Goal: Information Seeking & Learning: Learn about a topic

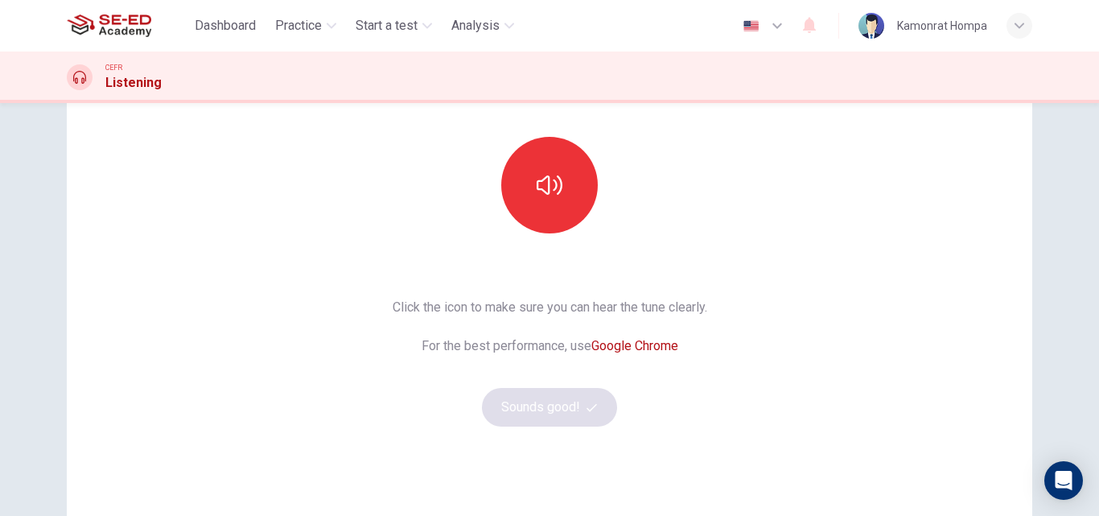
scroll to position [101, 0]
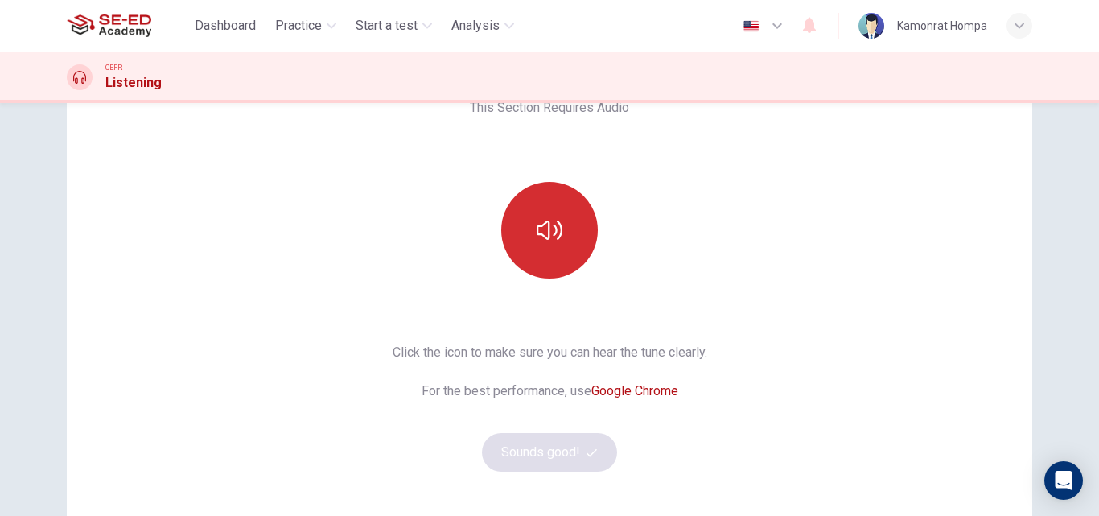
click at [540, 219] on icon "button" at bounding box center [550, 230] width 26 height 26
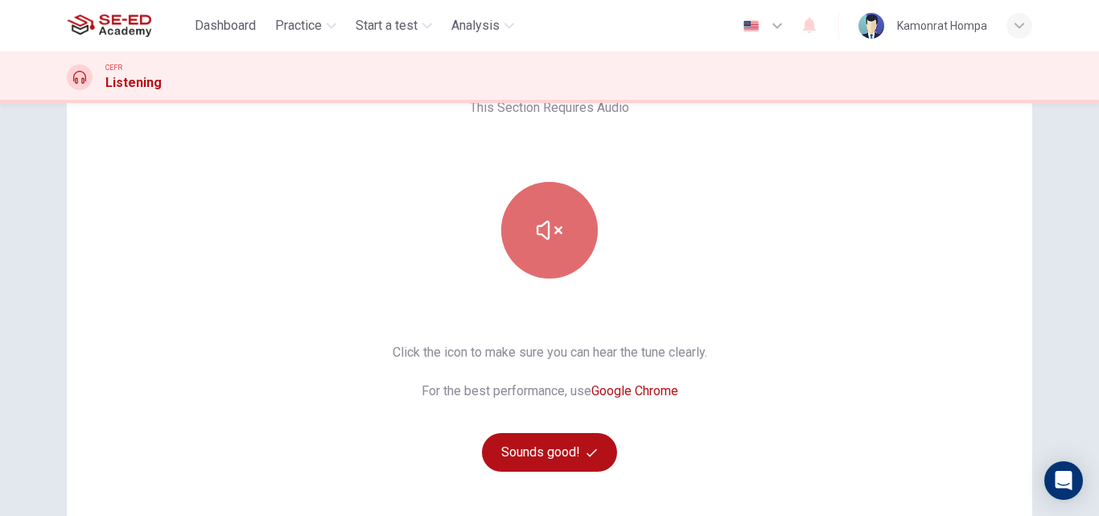
click at [550, 237] on icon "button" at bounding box center [550, 230] width 26 height 26
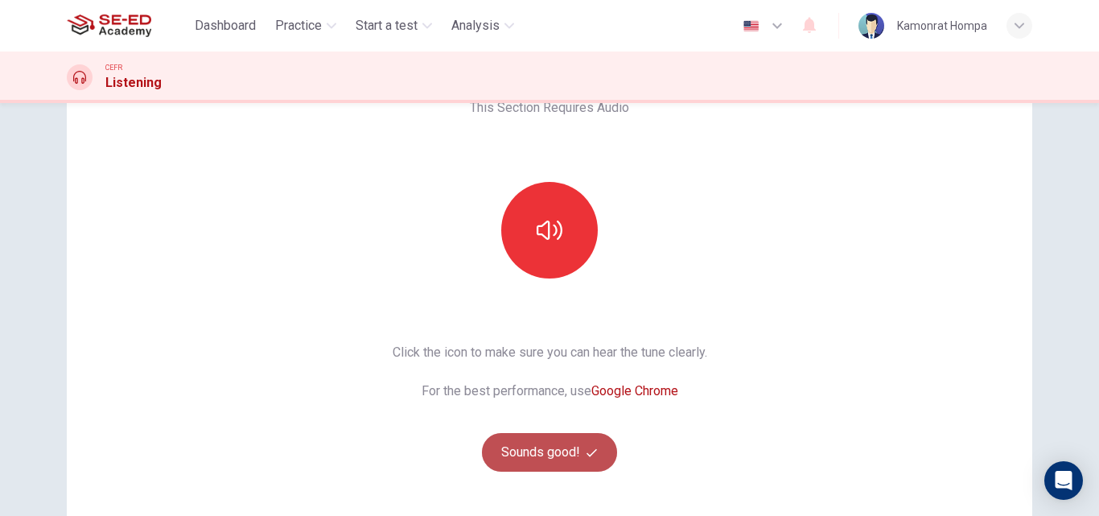
click at [580, 454] on button "Sounds good!" at bounding box center [549, 452] width 135 height 39
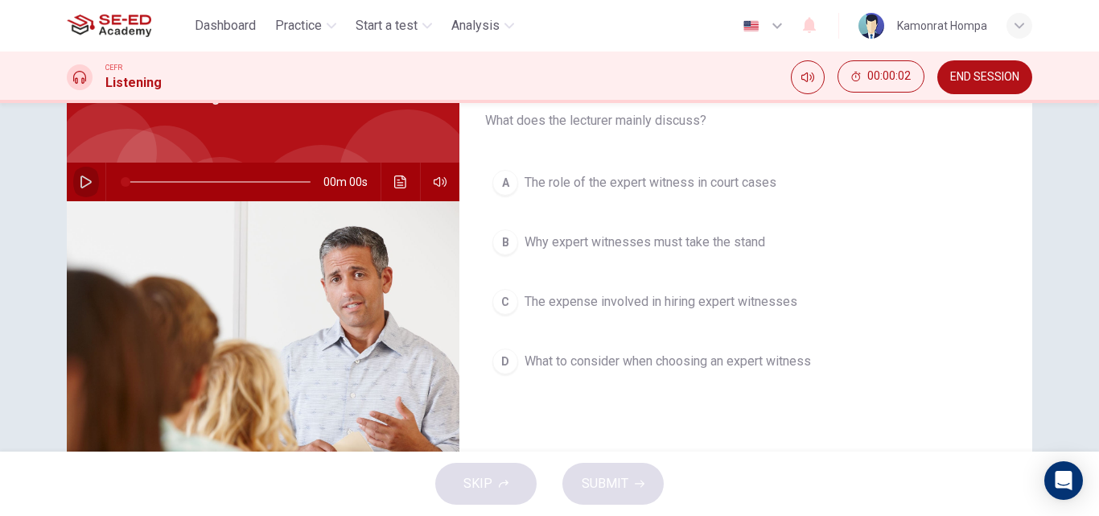
click at [75, 175] on button "button" at bounding box center [86, 182] width 26 height 39
drag, startPoint x: 148, startPoint y: 181, endPoint x: 113, endPoint y: 181, distance: 35.4
click at [121, 181] on span at bounding box center [126, 182] width 10 height 10
click at [85, 176] on icon "button" at bounding box center [86, 181] width 13 height 13
click at [83, 183] on icon "button" at bounding box center [86, 181] width 13 height 13
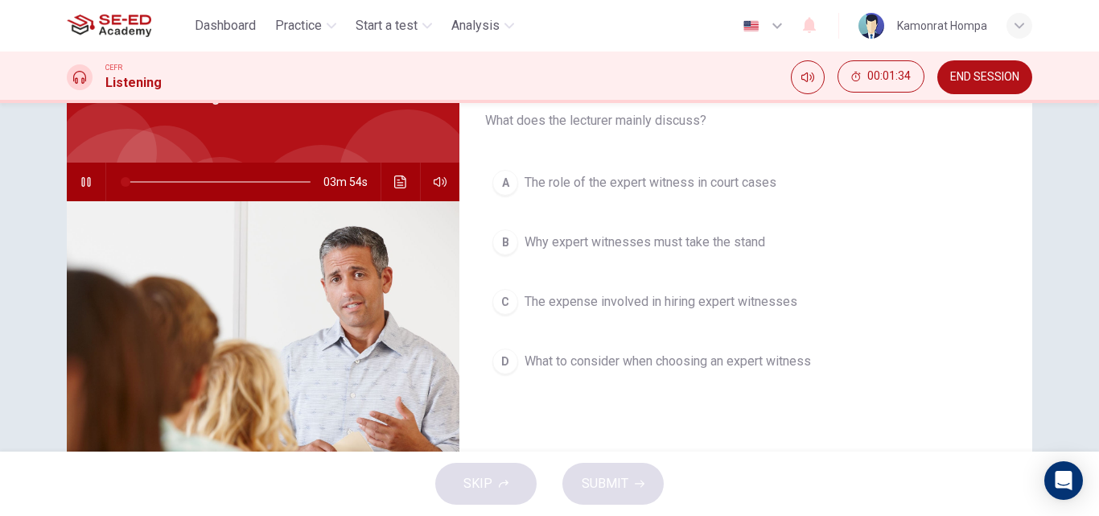
click at [83, 183] on icon "button" at bounding box center [86, 181] width 13 height 13
click at [82, 183] on icon "button" at bounding box center [86, 181] width 13 height 13
click at [86, 187] on icon "button" at bounding box center [86, 181] width 13 height 13
click at [87, 179] on icon "button" at bounding box center [86, 181] width 13 height 13
drag, startPoint x: 145, startPoint y: 183, endPoint x: 116, endPoint y: 183, distance: 29.0
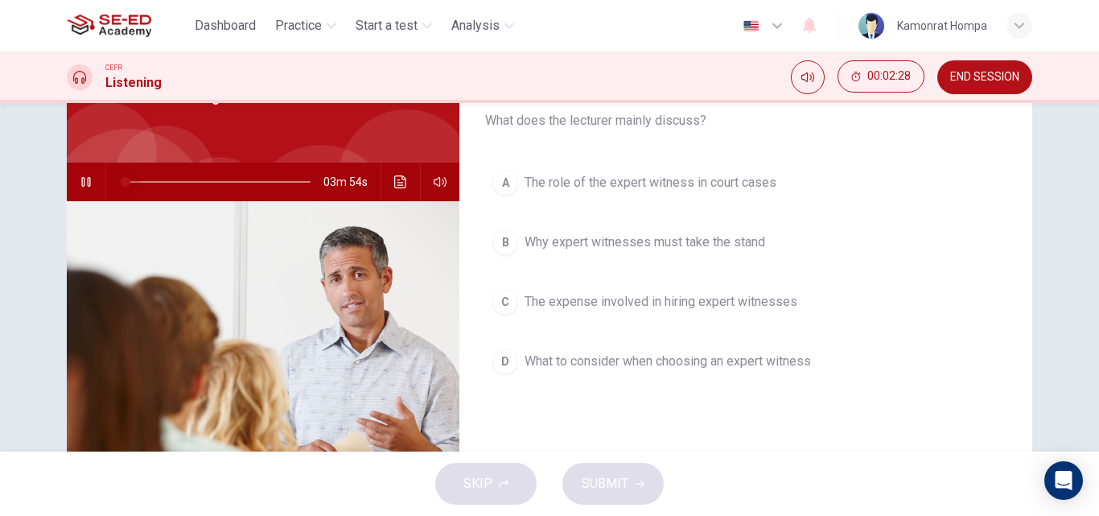
click at [121, 183] on span at bounding box center [126, 182] width 10 height 10
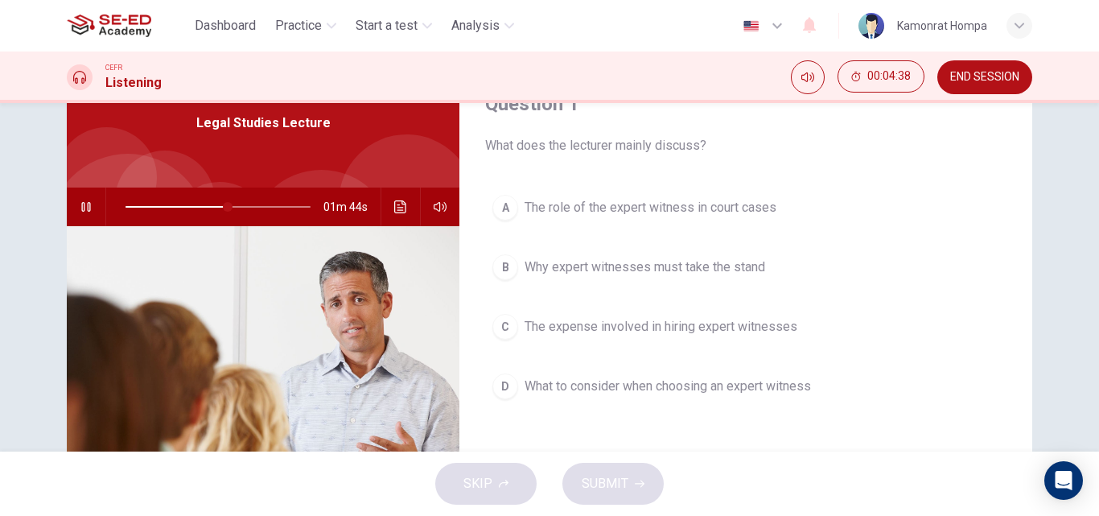
scroll to position [80, 0]
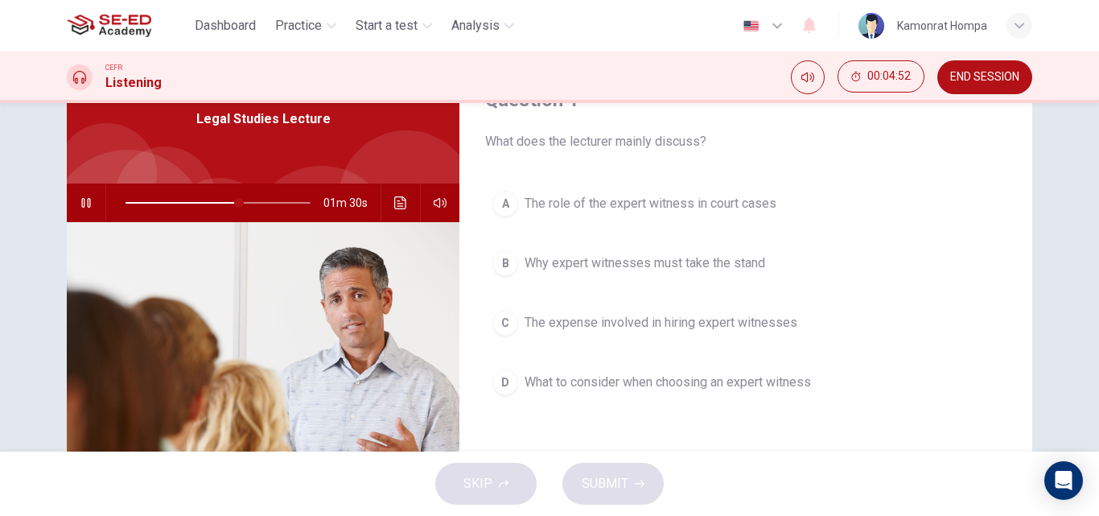
click at [502, 321] on div "C" at bounding box center [506, 323] width 26 height 26
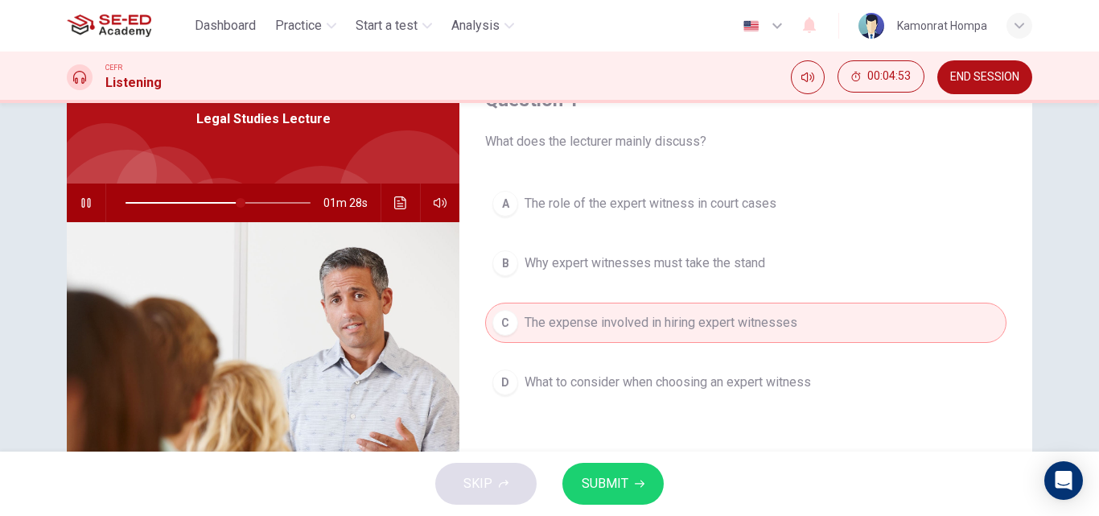
click at [616, 474] on span "SUBMIT" at bounding box center [605, 483] width 47 height 23
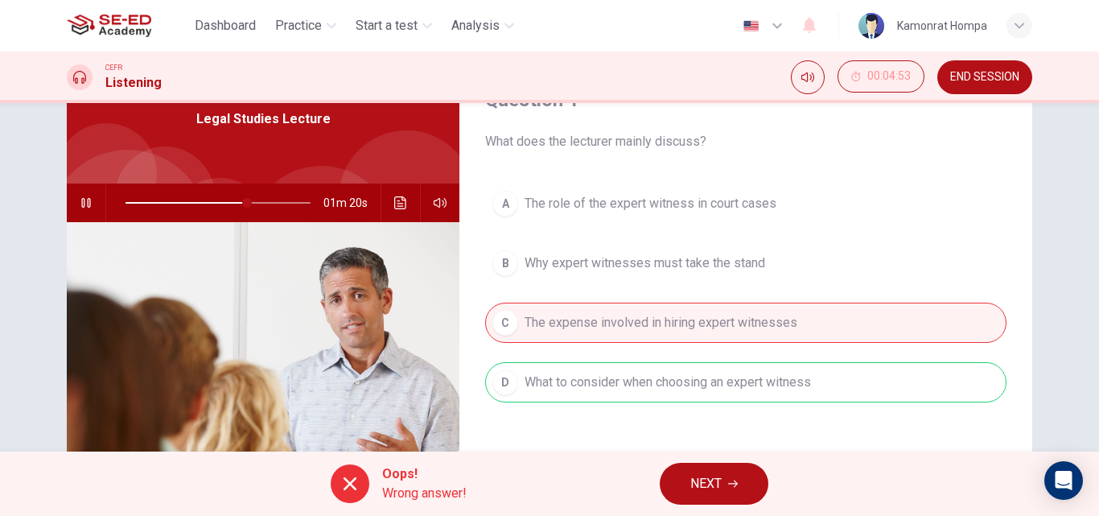
click at [722, 478] on span "NEXT" at bounding box center [706, 483] width 31 height 23
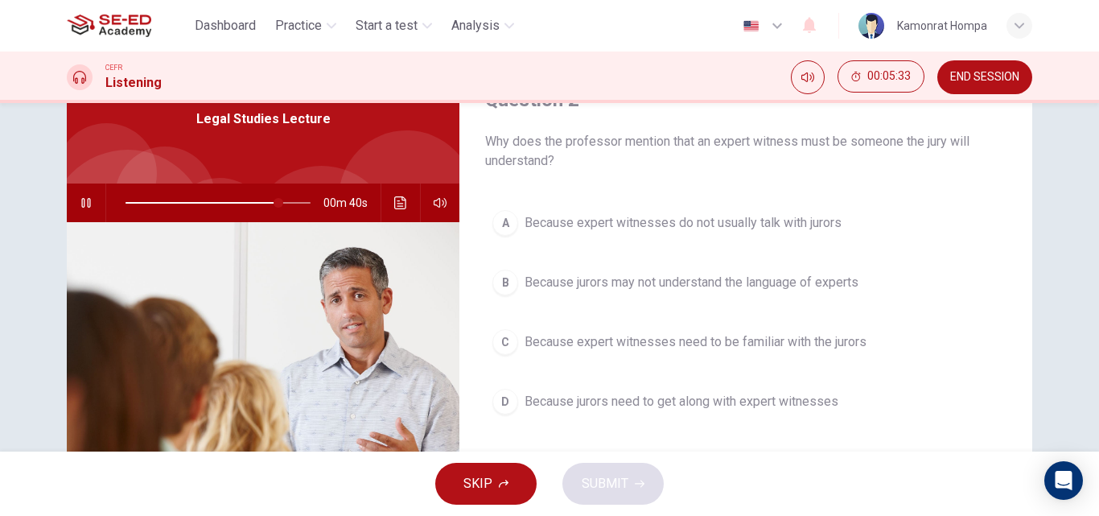
click at [769, 225] on span "Because expert witnesses do not usually talk with jurors" at bounding box center [683, 222] width 317 height 19
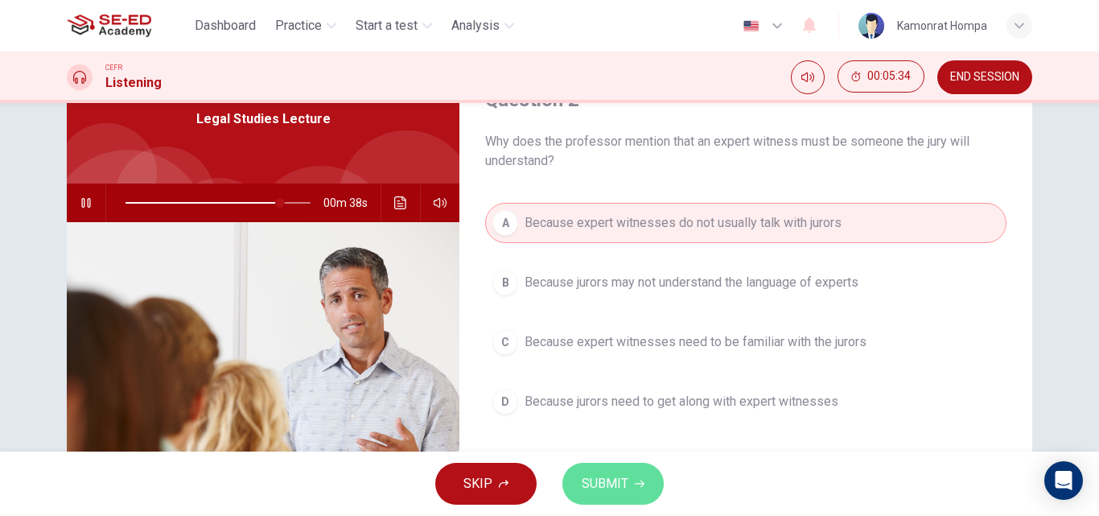
click at [605, 479] on span "SUBMIT" at bounding box center [605, 483] width 47 height 23
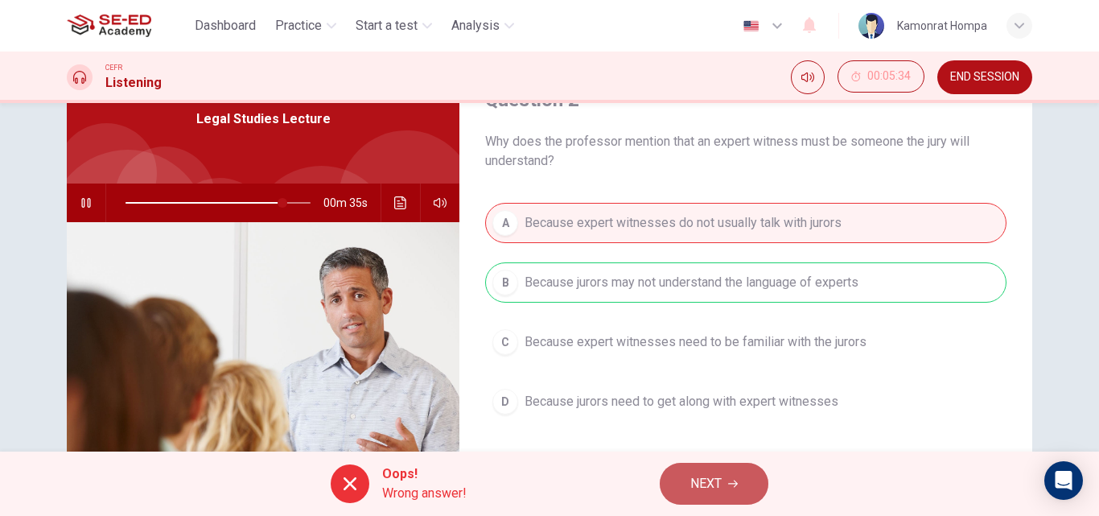
click at [734, 483] on icon "button" at bounding box center [733, 484] width 10 height 10
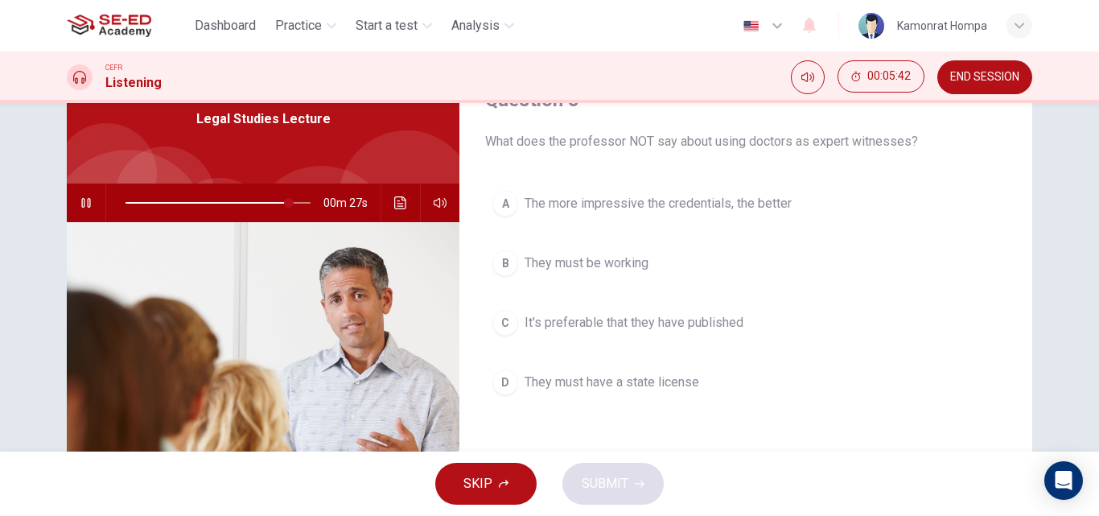
click at [604, 389] on span "They must have a state license" at bounding box center [612, 382] width 175 height 19
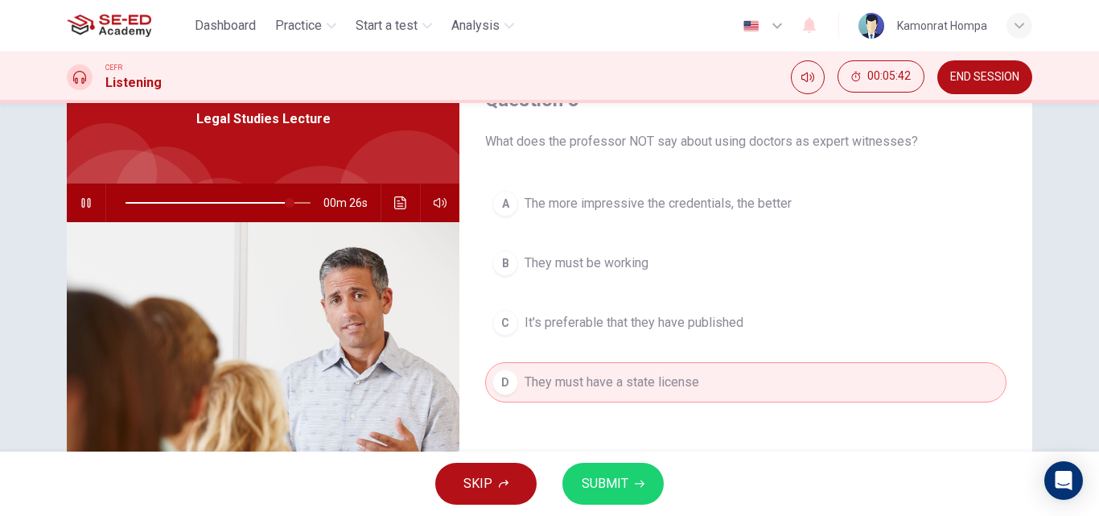
click at [624, 470] on button "SUBMIT" at bounding box center [613, 484] width 101 height 42
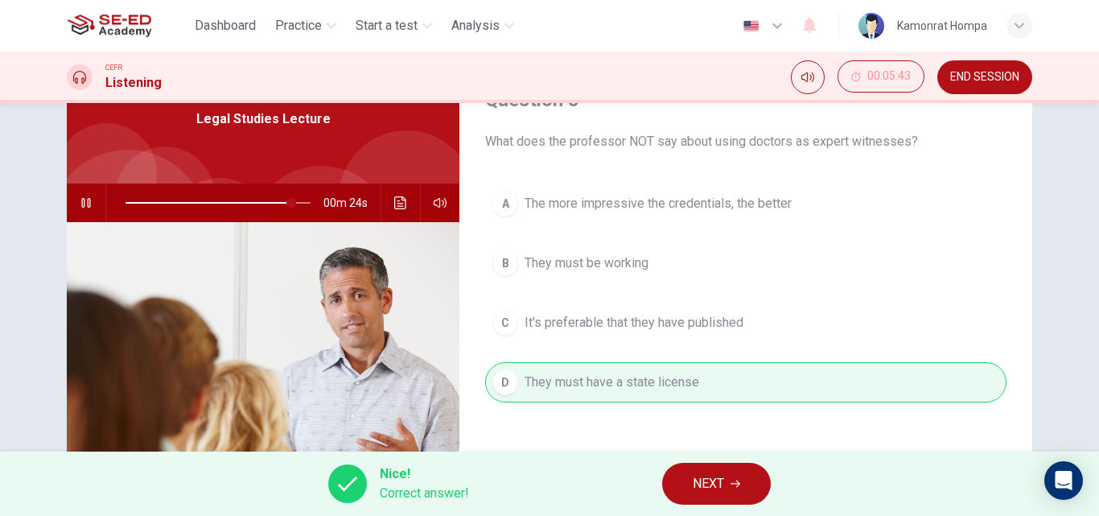
click at [686, 476] on button "NEXT" at bounding box center [716, 484] width 109 height 42
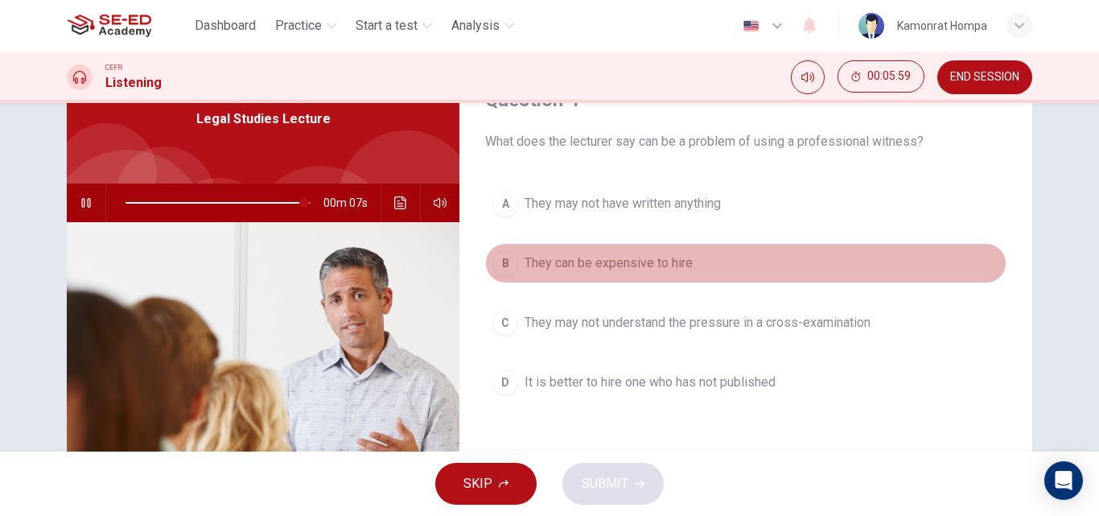
click at [619, 269] on span "They can be expensive to hire" at bounding box center [609, 263] width 168 height 19
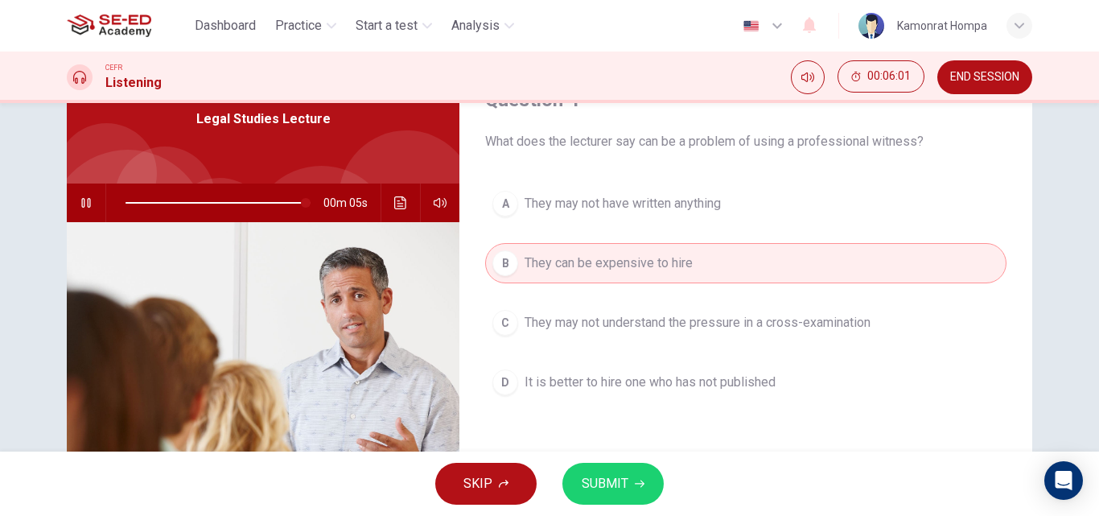
click at [637, 484] on icon "button" at bounding box center [640, 483] width 10 height 7
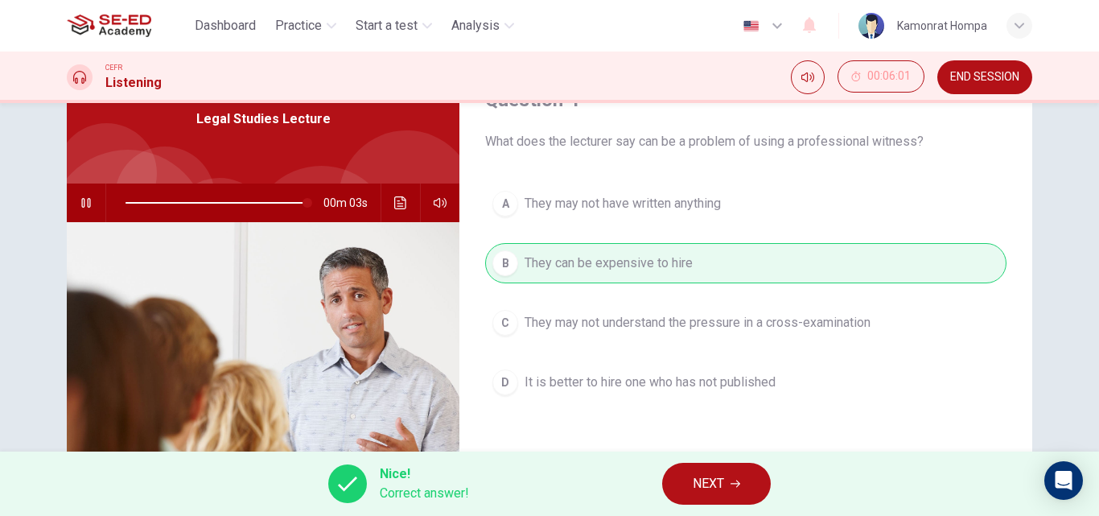
click at [697, 492] on span "NEXT" at bounding box center [708, 483] width 31 height 23
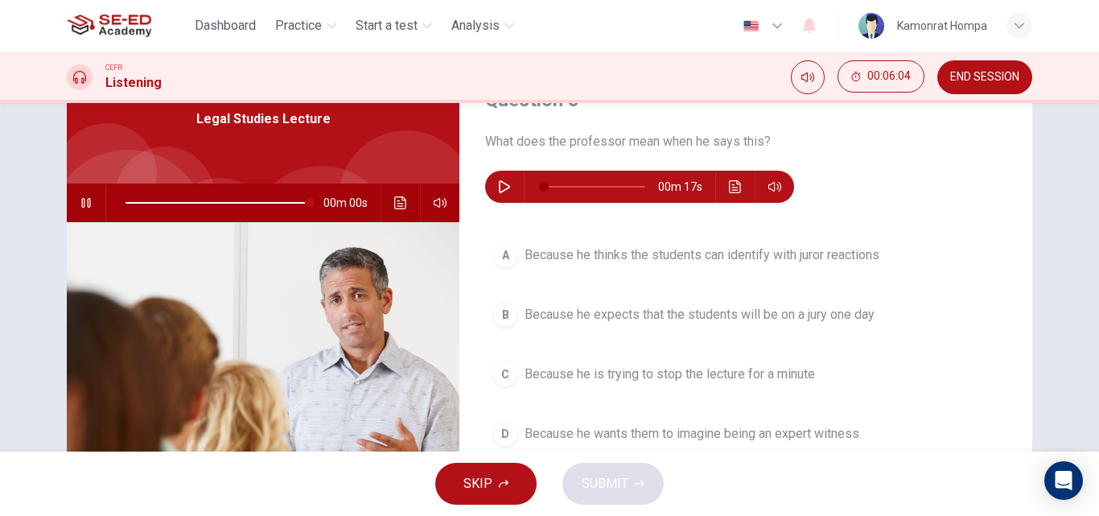
type input "0"
click at [498, 185] on icon "button" at bounding box center [504, 186] width 13 height 13
type input "0"
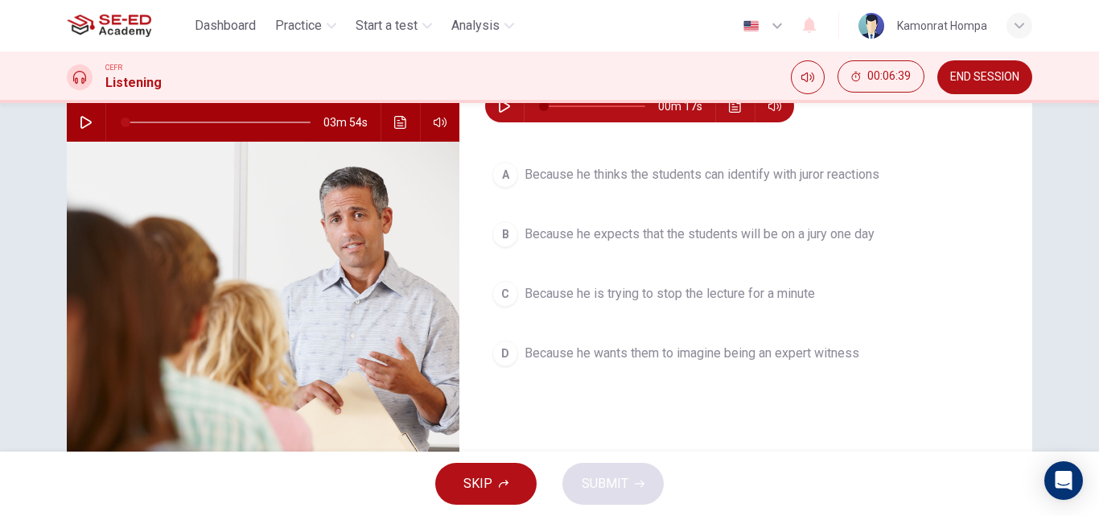
click at [673, 358] on span "Because he wants them to imagine being an expert witness" at bounding box center [692, 353] width 335 height 19
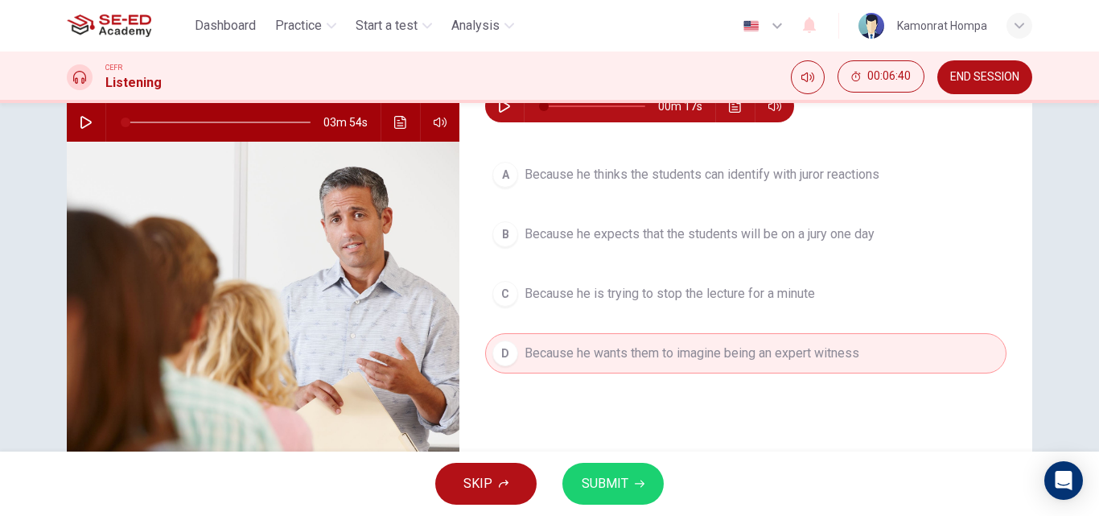
click at [633, 478] on button "SUBMIT" at bounding box center [613, 484] width 101 height 42
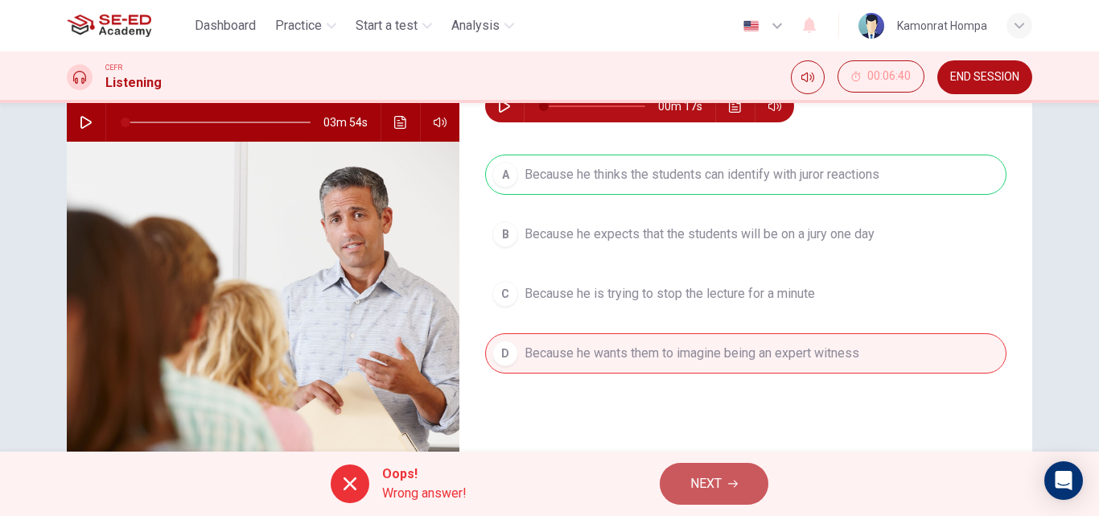
click at [726, 485] on button "NEXT" at bounding box center [714, 484] width 109 height 42
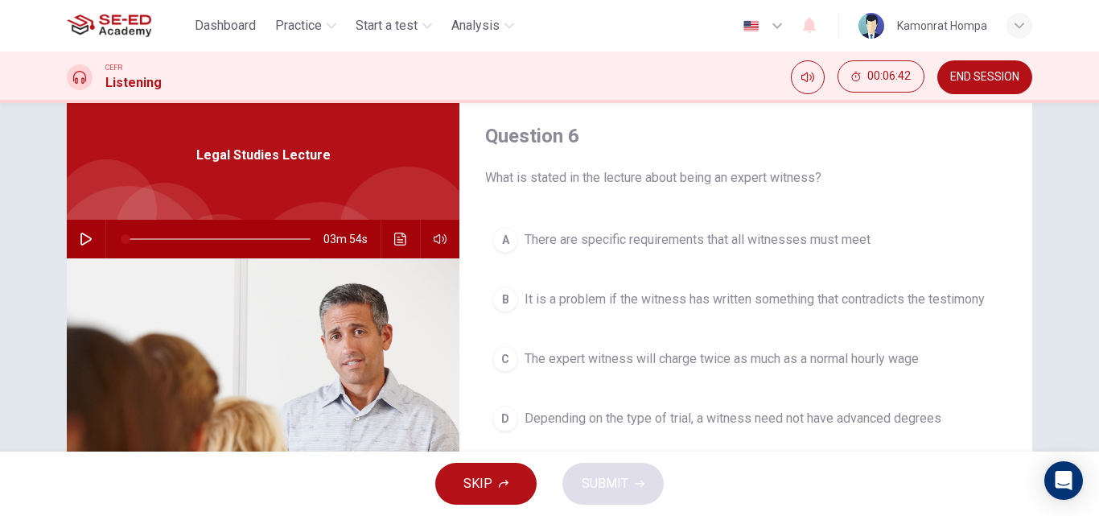
scroll to position [80, 0]
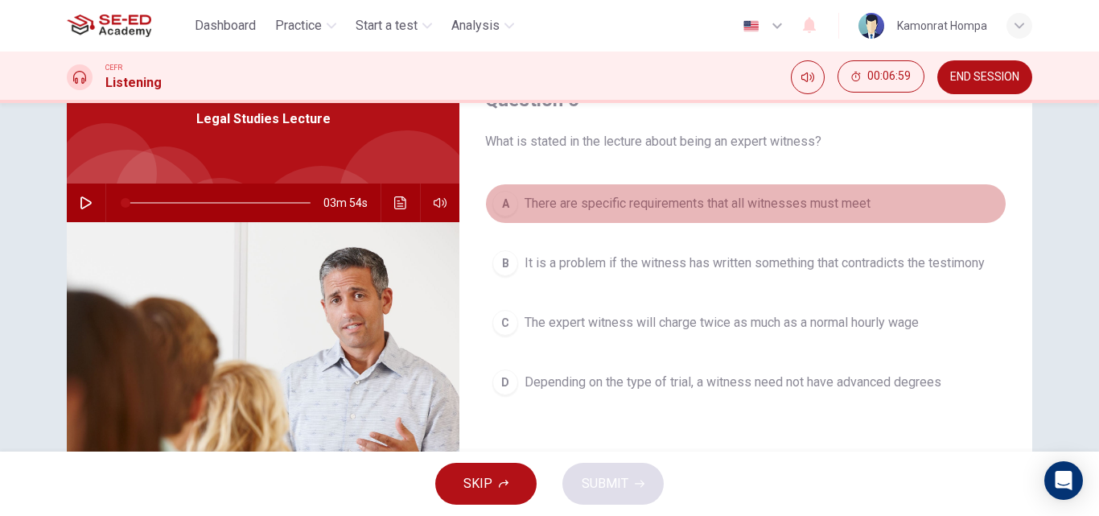
click at [618, 210] on span "There are specific requirements that all witnesses must meet" at bounding box center [698, 203] width 346 height 19
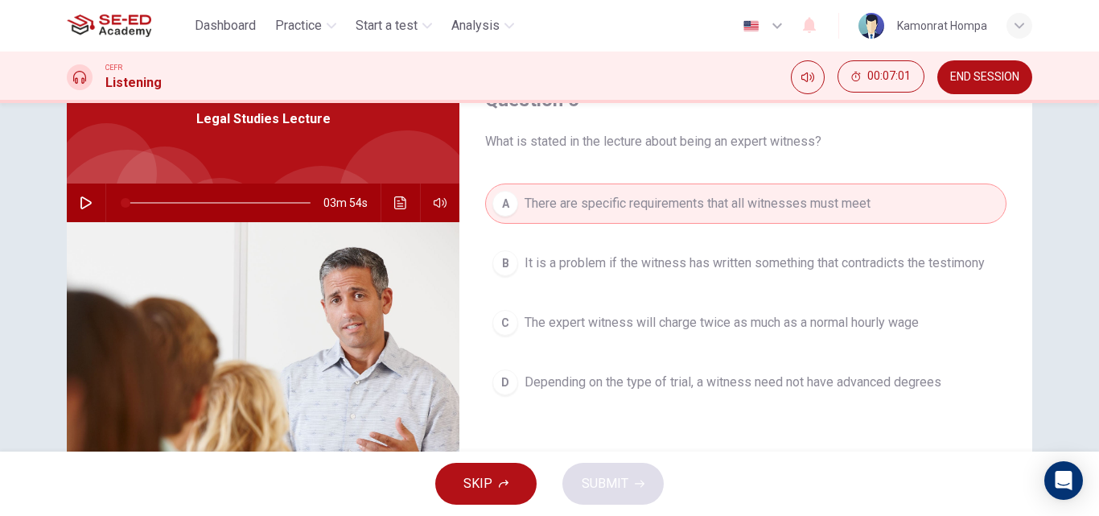
click at [498, 202] on div "A" at bounding box center [506, 204] width 26 height 26
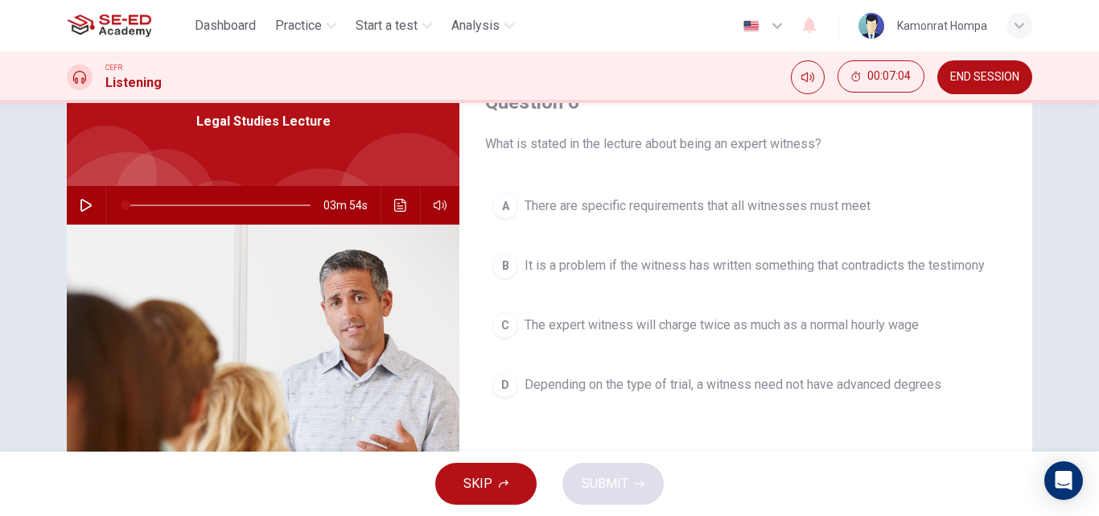
scroll to position [161, 0]
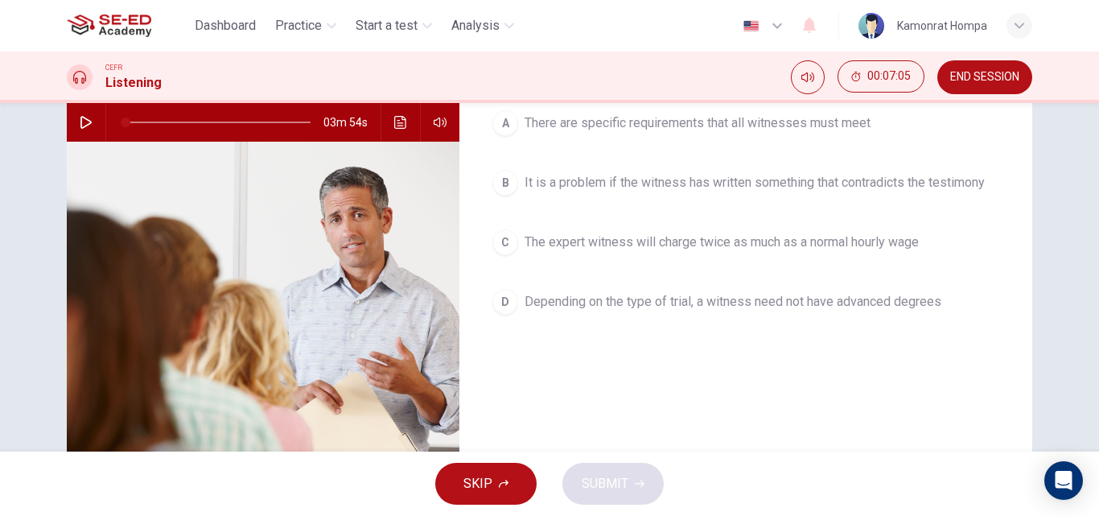
click at [604, 485] on div "SKIP SUBMIT" at bounding box center [549, 483] width 1099 height 64
click at [475, 482] on span "SKIP" at bounding box center [478, 483] width 29 height 23
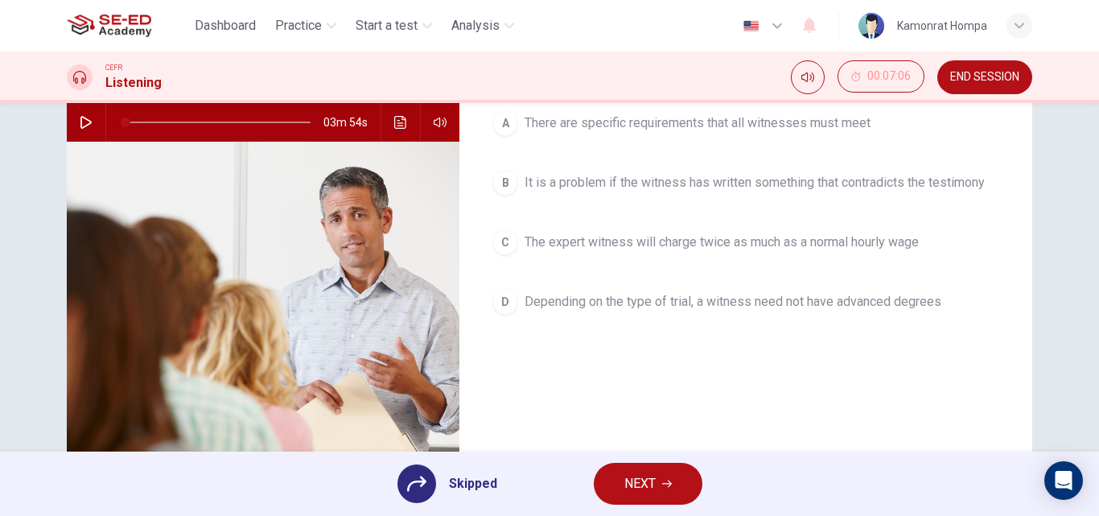
click at [653, 480] on span "NEXT" at bounding box center [640, 483] width 31 height 23
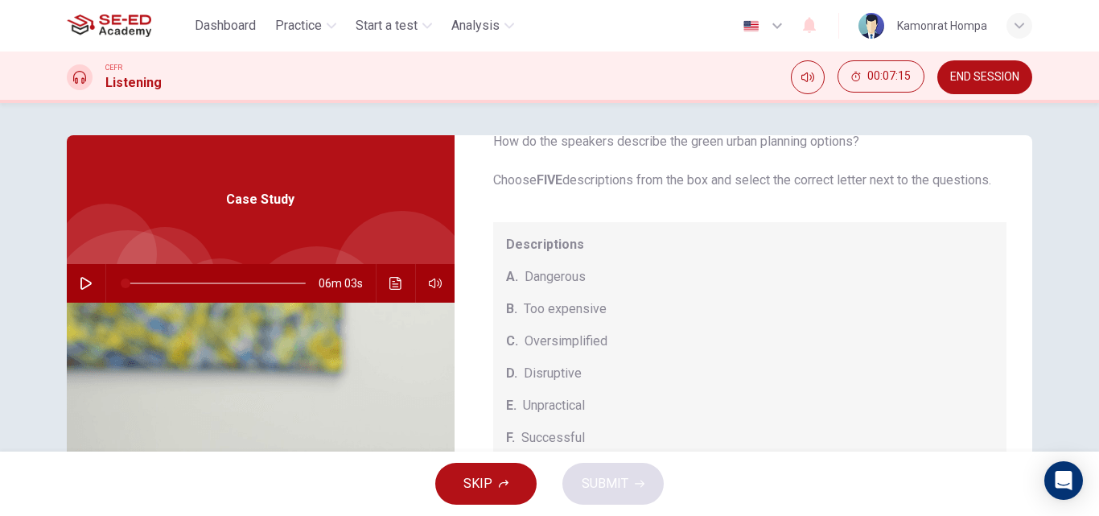
scroll to position [168, 0]
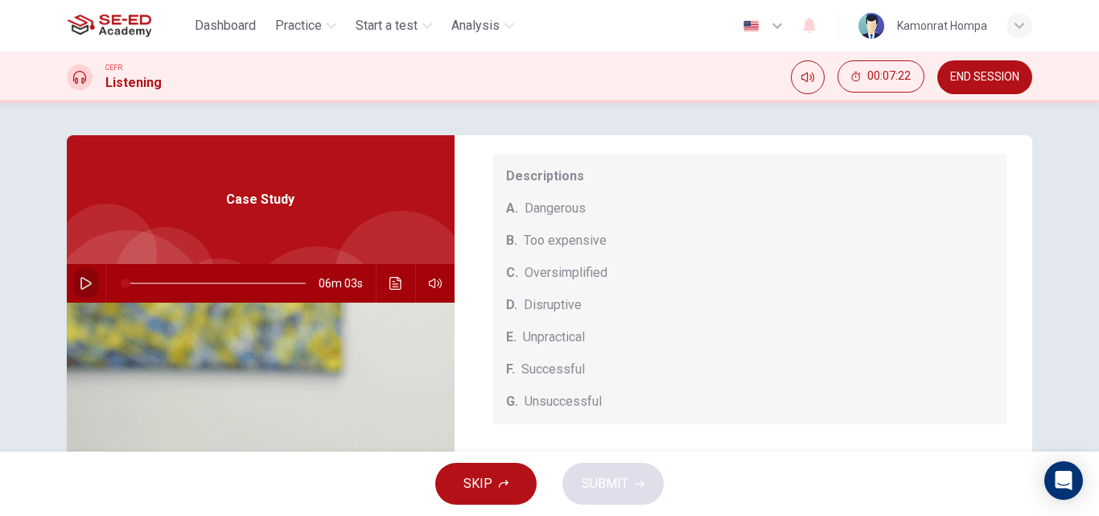
click at [85, 287] on icon "button" at bounding box center [86, 283] width 13 height 13
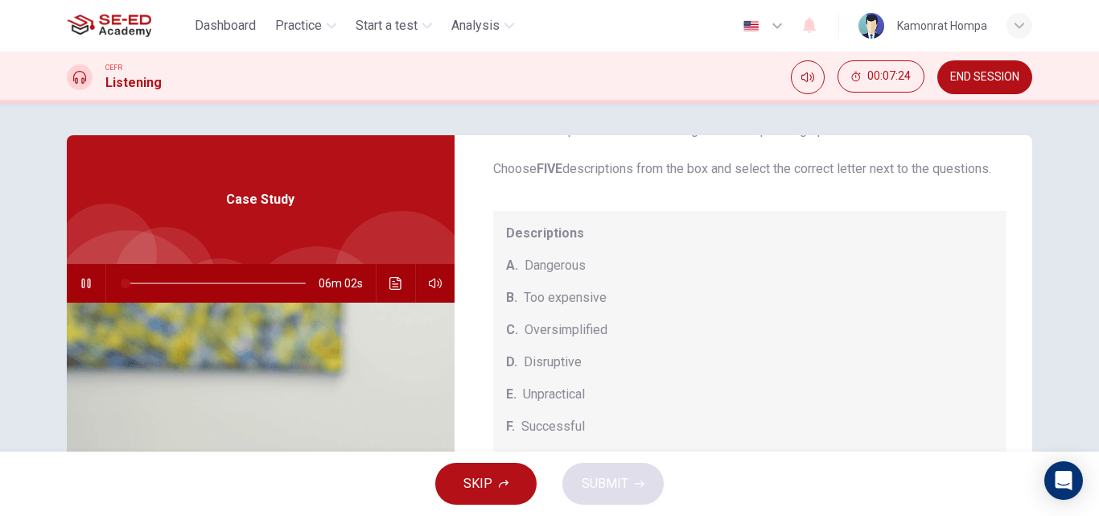
scroll to position [161, 0]
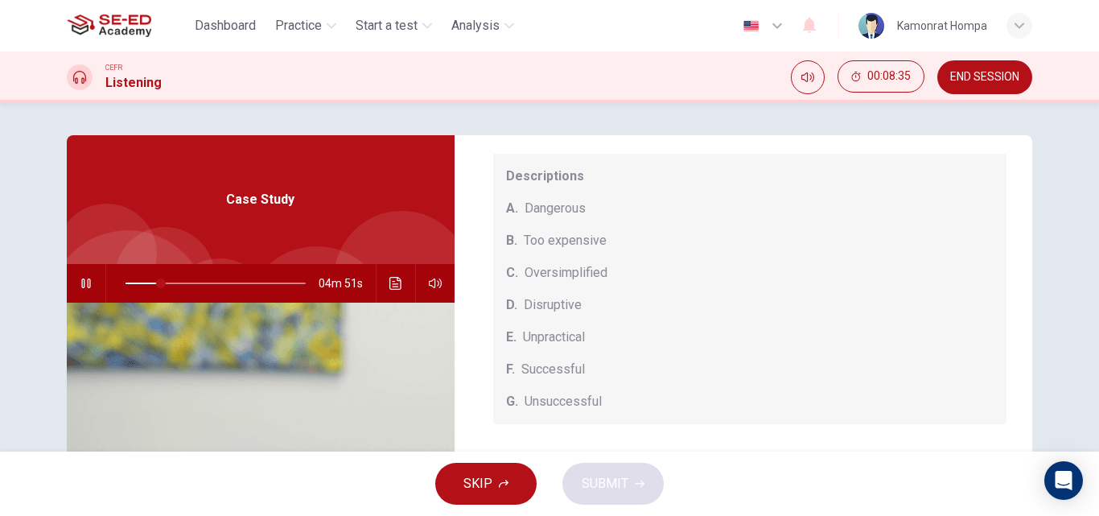
click at [511, 379] on div "F. Successful" at bounding box center [750, 369] width 489 height 19
click at [506, 371] on span "F." at bounding box center [510, 369] width 9 height 19
drag, startPoint x: 529, startPoint y: 366, endPoint x: 540, endPoint y: 364, distance: 11.5
click at [539, 365] on span "Successful" at bounding box center [554, 369] width 64 height 19
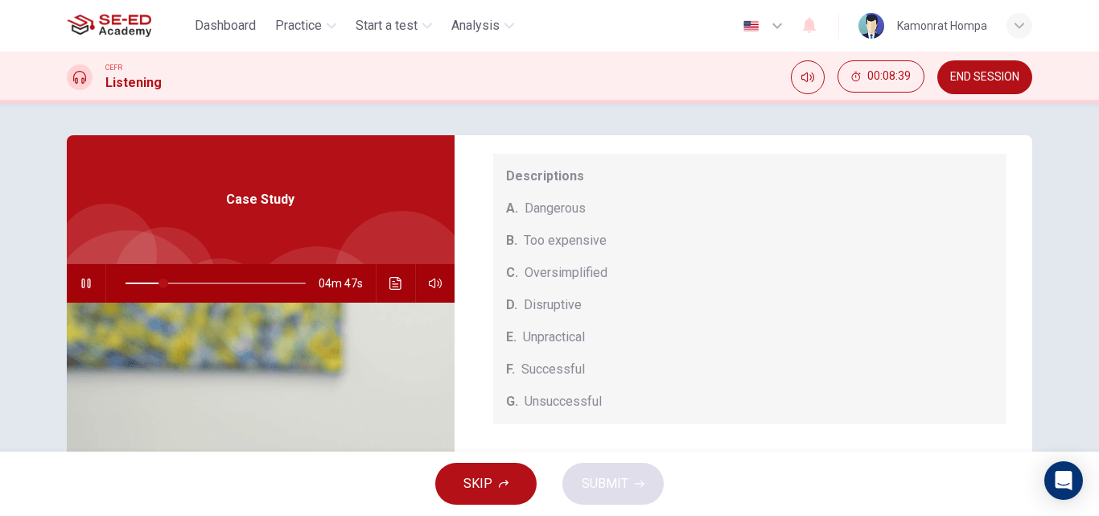
drag, startPoint x: 615, startPoint y: 361, endPoint x: 534, endPoint y: 365, distance: 80.5
click at [534, 365] on div "F. Successful" at bounding box center [750, 369] width 489 height 19
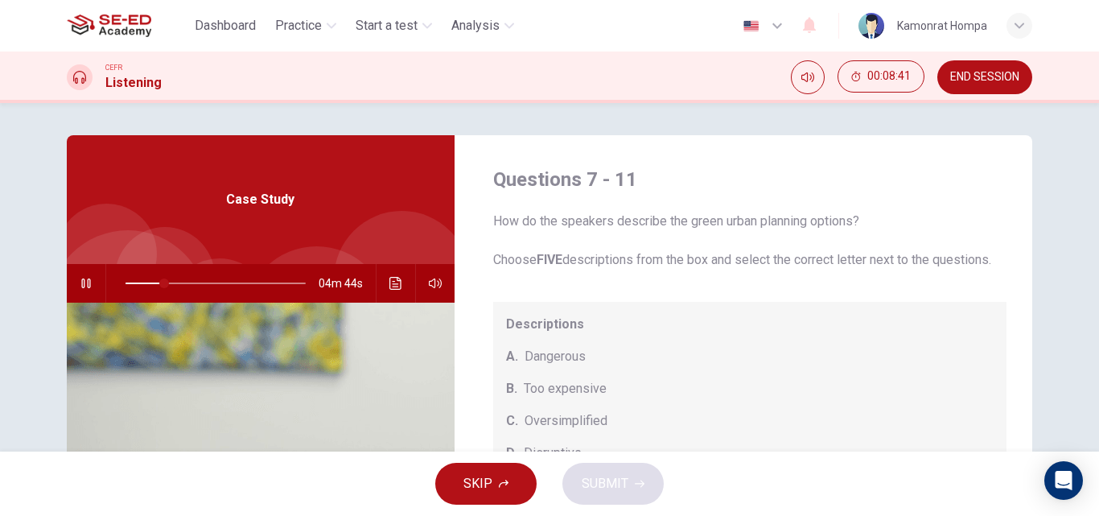
scroll to position [0, 0]
drag, startPoint x: 579, startPoint y: 355, endPoint x: 529, endPoint y: 357, distance: 50.7
click at [529, 357] on div "Descriptions A. Dangerous B. Too expensive C. Oversimplified D. Disruptive E. U…" at bounding box center [750, 438] width 514 height 270
drag, startPoint x: 541, startPoint y: 376, endPoint x: 658, endPoint y: 400, distance: 120.0
click at [658, 400] on div "Descriptions A. Dangerous B. Too expensive C. Oversimplified D. Disruptive E. U…" at bounding box center [750, 438] width 514 height 270
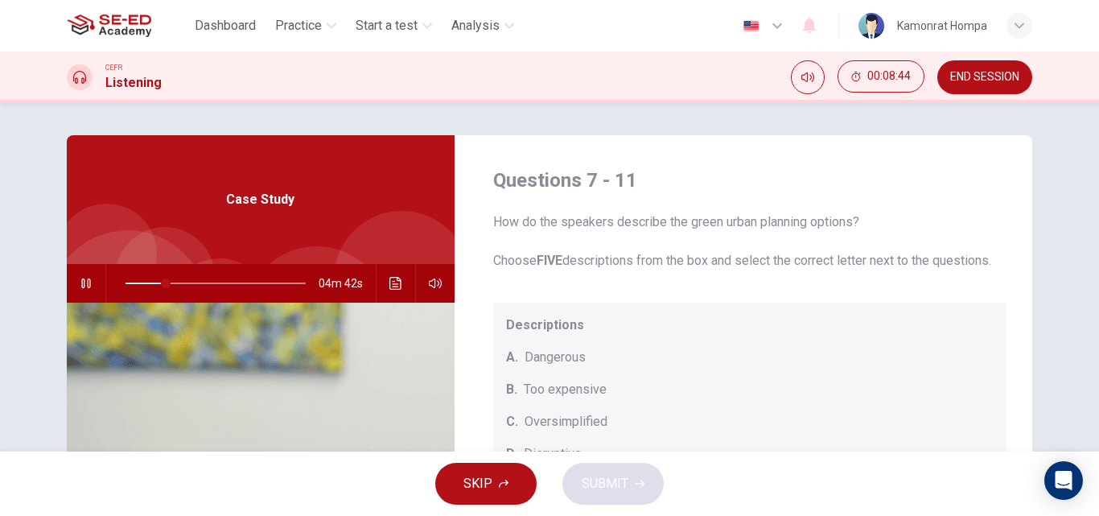
scroll to position [168, 0]
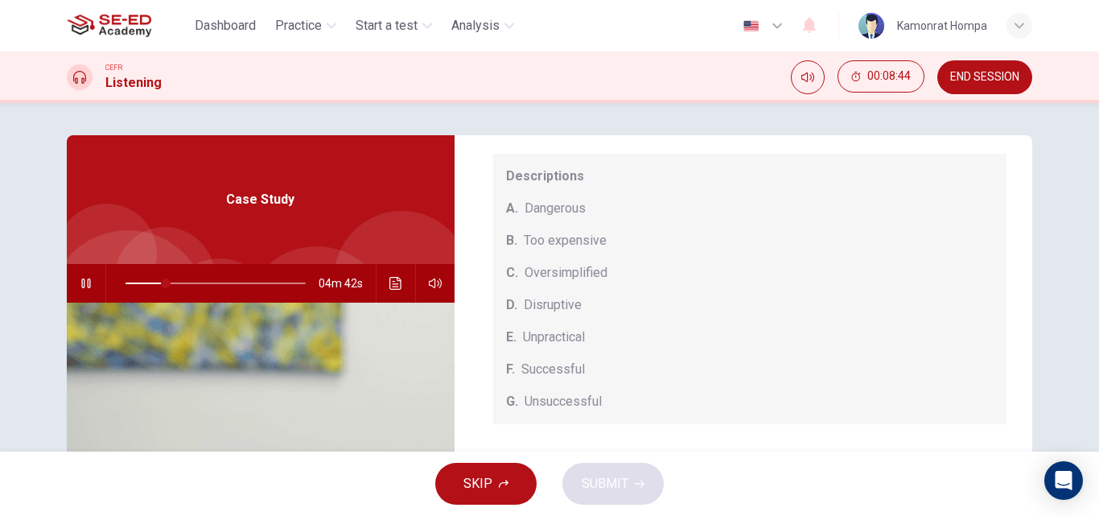
drag, startPoint x: 534, startPoint y: 351, endPoint x: 615, endPoint y: 386, distance: 87.9
click at [625, 385] on div "Descriptions A. Dangerous B. Too expensive C. Oversimplified D. Disruptive E. U…" at bounding box center [750, 289] width 514 height 270
drag, startPoint x: 584, startPoint y: 419, endPoint x: 578, endPoint y: 431, distance: 13.0
click at [617, 415] on div "Descriptions A. Dangerous B. Too expensive C. Oversimplified D. Disruptive E. U…" at bounding box center [750, 289] width 514 height 270
click at [482, 484] on span "SKIP" at bounding box center [478, 483] width 29 height 23
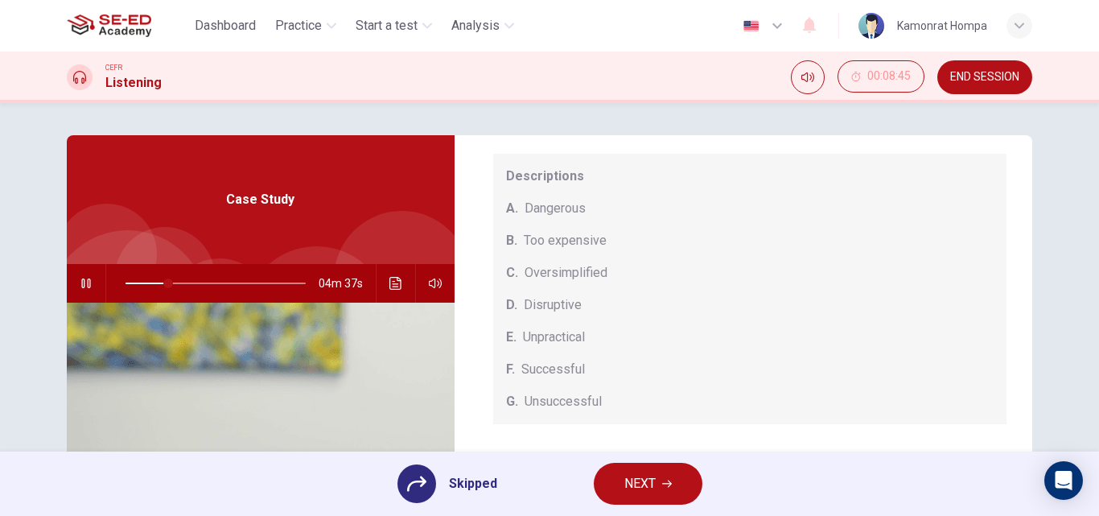
click at [567, 328] on span "Unpractical" at bounding box center [554, 337] width 62 height 19
click at [631, 480] on span "NEXT" at bounding box center [640, 483] width 31 height 23
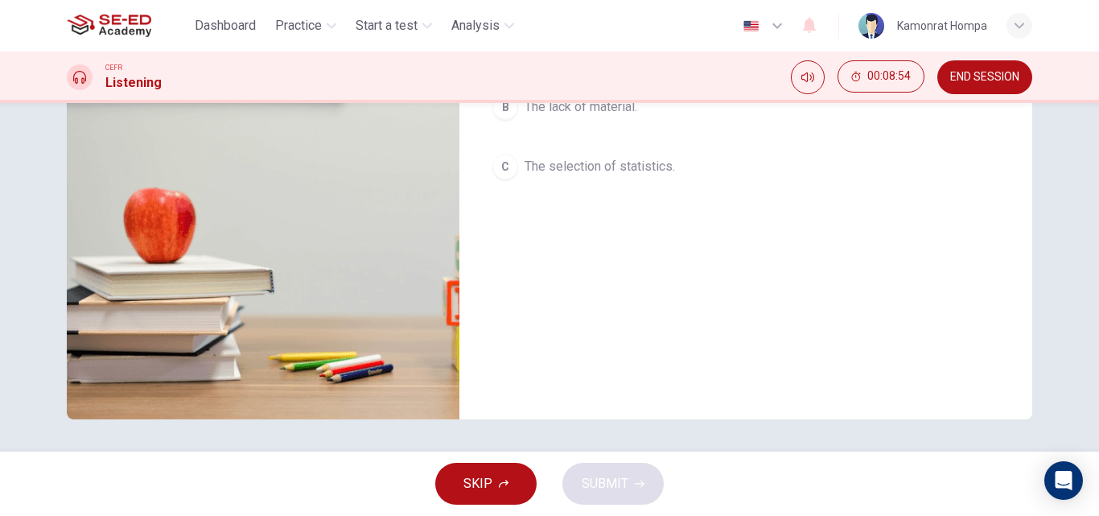
scroll to position [34, 0]
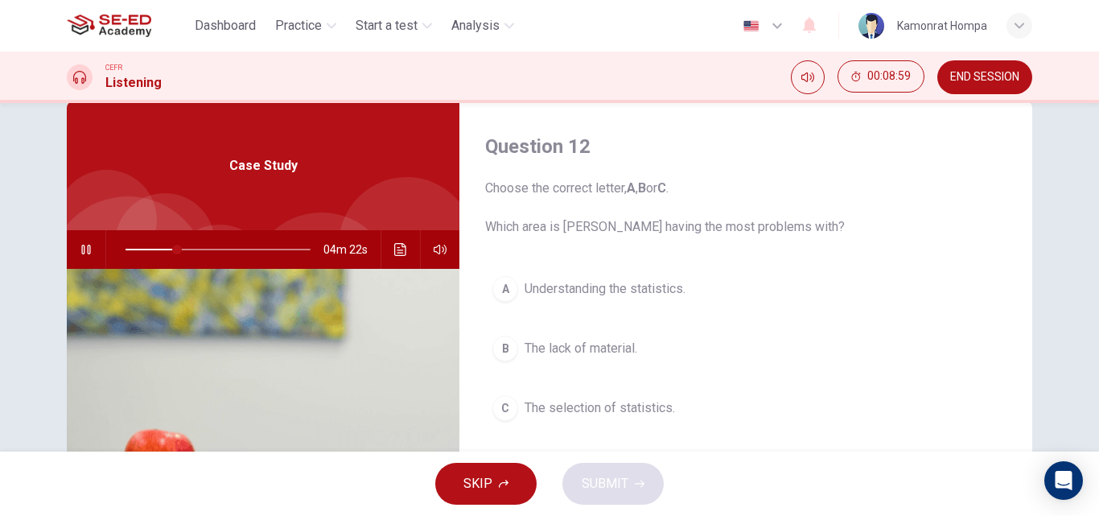
click at [507, 410] on div "C" at bounding box center [506, 408] width 26 height 26
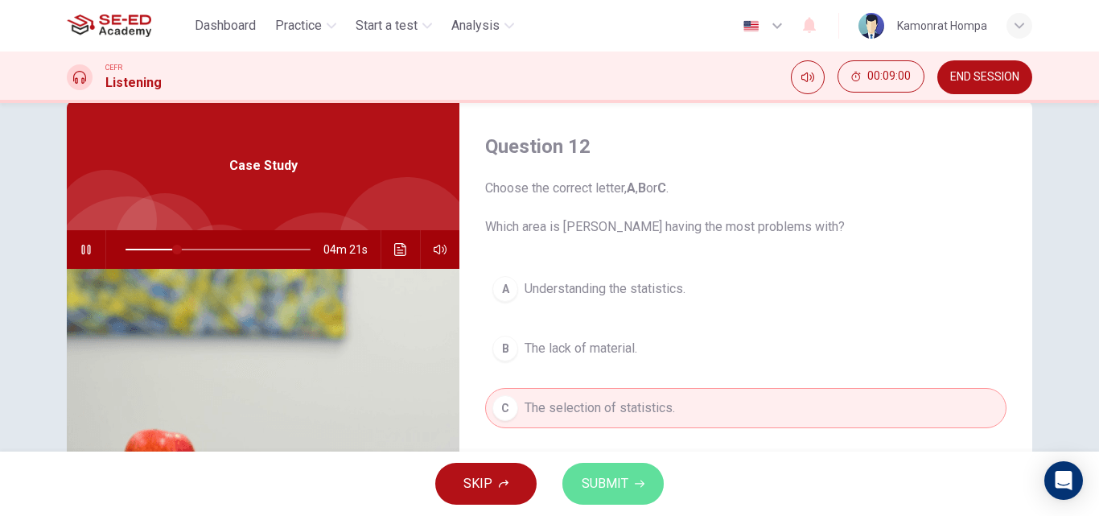
click at [599, 471] on button "SUBMIT" at bounding box center [613, 484] width 101 height 42
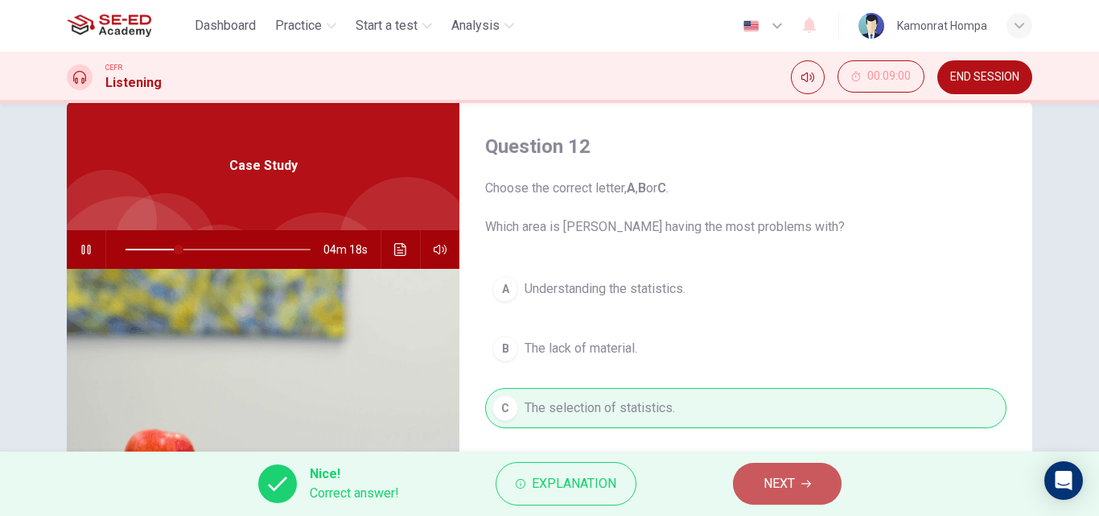
click at [748, 473] on button "NEXT" at bounding box center [787, 484] width 109 height 42
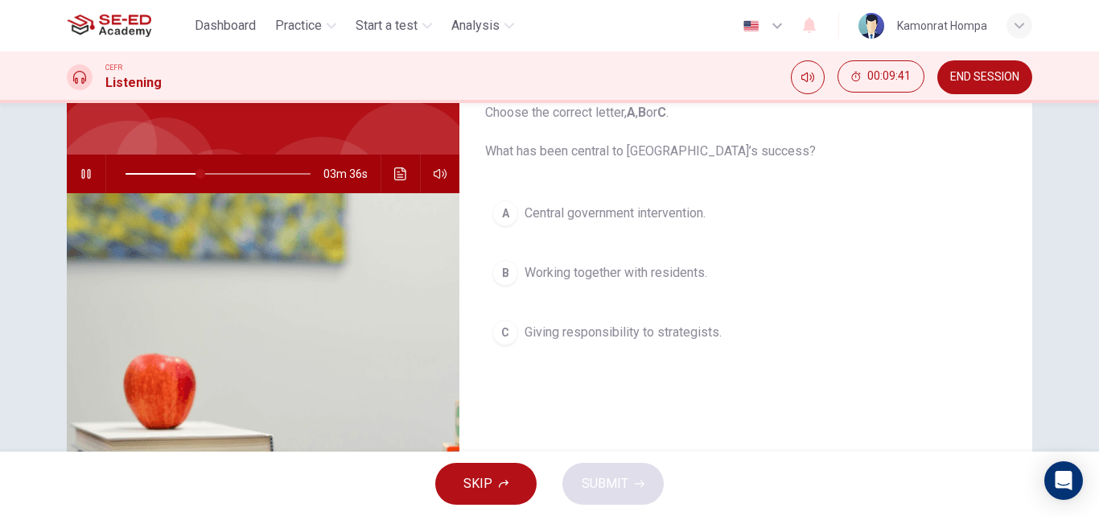
scroll to position [105, 0]
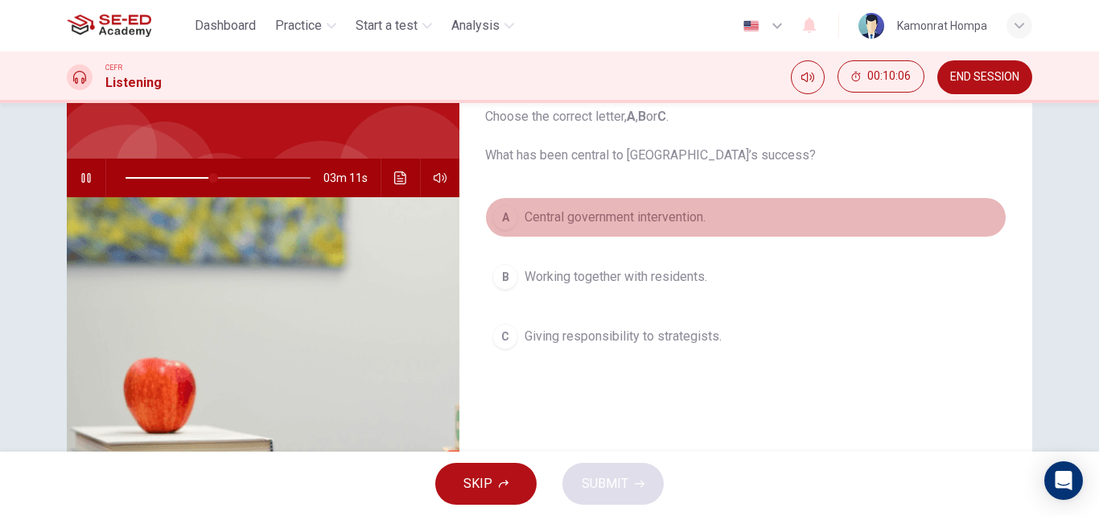
click at [622, 212] on span "Central government intervention." at bounding box center [615, 217] width 181 height 19
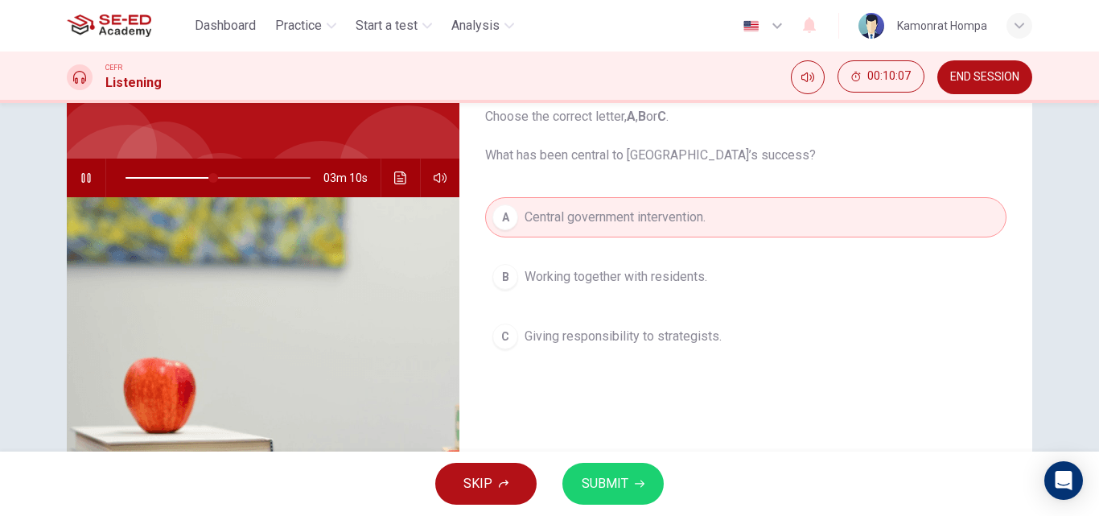
click at [608, 484] on span "SUBMIT" at bounding box center [605, 483] width 47 height 23
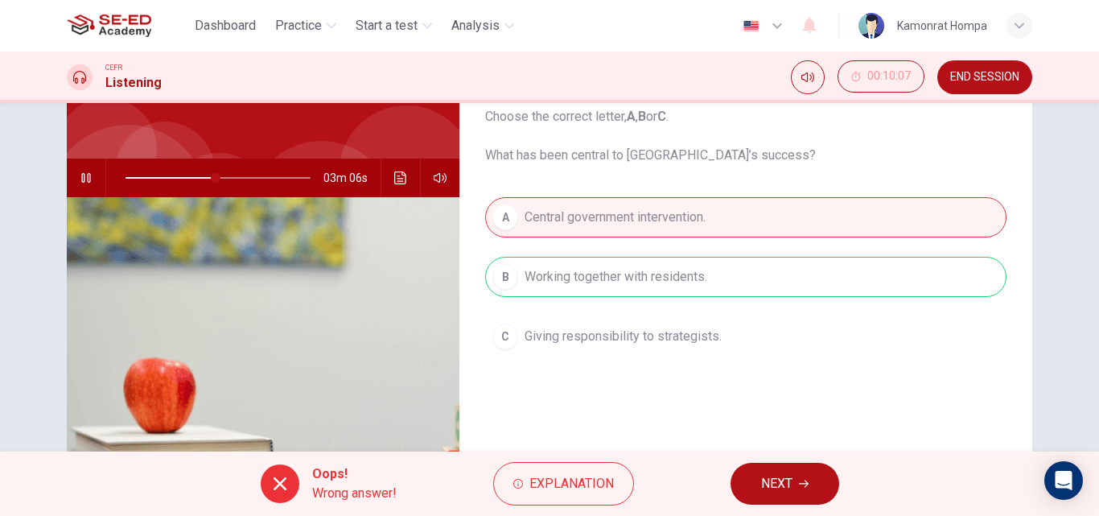
click at [790, 480] on span "NEXT" at bounding box center [776, 483] width 31 height 23
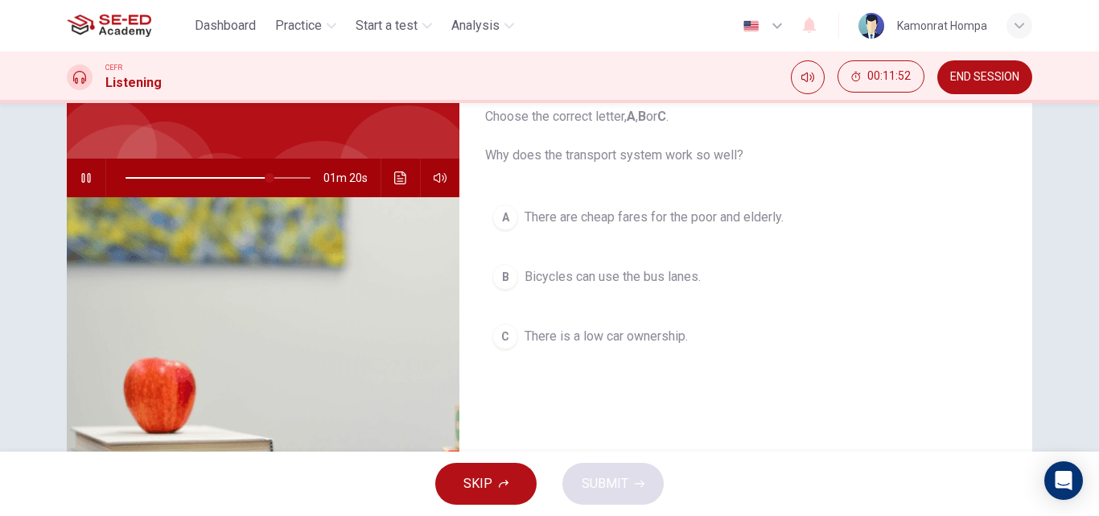
click at [630, 338] on span "There is a low car ownership." at bounding box center [606, 336] width 163 height 19
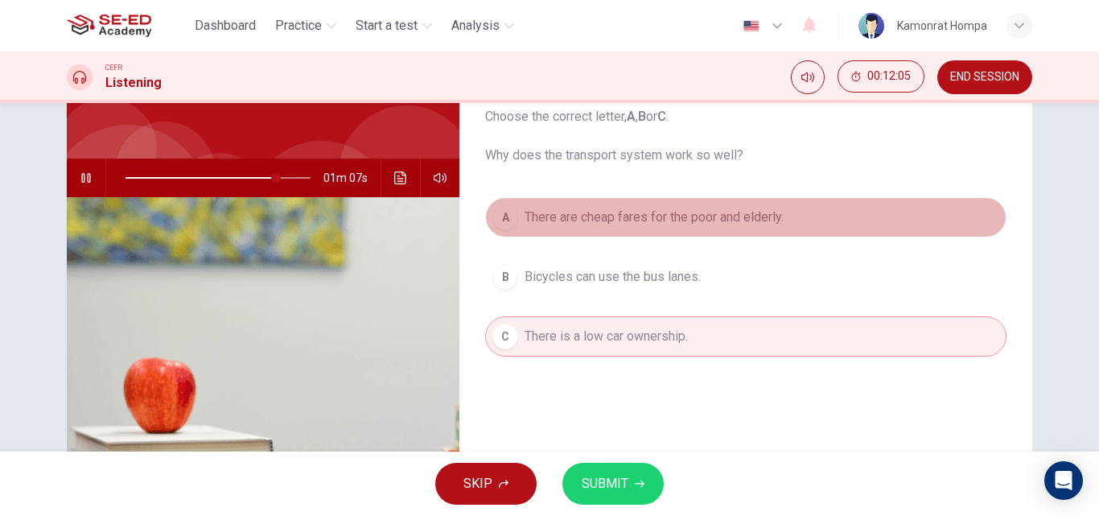
click at [604, 222] on span "There are cheap fares for the poor and elderly." at bounding box center [654, 217] width 259 height 19
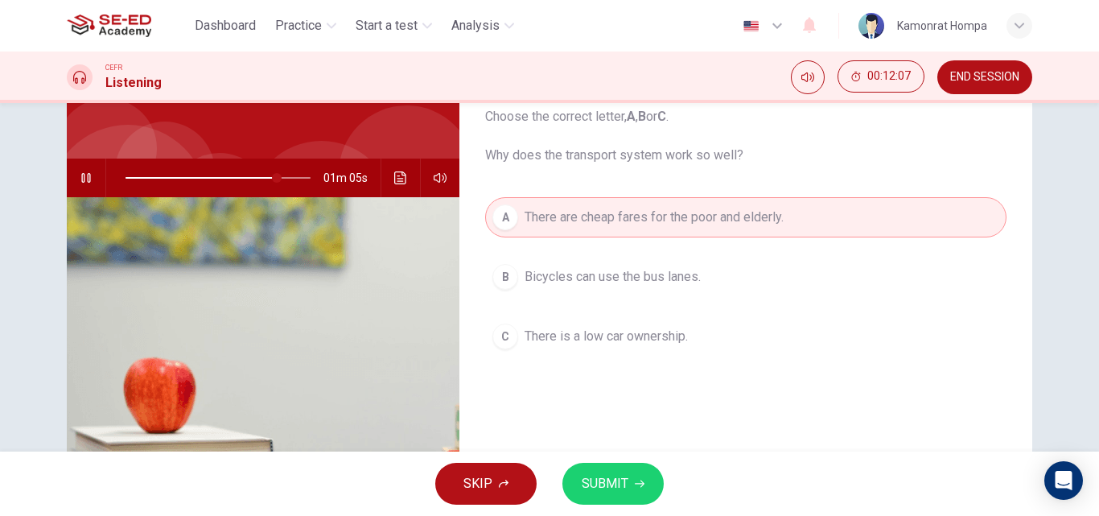
click at [623, 478] on span "SUBMIT" at bounding box center [605, 483] width 47 height 23
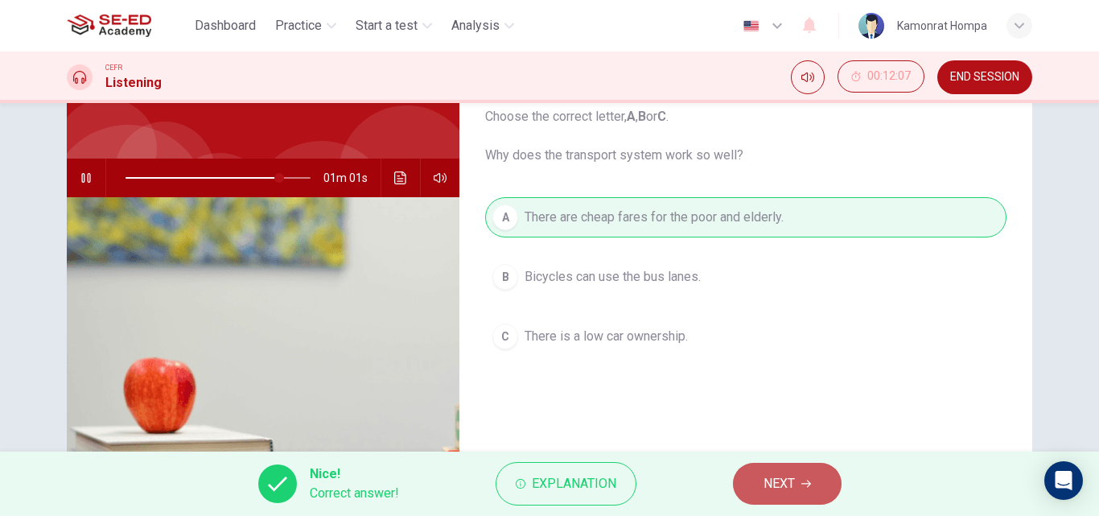
click at [785, 473] on span "NEXT" at bounding box center [779, 483] width 31 height 23
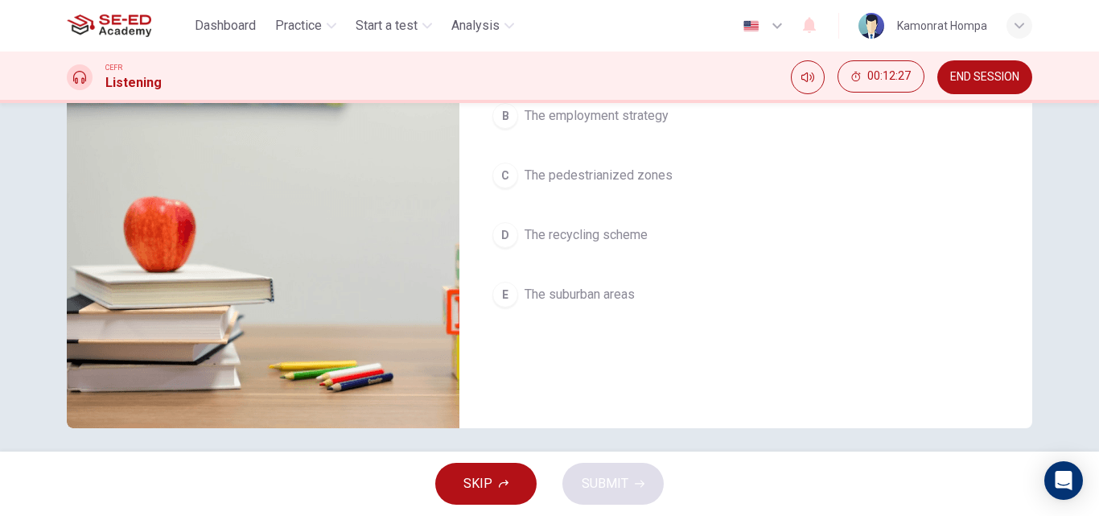
scroll to position [186, 0]
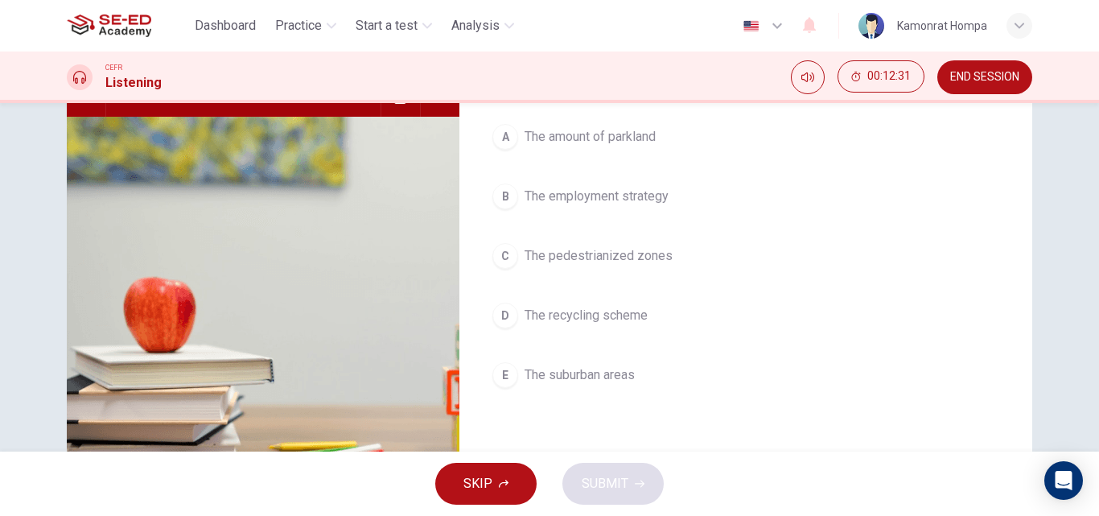
click at [501, 134] on div "A" at bounding box center [506, 137] width 26 height 26
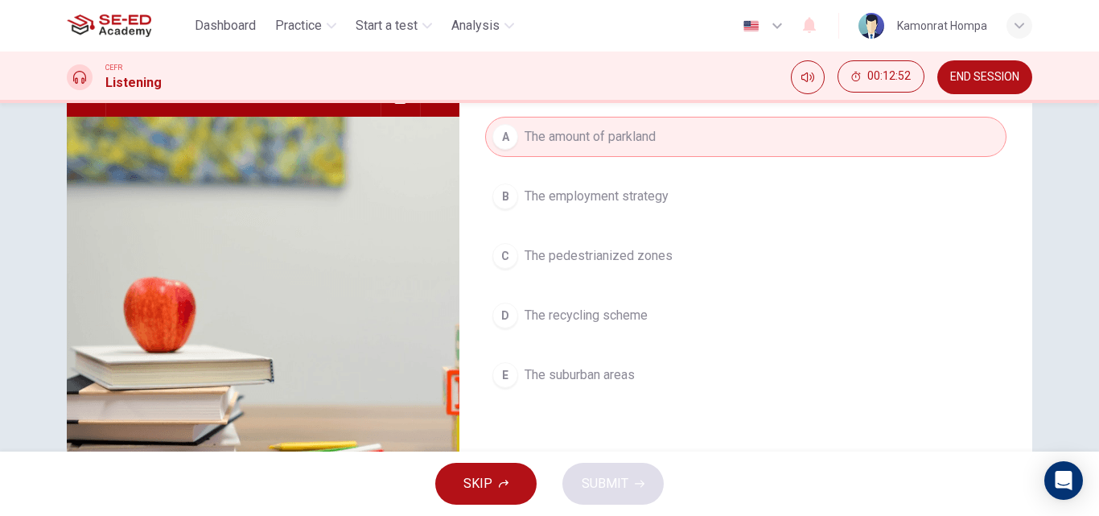
click at [572, 194] on span "The employment strategy" at bounding box center [597, 196] width 144 height 19
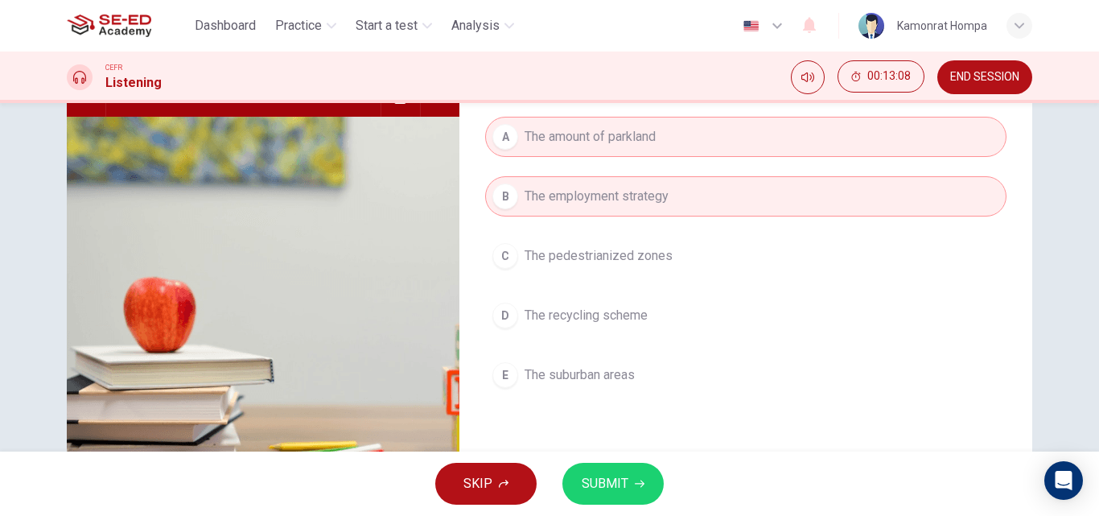
type input "0"
click at [622, 468] on button "SUBMIT" at bounding box center [613, 484] width 101 height 42
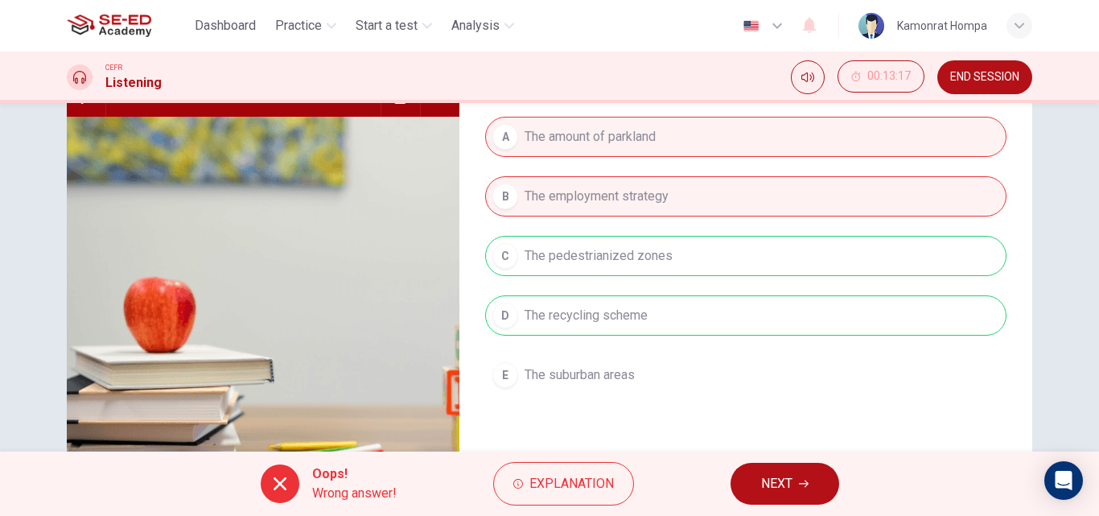
click at [749, 480] on button "NEXT" at bounding box center [785, 484] width 109 height 42
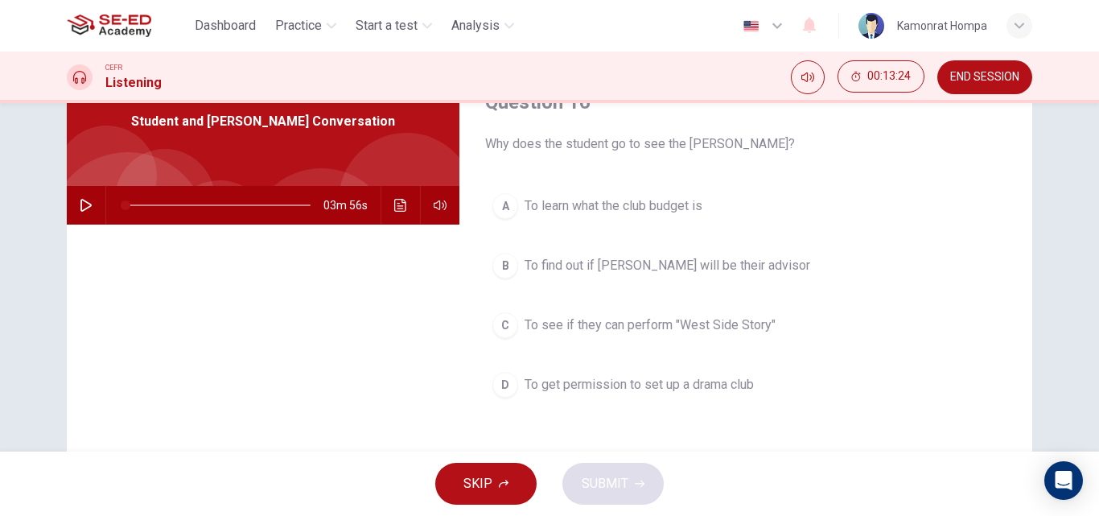
scroll to position [114, 0]
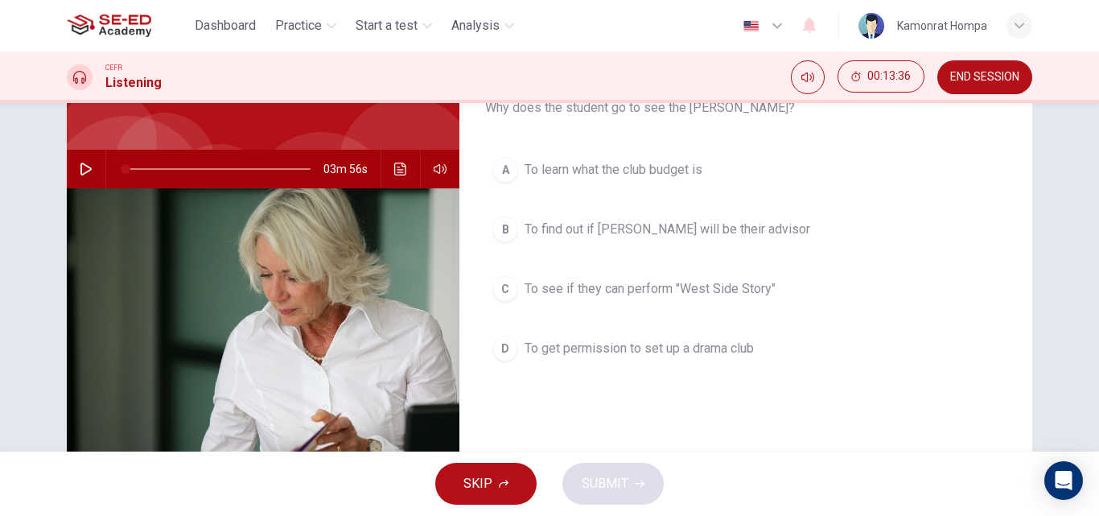
drag, startPoint x: 86, startPoint y: 164, endPoint x: 96, endPoint y: 162, distance: 10.0
click at [88, 164] on icon "button" at bounding box center [86, 169] width 13 height 13
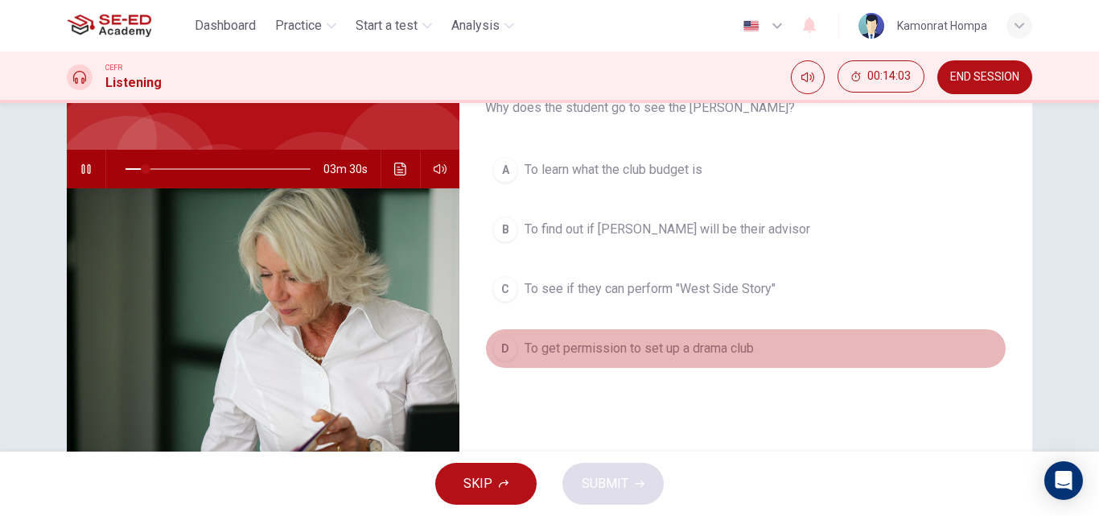
click at [519, 348] on button "D To get permission to set up a drama club" at bounding box center [746, 348] width 522 height 40
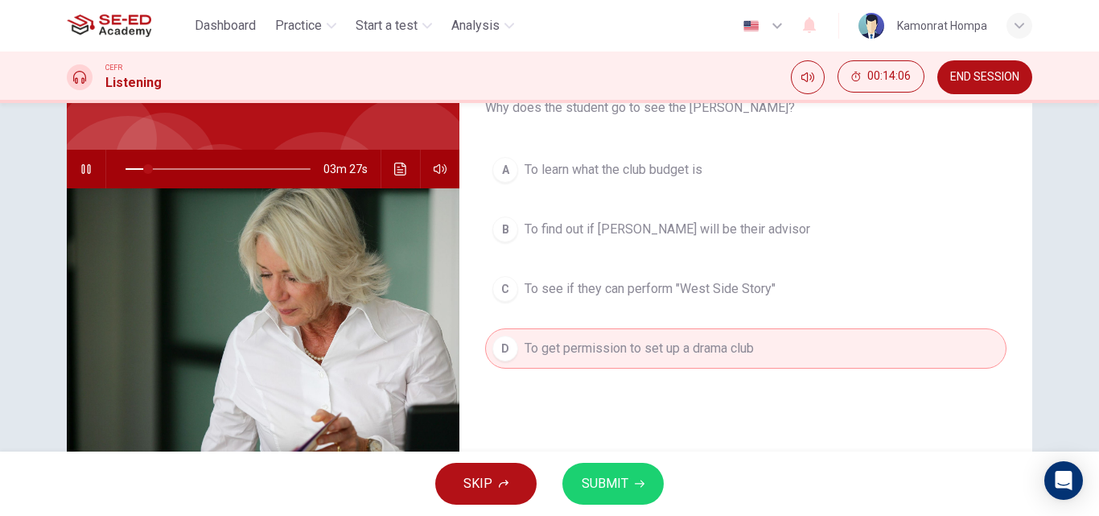
click at [608, 478] on span "SUBMIT" at bounding box center [605, 483] width 47 height 23
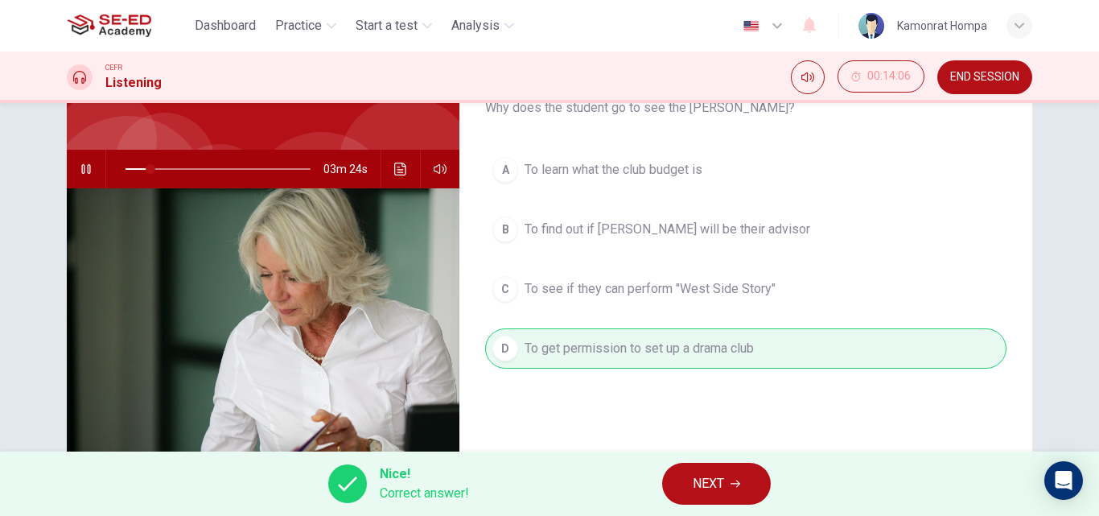
click at [699, 494] on span "NEXT" at bounding box center [708, 483] width 31 height 23
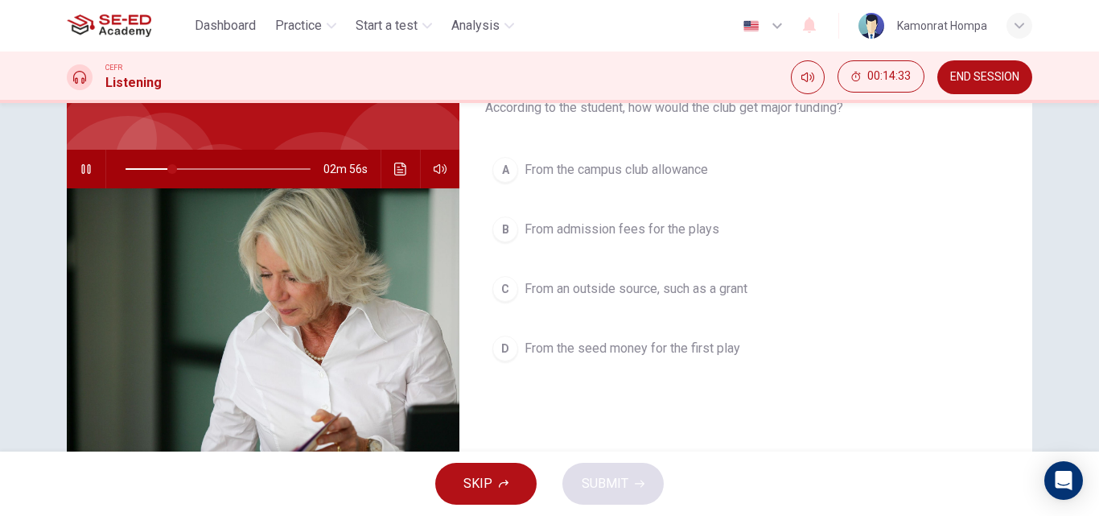
click at [658, 172] on span "From the campus club allowance" at bounding box center [616, 169] width 183 height 19
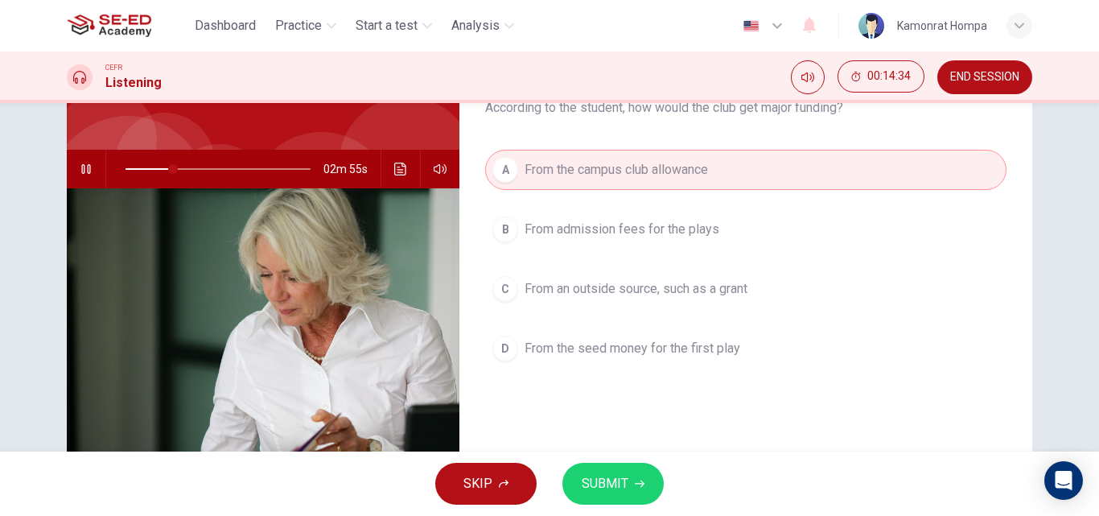
click at [625, 483] on span "SUBMIT" at bounding box center [605, 483] width 47 height 23
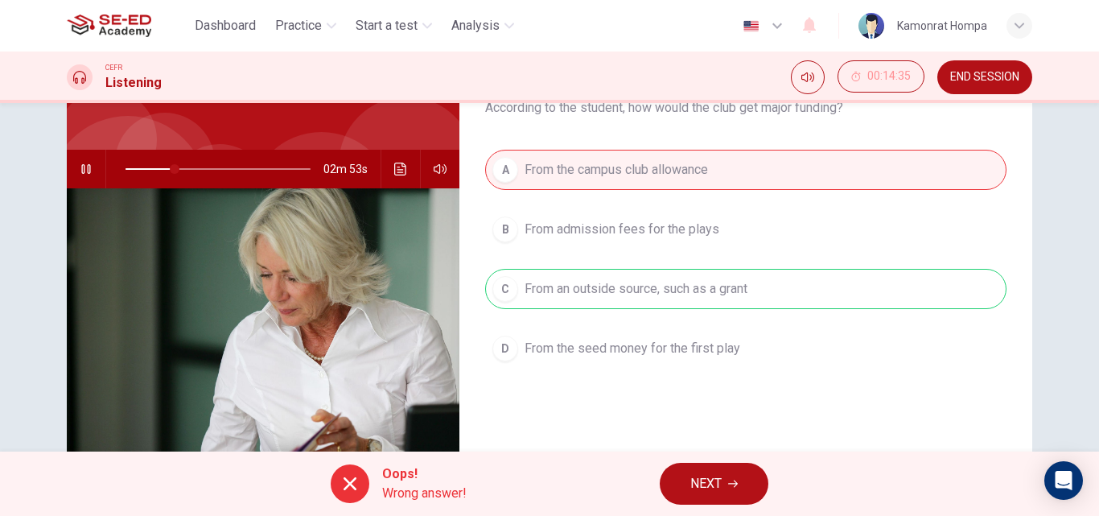
click at [718, 490] on span "NEXT" at bounding box center [706, 483] width 31 height 23
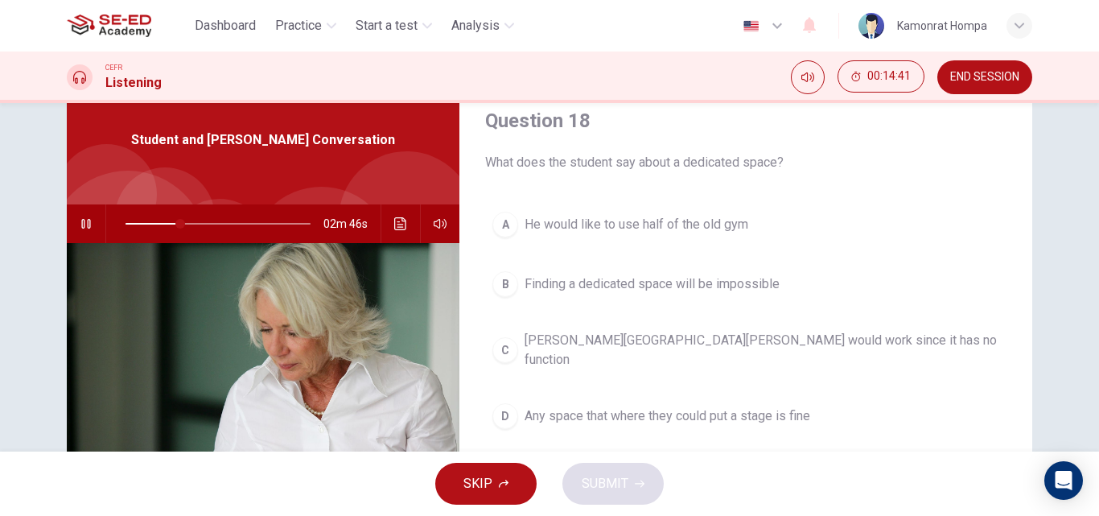
scroll to position [61, 0]
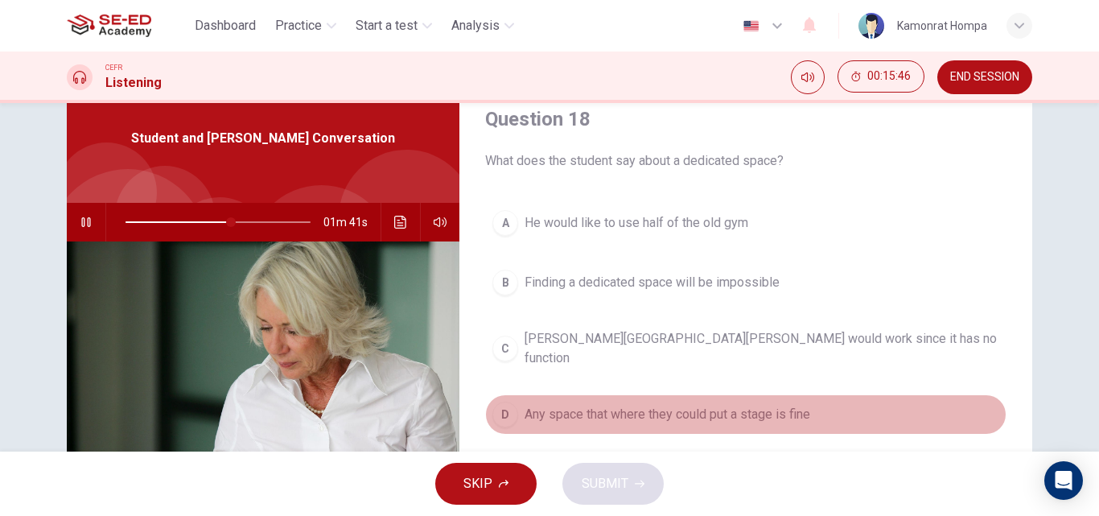
click at [670, 405] on span "Any space that where they could put a stage is fine" at bounding box center [668, 414] width 286 height 19
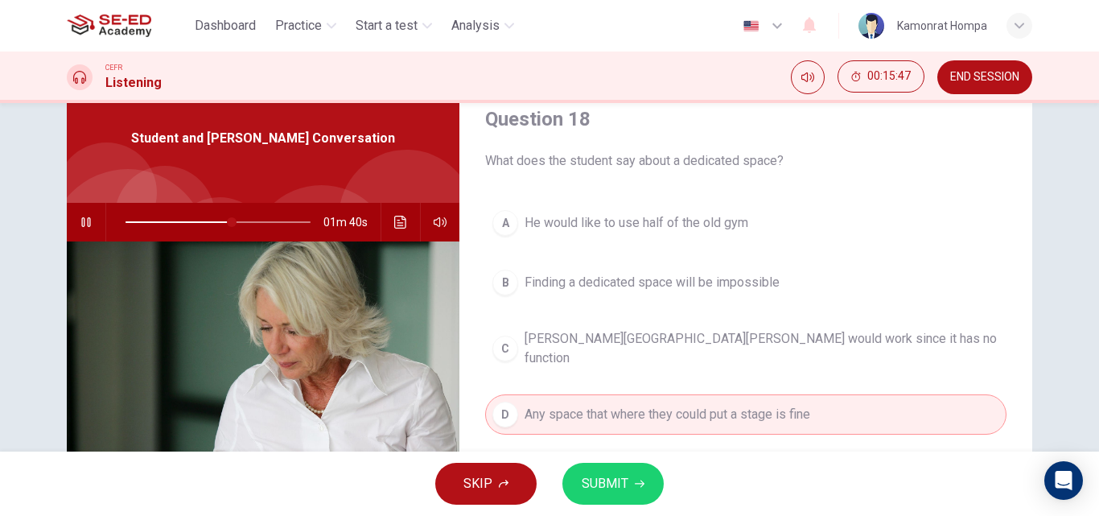
click at [622, 478] on span "SUBMIT" at bounding box center [605, 483] width 47 height 23
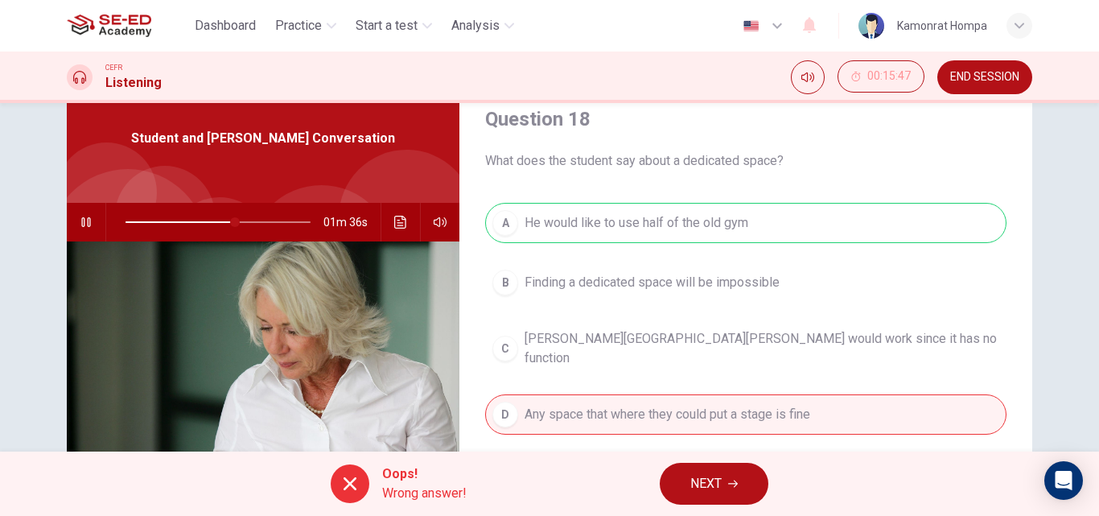
click at [707, 480] on span "NEXT" at bounding box center [706, 483] width 31 height 23
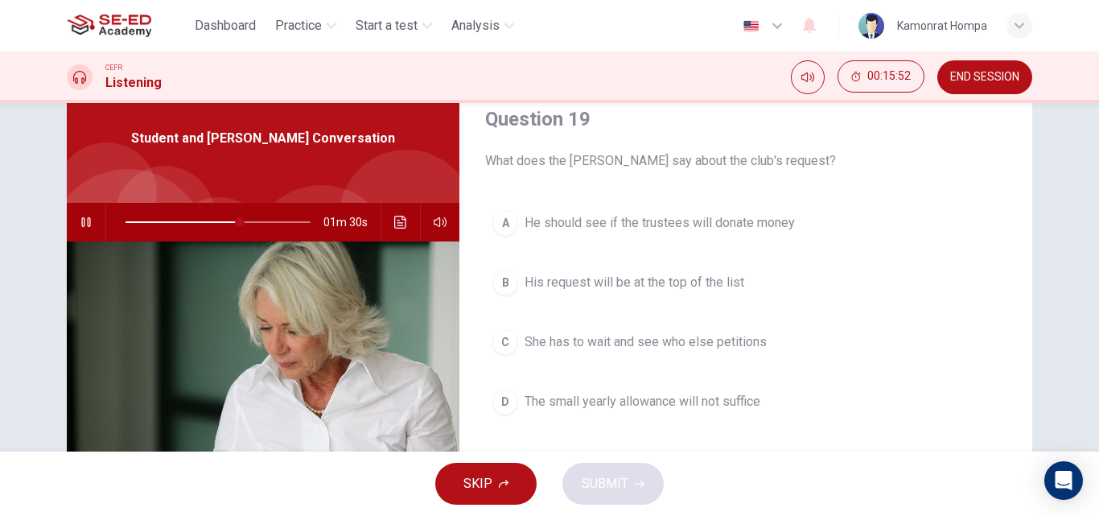
click at [615, 220] on span "He should see if the trustees will donate money" at bounding box center [660, 222] width 270 height 19
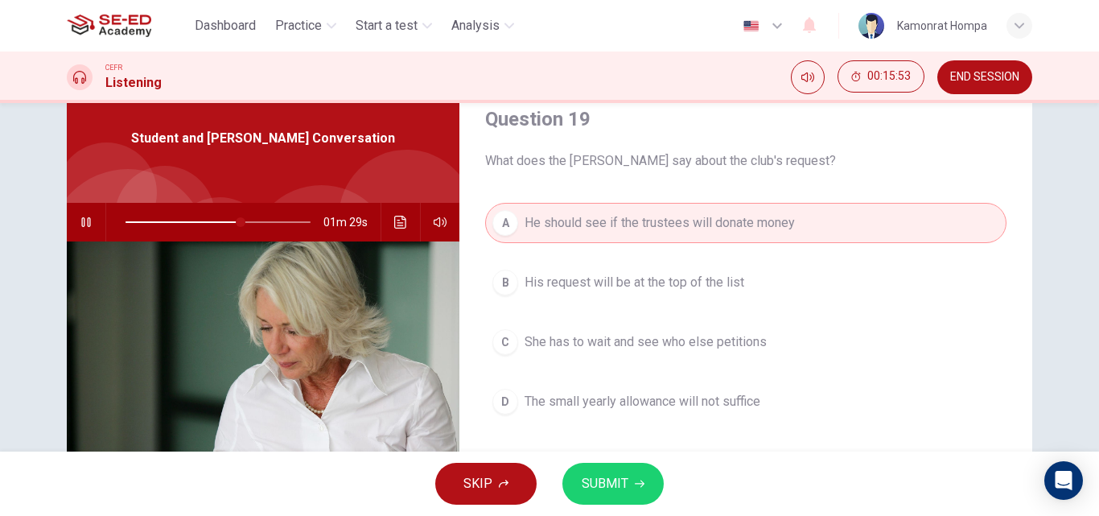
click at [614, 489] on span "SUBMIT" at bounding box center [605, 483] width 47 height 23
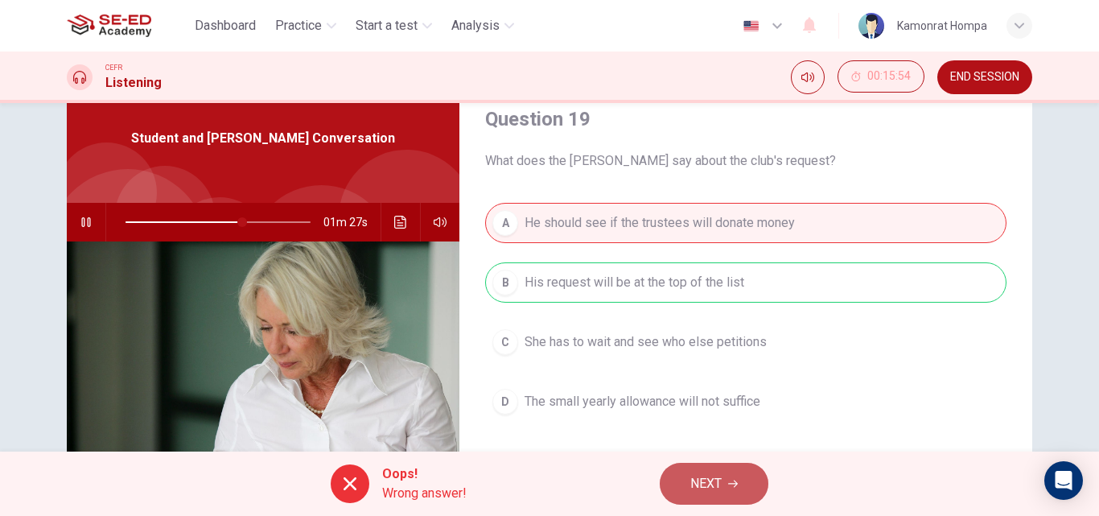
click at [714, 478] on span "NEXT" at bounding box center [706, 483] width 31 height 23
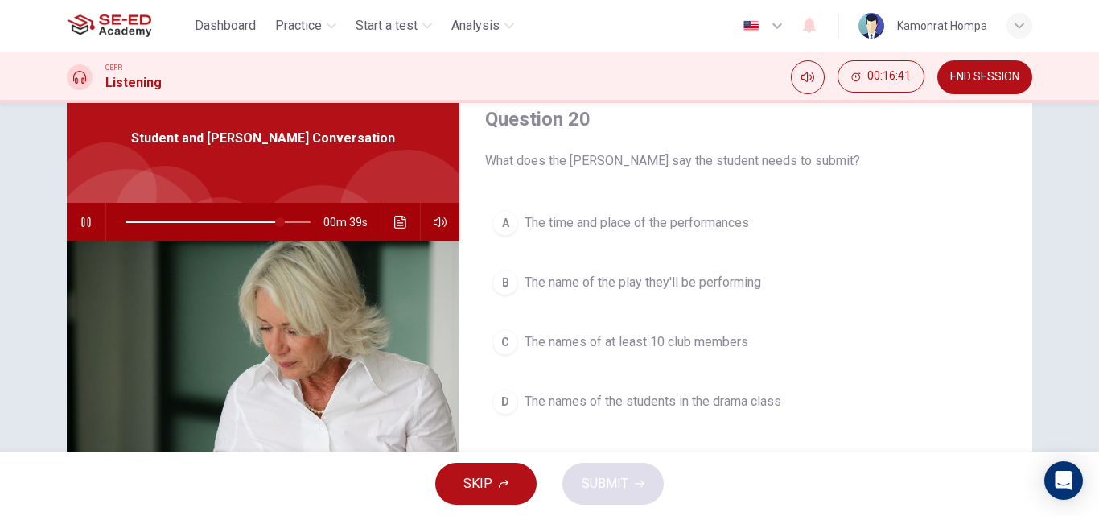
click at [625, 403] on span "The names of the students in the drama class" at bounding box center [653, 401] width 257 height 19
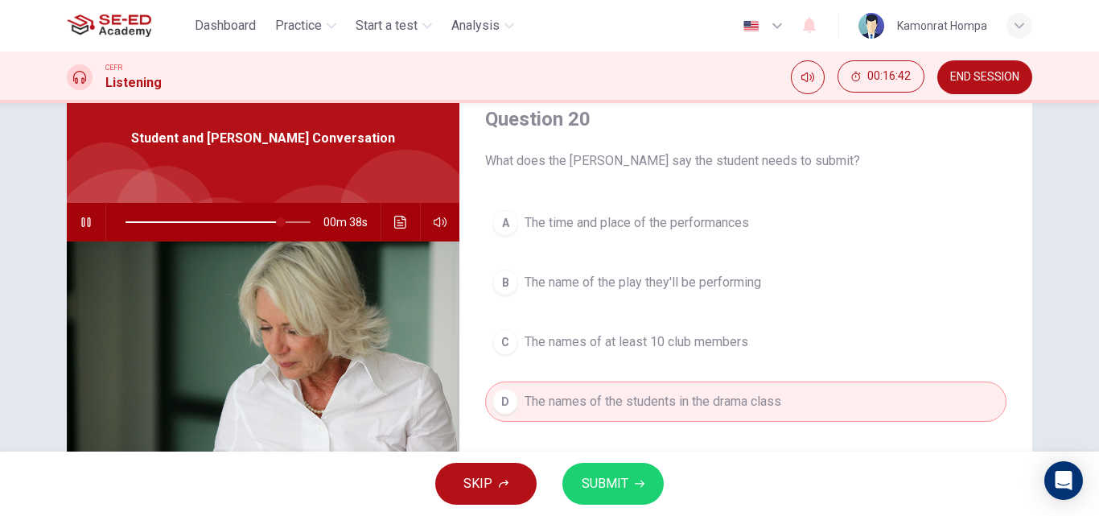
click at [612, 481] on span "SUBMIT" at bounding box center [605, 483] width 47 height 23
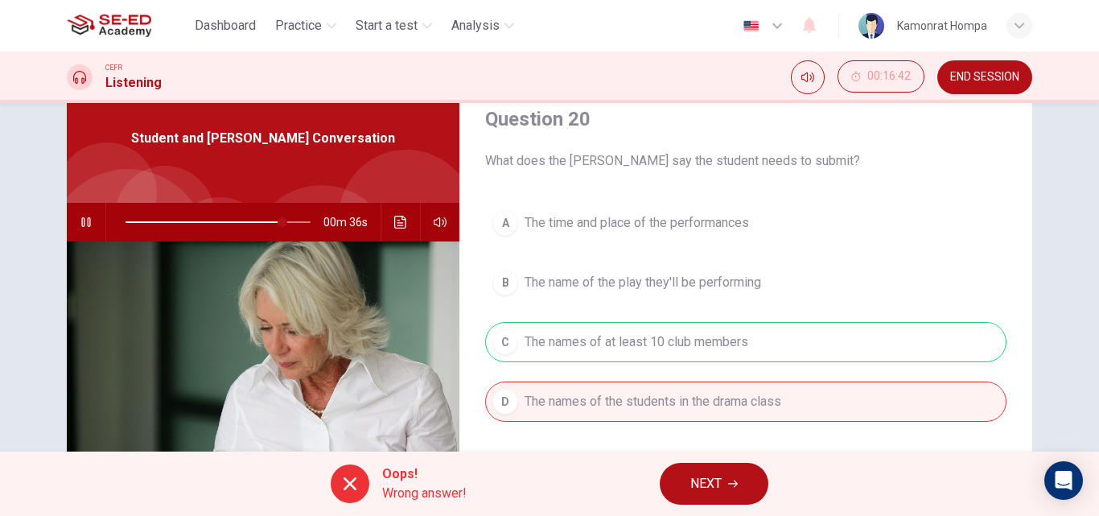
type input "85"
click at [722, 487] on span "NEXT" at bounding box center [706, 483] width 31 height 23
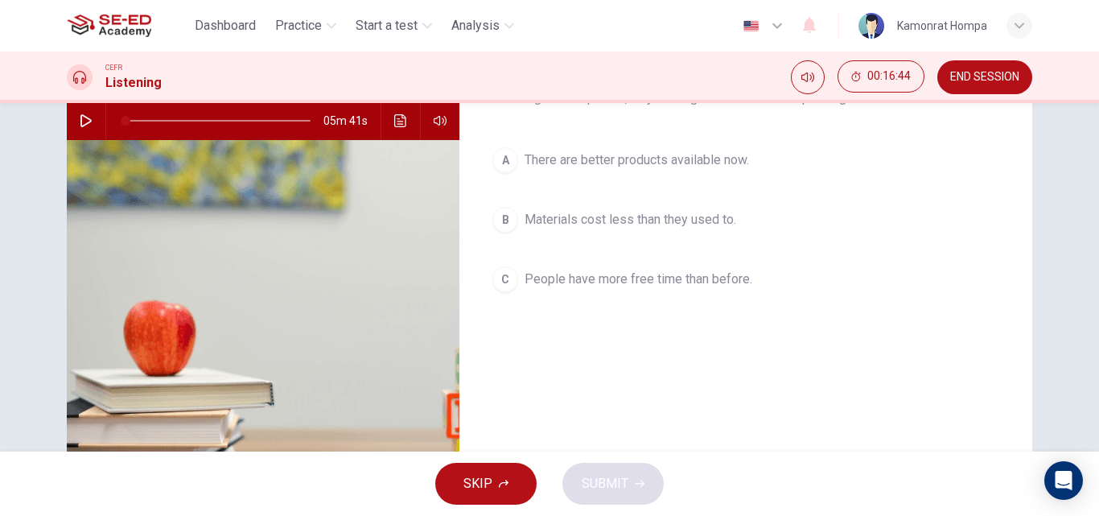
scroll to position [0, 0]
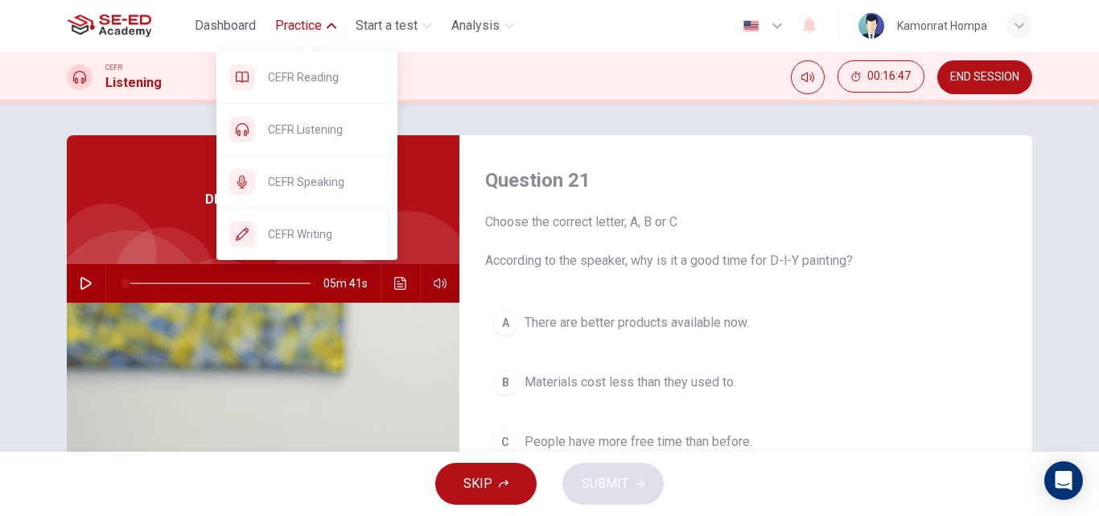
click at [309, 27] on span "Practice" at bounding box center [298, 25] width 47 height 19
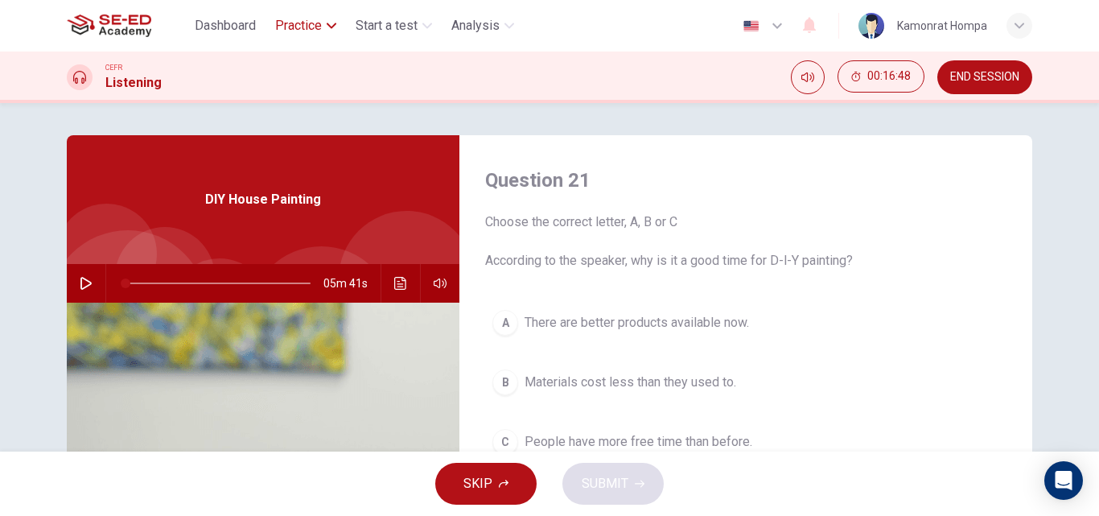
click at [310, 27] on span "Practice" at bounding box center [298, 25] width 47 height 19
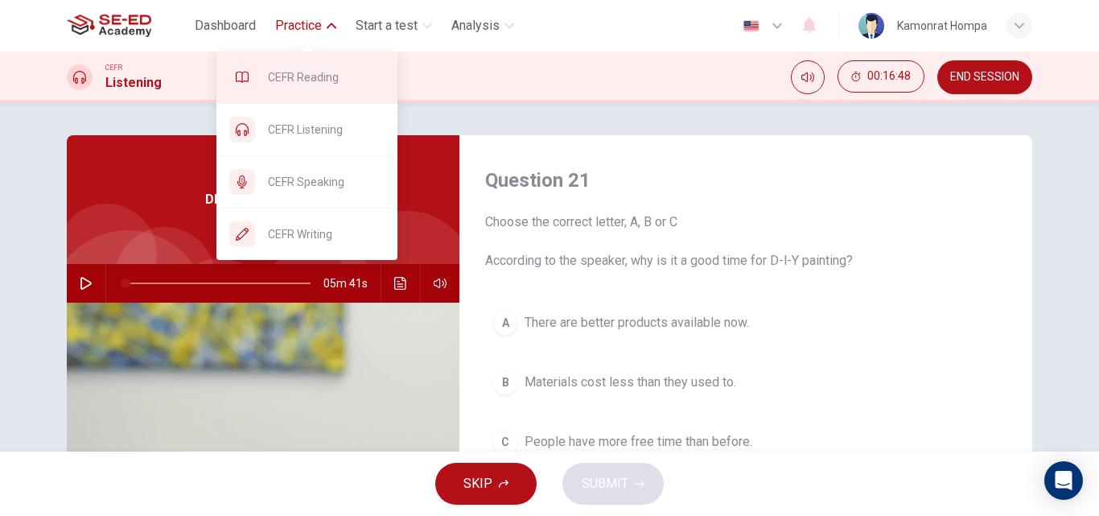
click at [304, 76] on span "CEFR Reading" at bounding box center [326, 77] width 117 height 19
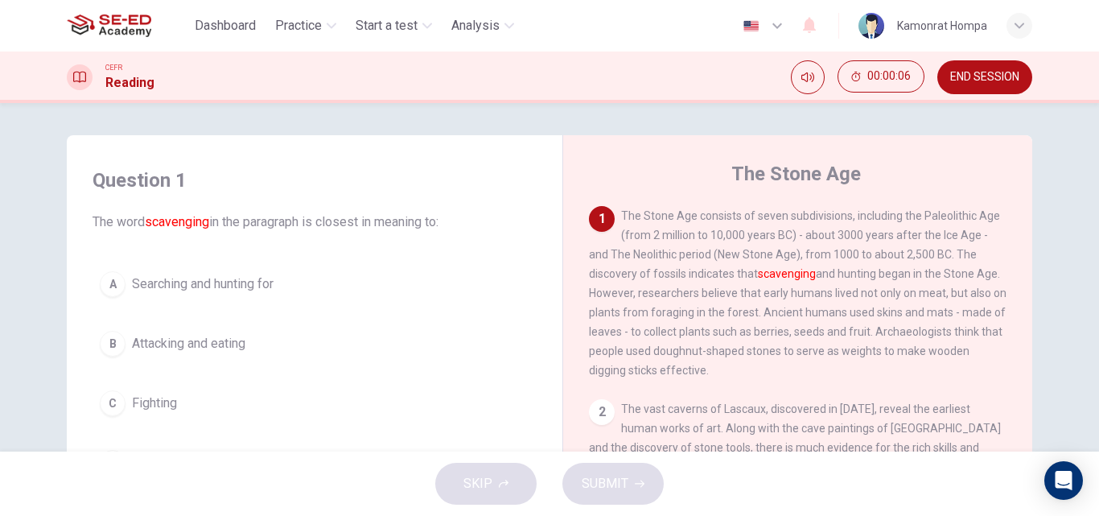
scroll to position [80, 0]
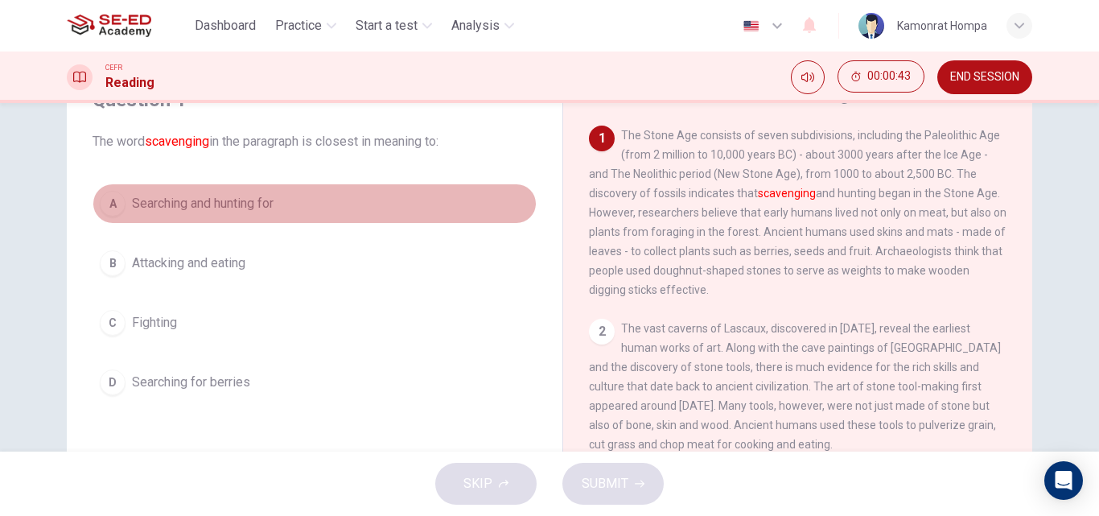
click at [183, 208] on span "Searching and hunting for" at bounding box center [203, 203] width 142 height 19
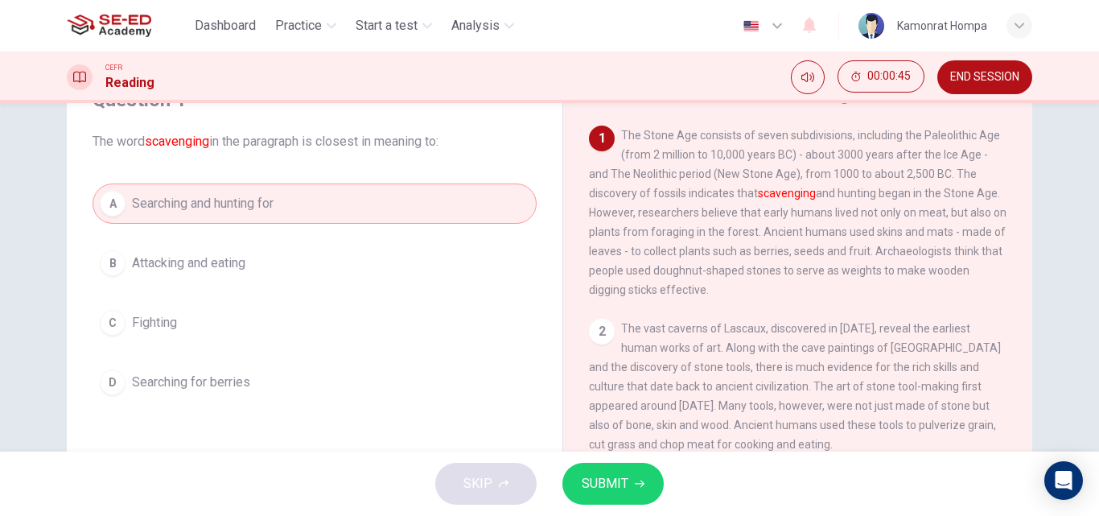
click at [630, 476] on button "SUBMIT" at bounding box center [613, 484] width 101 height 42
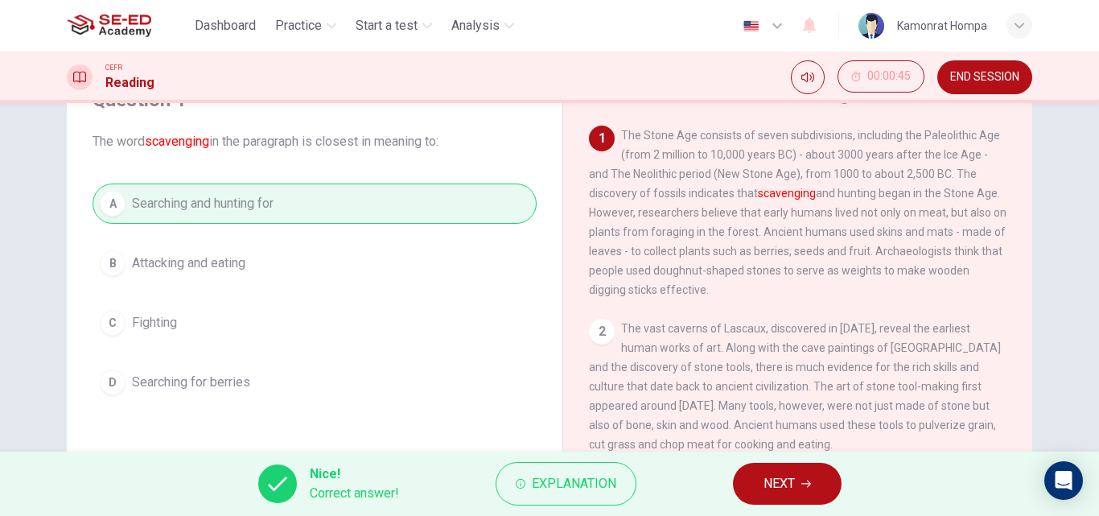
click at [811, 487] on icon "button" at bounding box center [807, 484] width 10 height 10
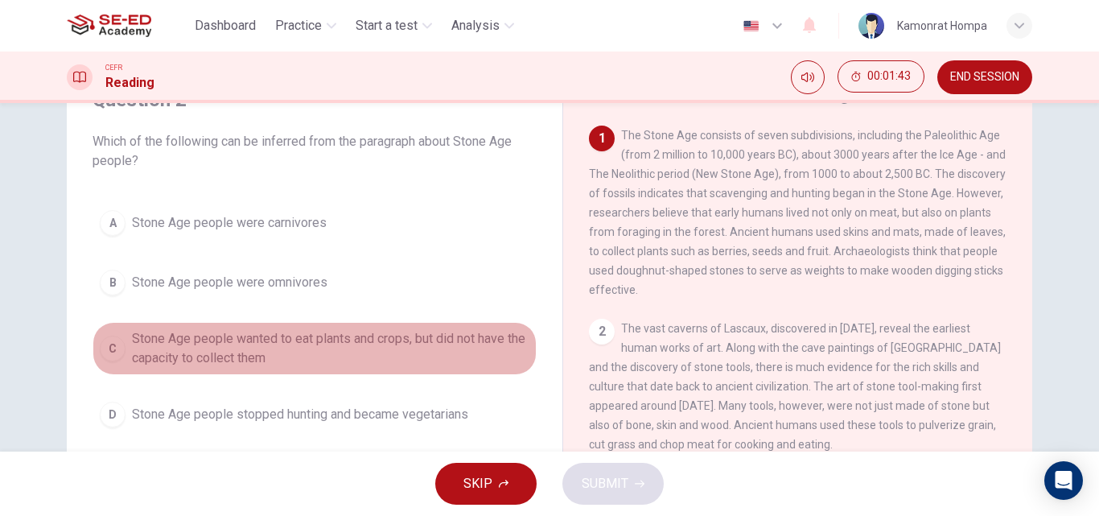
click at [216, 356] on span "Stone Age people wanted to eat plants and crops, but did not have the capacity …" at bounding box center [331, 348] width 398 height 39
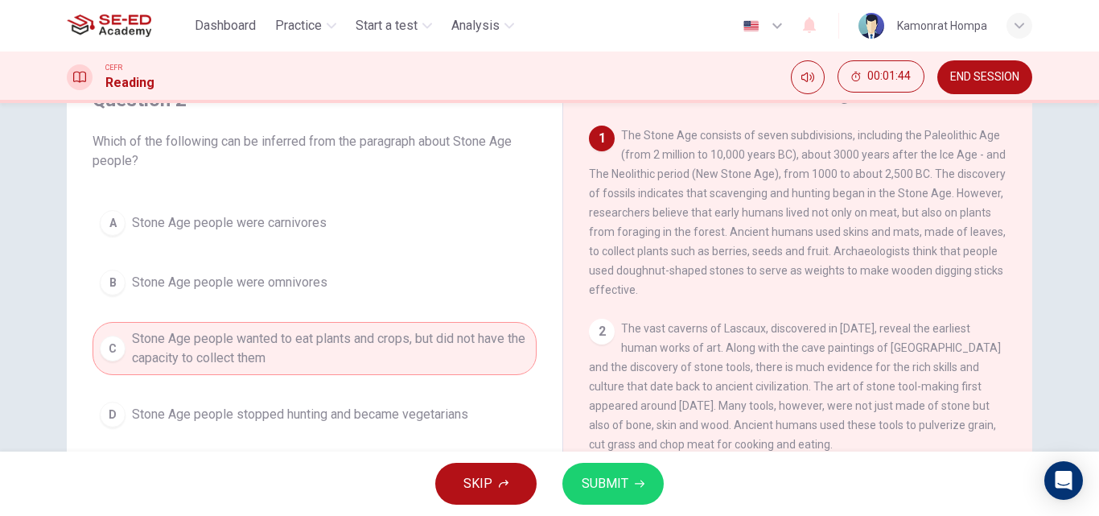
click at [605, 482] on span "SUBMIT" at bounding box center [605, 483] width 47 height 23
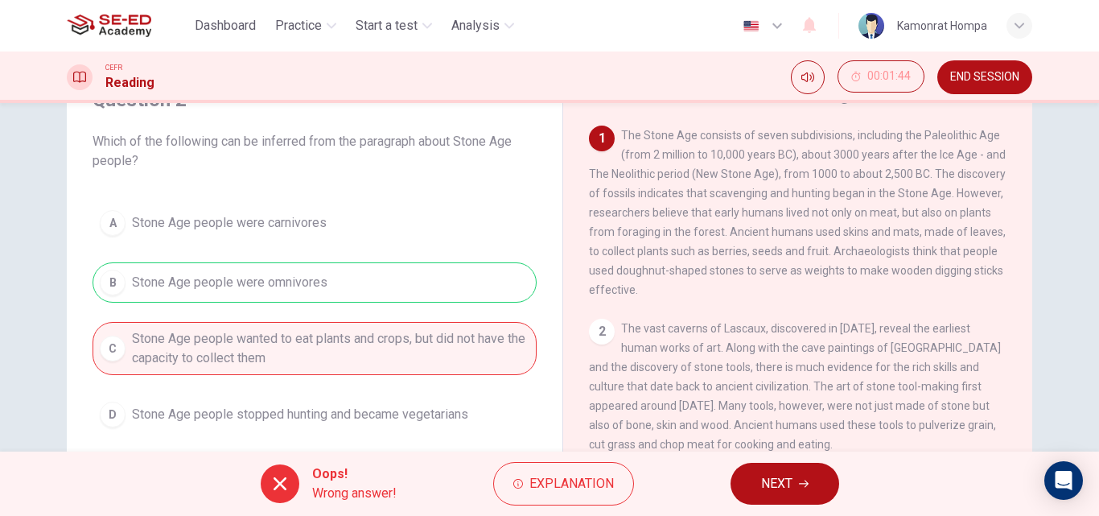
click at [790, 478] on span "NEXT" at bounding box center [776, 483] width 31 height 23
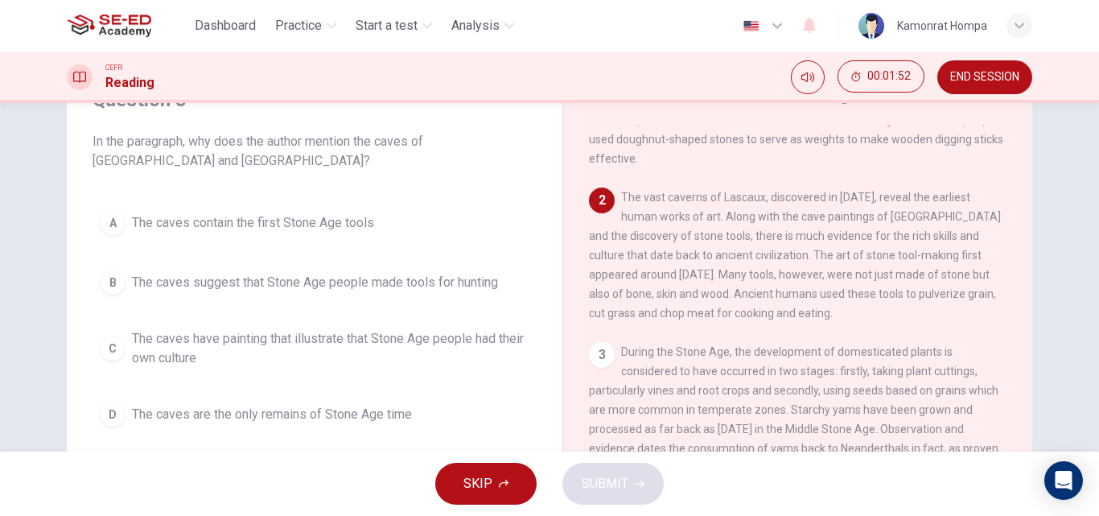
scroll to position [161, 0]
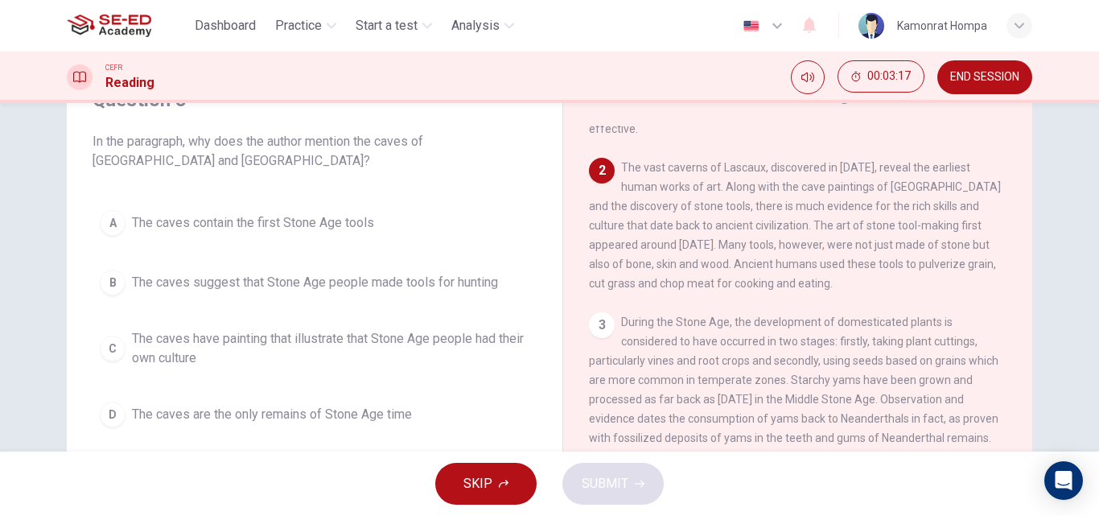
click at [167, 351] on span "The caves have painting that illustrate that Stone Age people had their own cul…" at bounding box center [331, 348] width 398 height 39
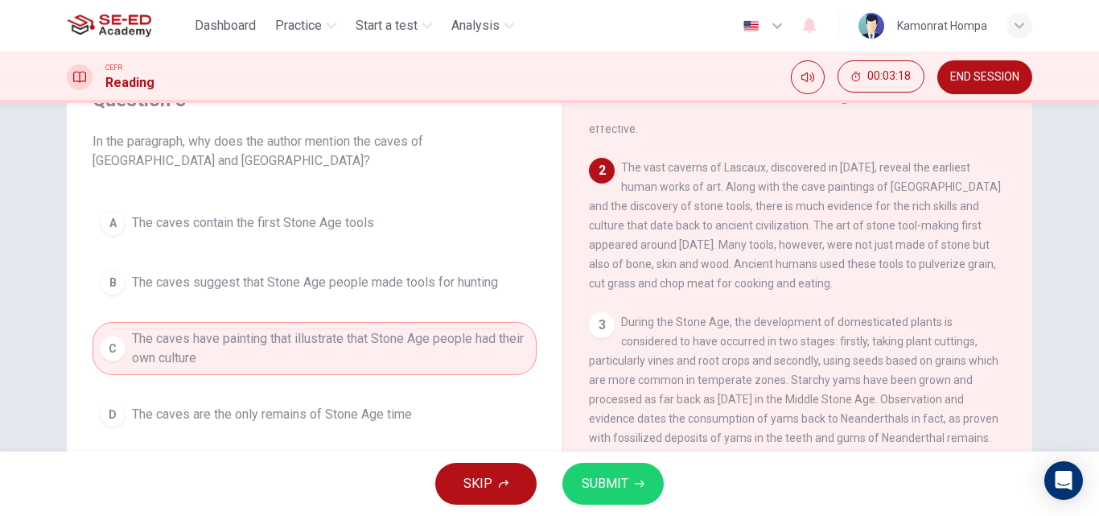
click at [611, 485] on span "SUBMIT" at bounding box center [605, 483] width 47 height 23
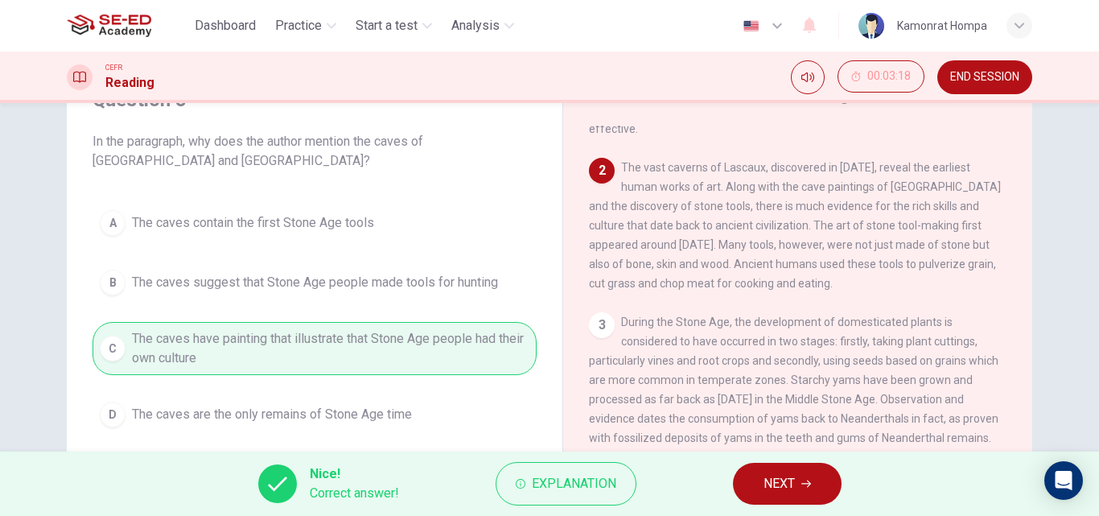
click at [764, 478] on span "NEXT" at bounding box center [779, 483] width 31 height 23
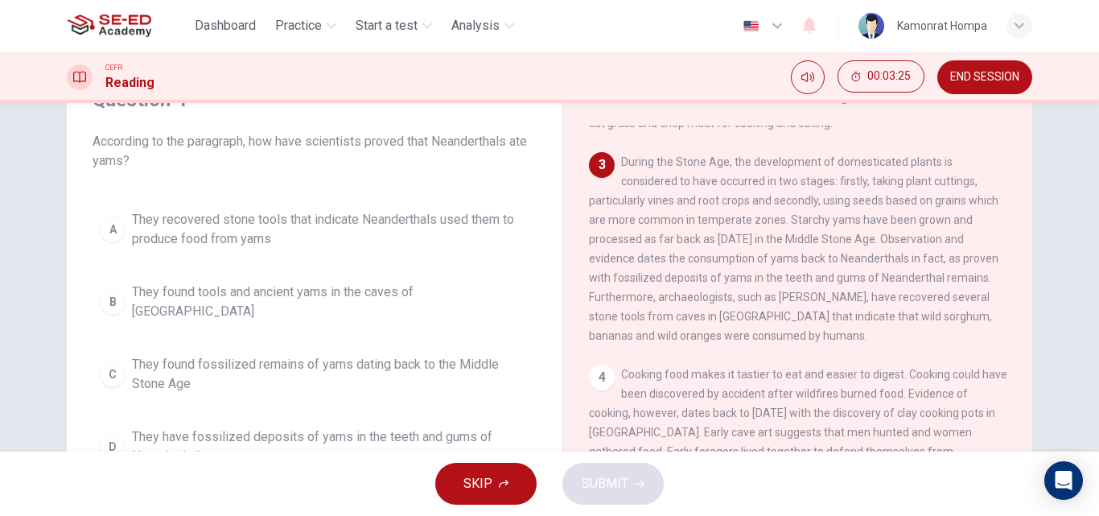
scroll to position [322, 0]
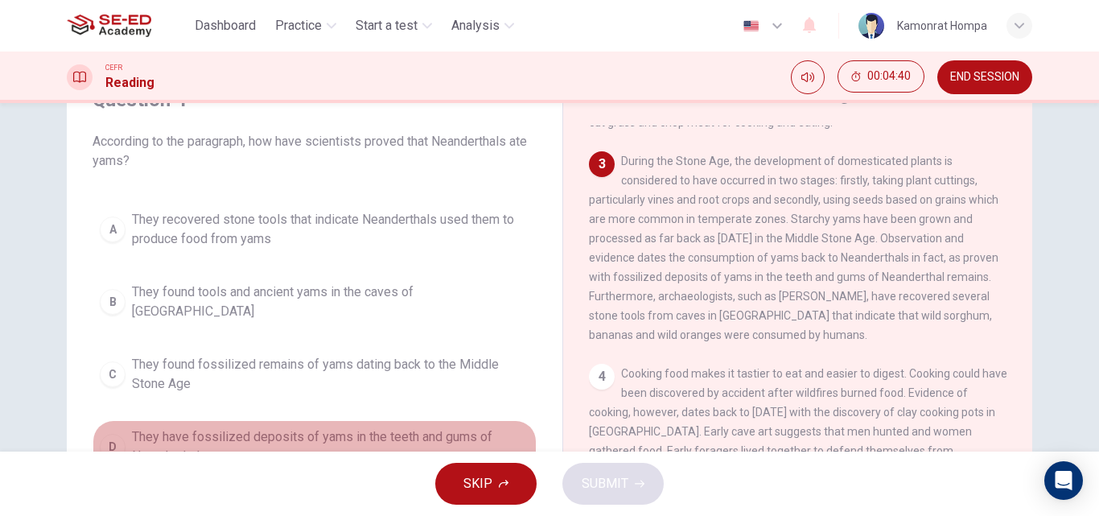
click at [108, 435] on div "D" at bounding box center [113, 447] width 26 height 26
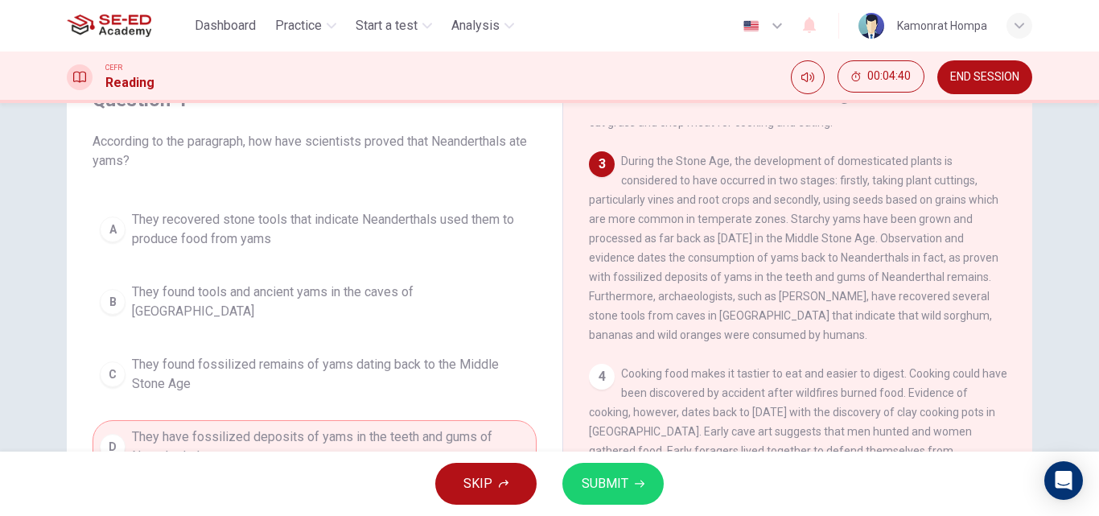
click at [645, 481] on button "SUBMIT" at bounding box center [613, 484] width 101 height 42
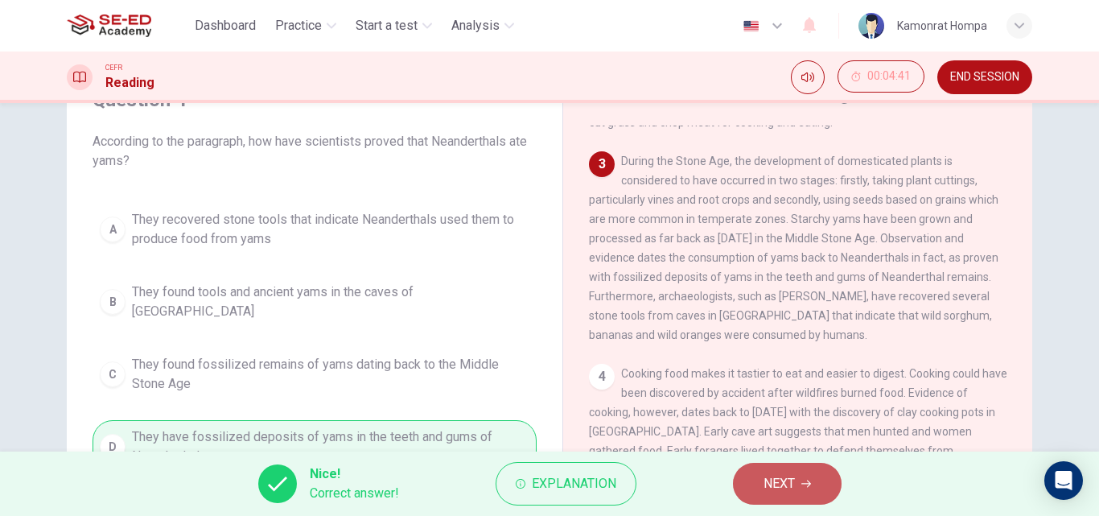
click at [807, 492] on button "NEXT" at bounding box center [787, 484] width 109 height 42
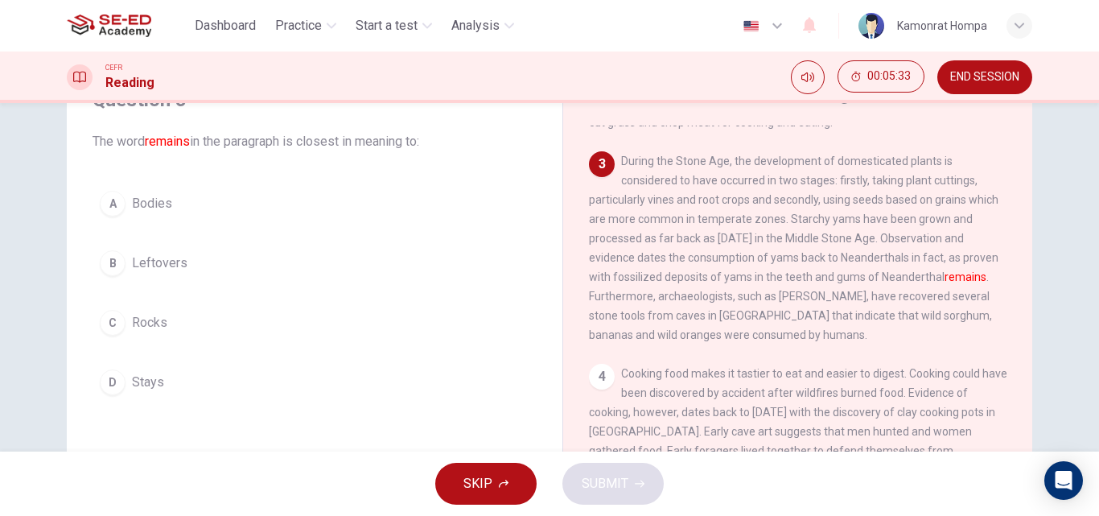
click at [138, 378] on span "Stays" at bounding box center [148, 382] width 32 height 19
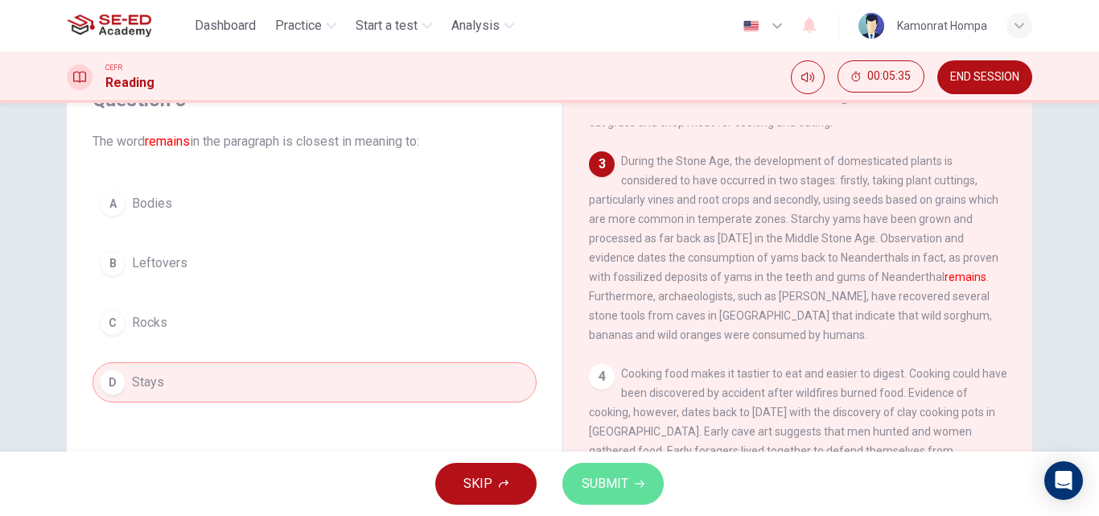
click at [599, 478] on span "SUBMIT" at bounding box center [605, 483] width 47 height 23
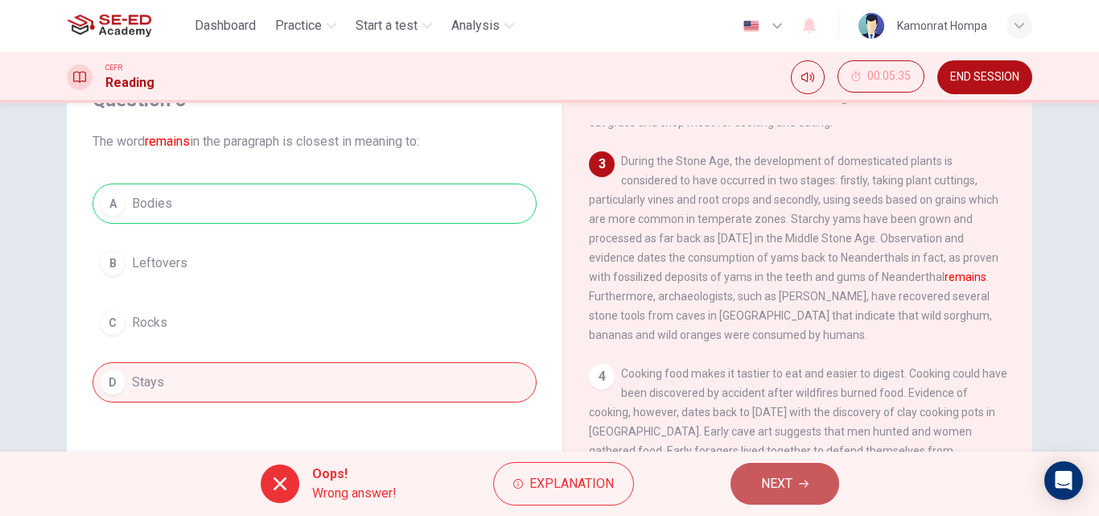
click at [778, 482] on span "NEXT" at bounding box center [776, 483] width 31 height 23
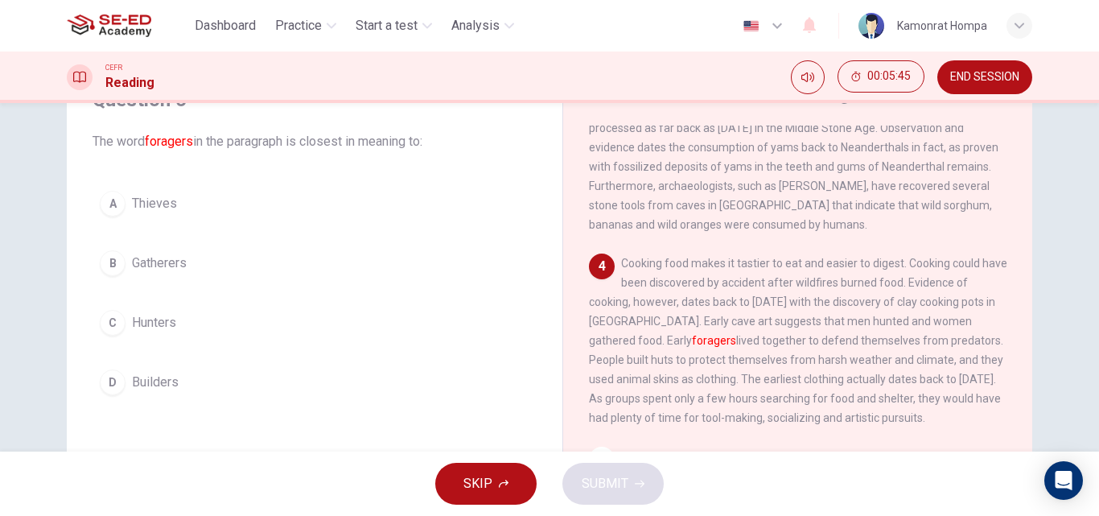
scroll to position [483, 0]
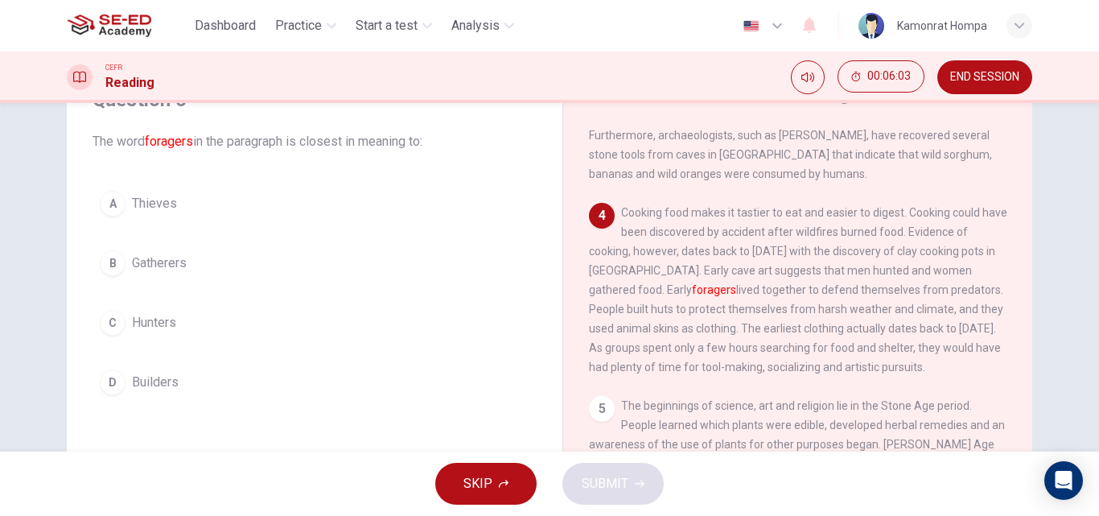
click at [167, 328] on span "Hunters" at bounding box center [154, 322] width 44 height 19
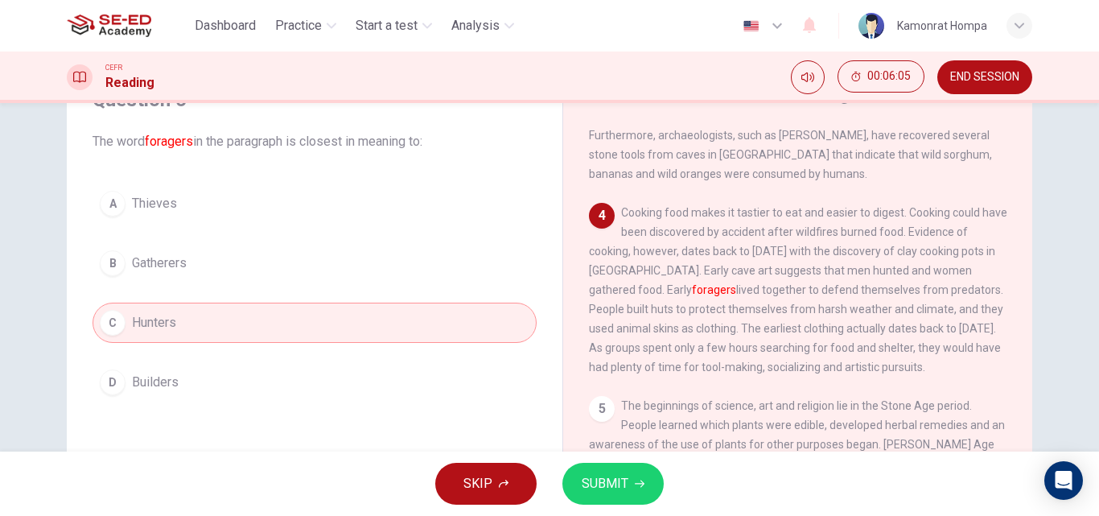
click at [637, 486] on icon "button" at bounding box center [640, 484] width 10 height 10
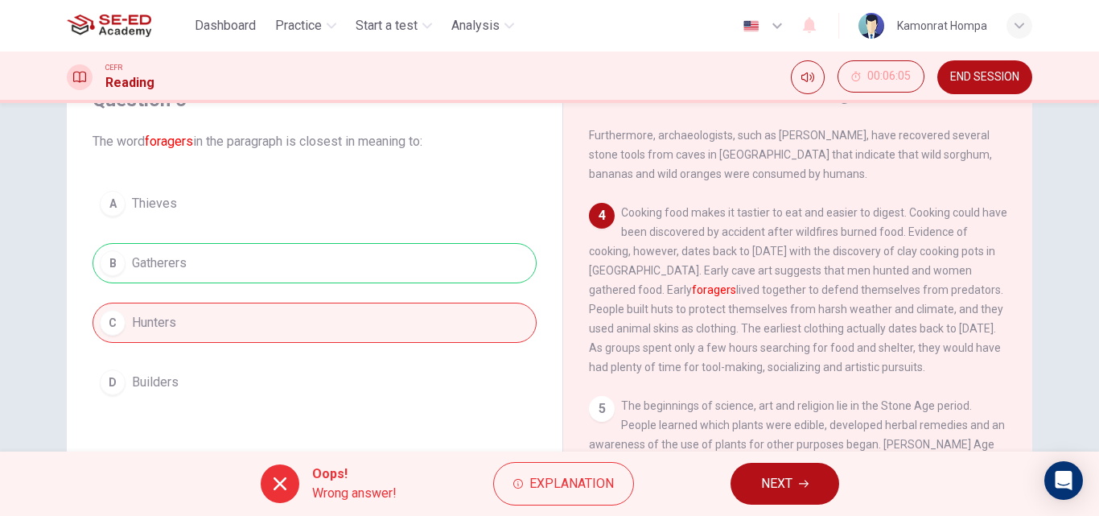
click at [785, 476] on span "NEXT" at bounding box center [776, 483] width 31 height 23
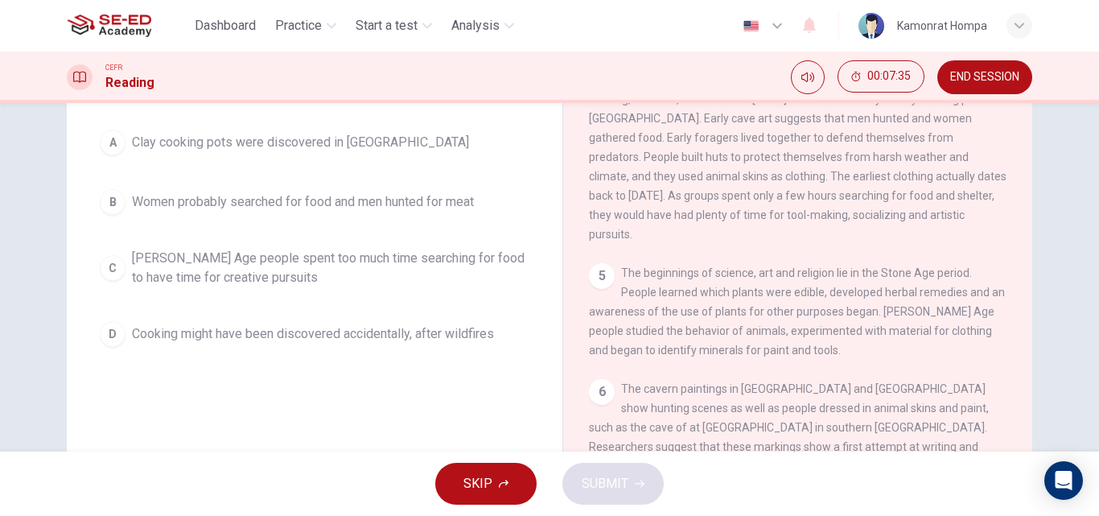
scroll to position [412, 0]
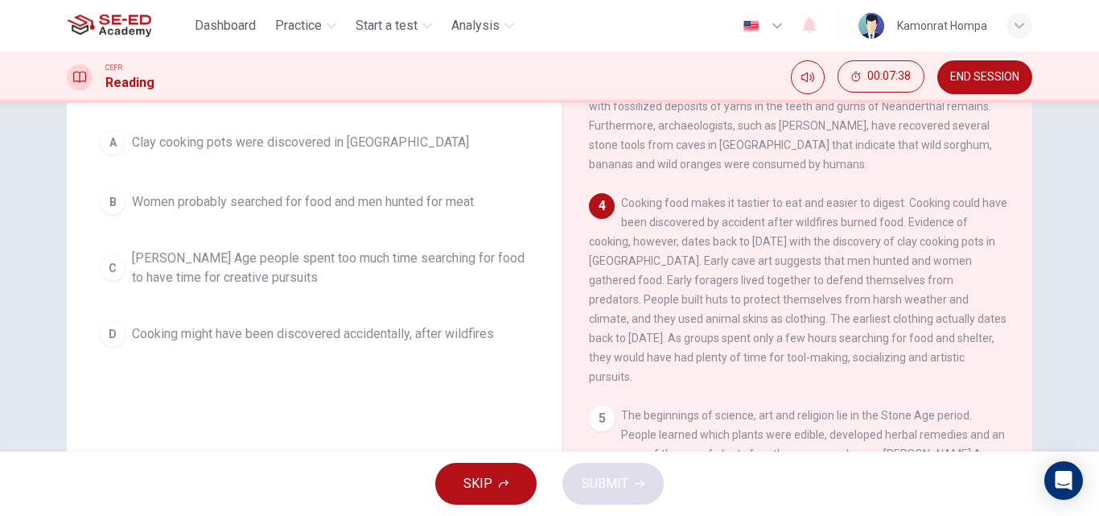
click at [118, 270] on div "C" at bounding box center [113, 268] width 26 height 26
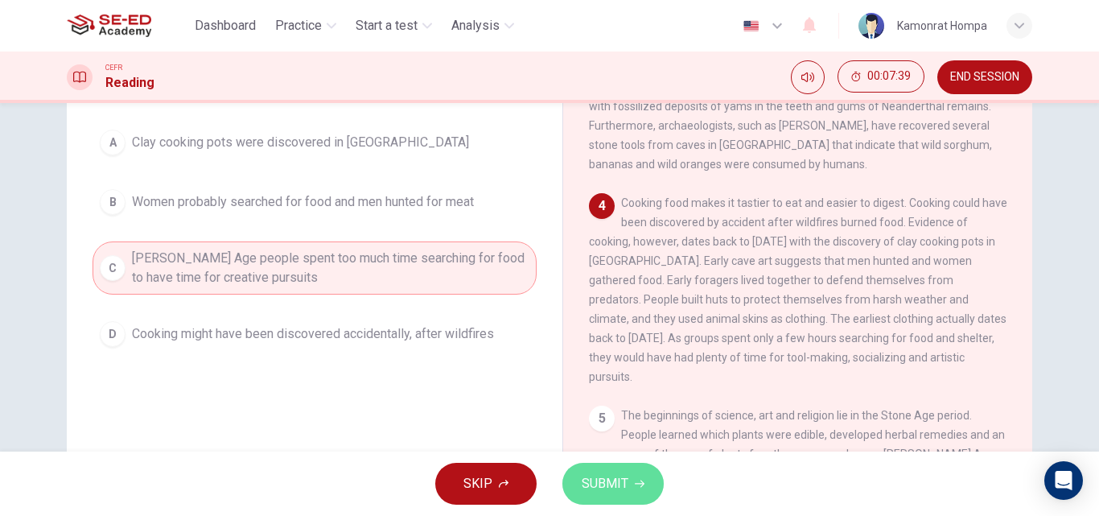
click at [620, 494] on span "SUBMIT" at bounding box center [605, 483] width 47 height 23
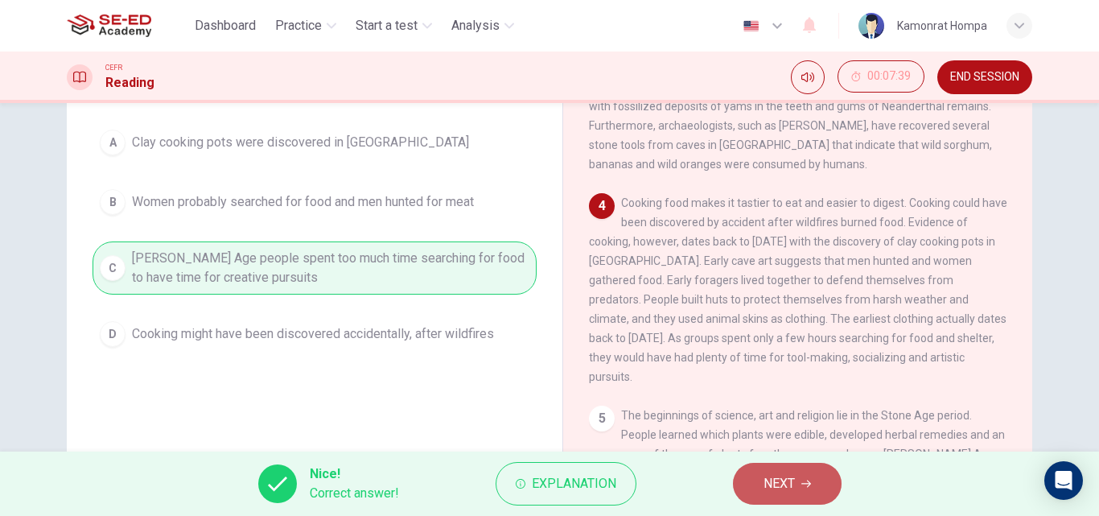
click at [800, 480] on button "NEXT" at bounding box center [787, 484] width 109 height 42
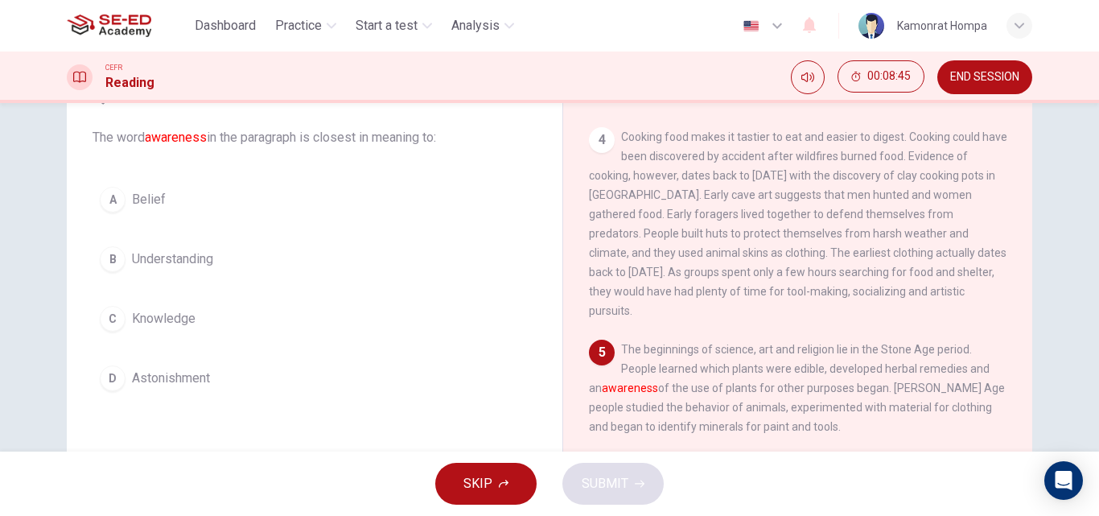
scroll to position [71, 0]
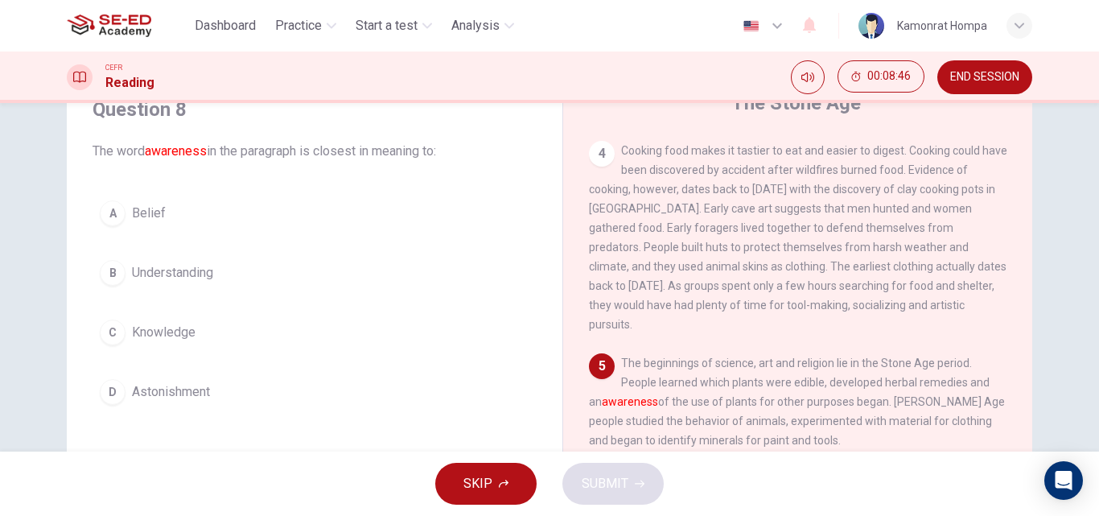
click at [157, 337] on span "Knowledge" at bounding box center [164, 332] width 64 height 19
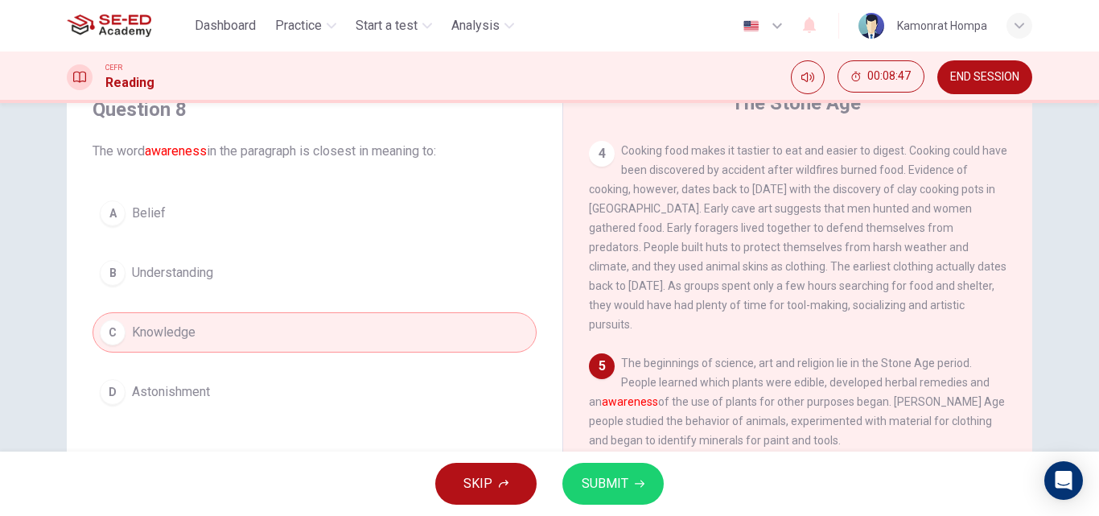
click at [582, 474] on span "SUBMIT" at bounding box center [605, 483] width 47 height 23
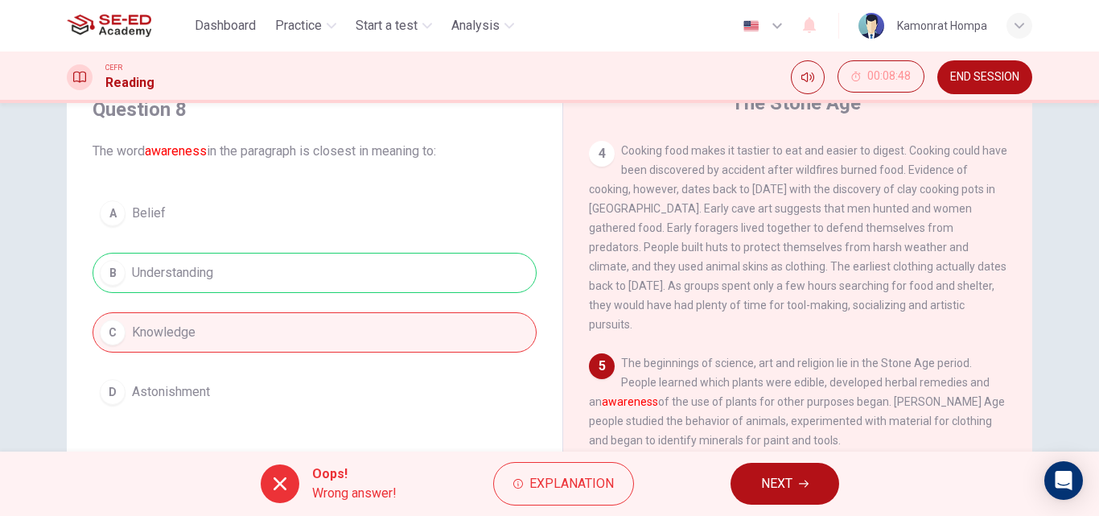
click at [757, 478] on button "NEXT" at bounding box center [785, 484] width 109 height 42
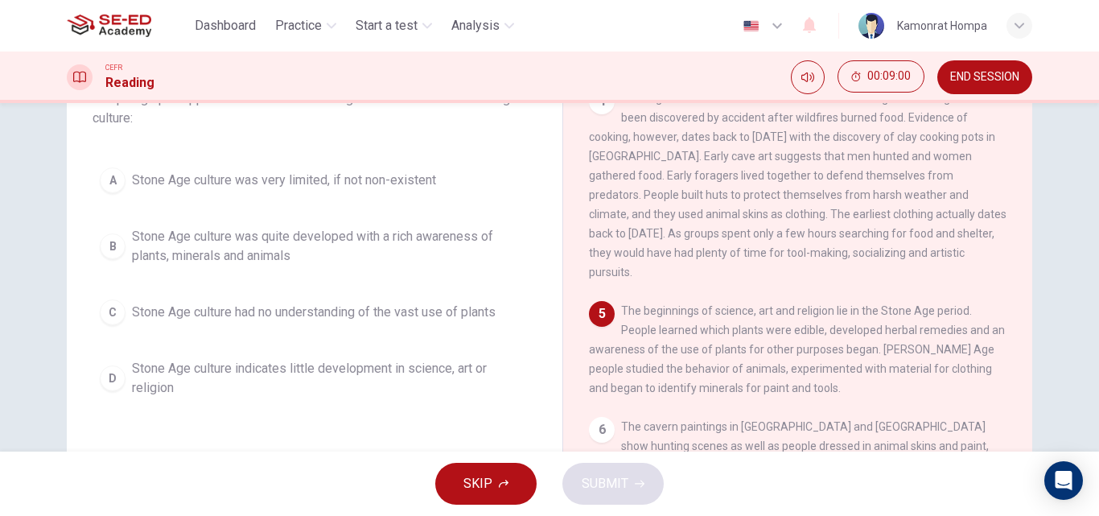
scroll to position [151, 0]
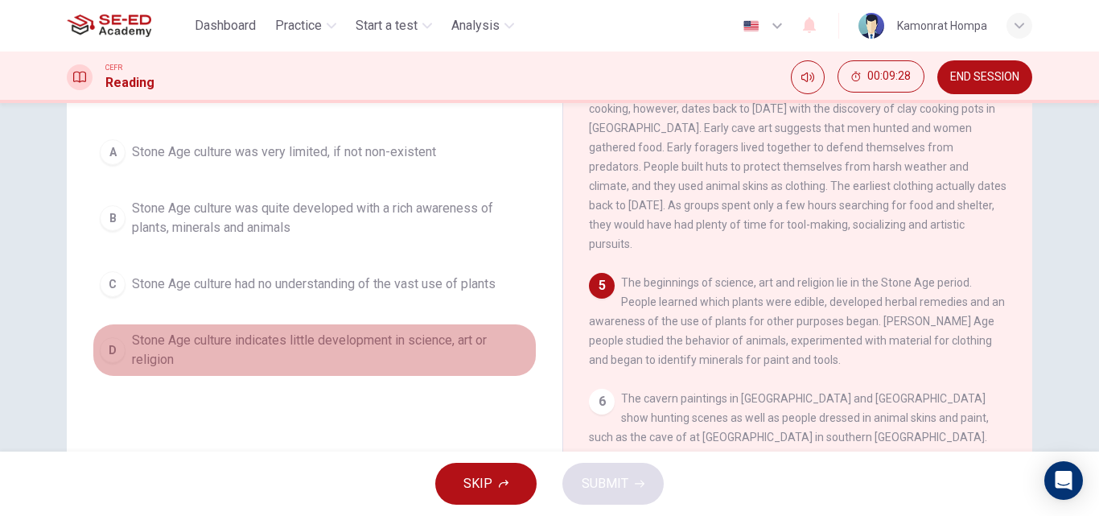
click at [419, 344] on span "Stone Age culture indicates little development in science, art or religion" at bounding box center [331, 350] width 398 height 39
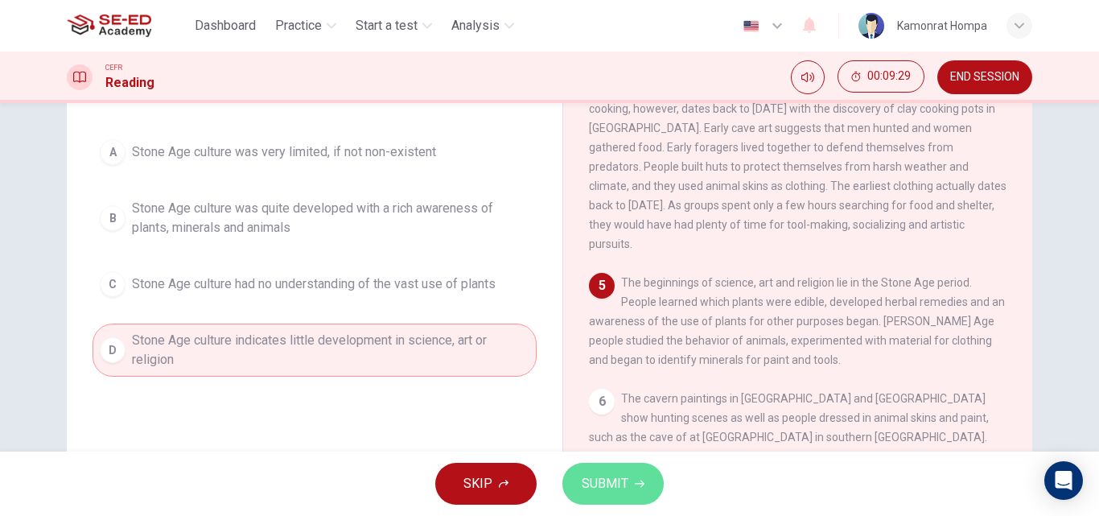
click at [599, 483] on span "SUBMIT" at bounding box center [605, 483] width 47 height 23
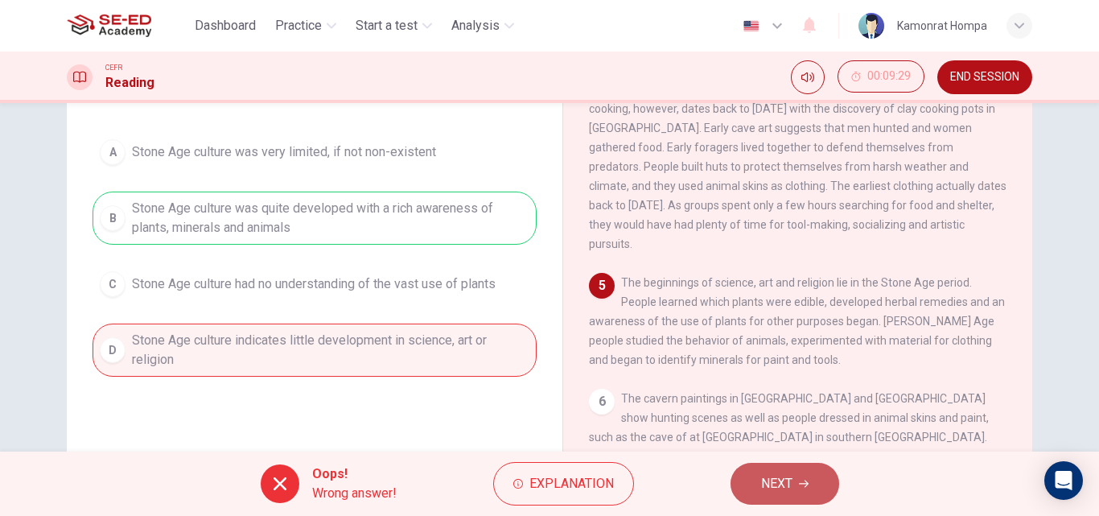
click at [790, 486] on span "NEXT" at bounding box center [776, 483] width 31 height 23
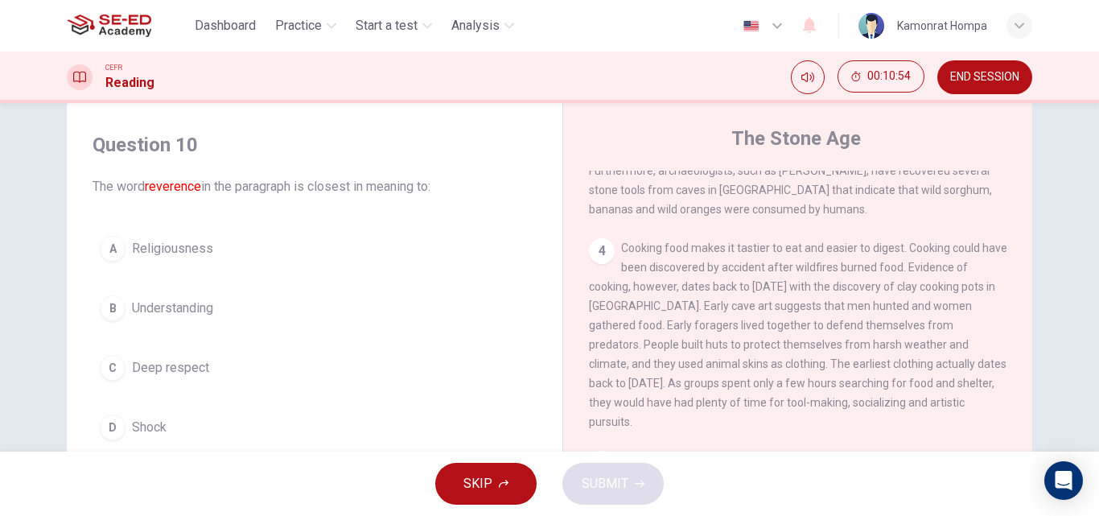
scroll to position [34, 0]
click at [192, 245] on span "Religiousness" at bounding box center [172, 250] width 81 height 19
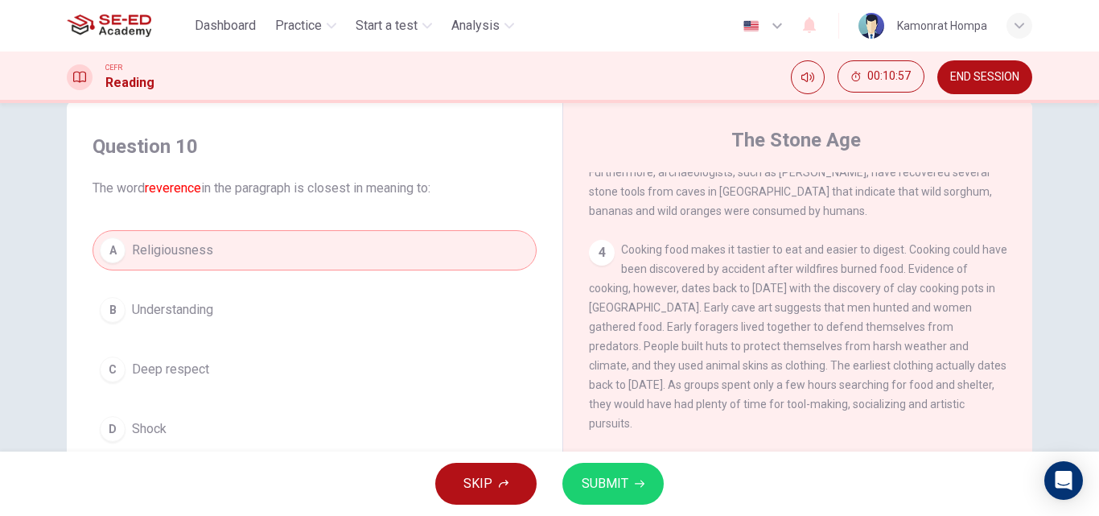
click at [647, 476] on button "SUBMIT" at bounding box center [613, 484] width 101 height 42
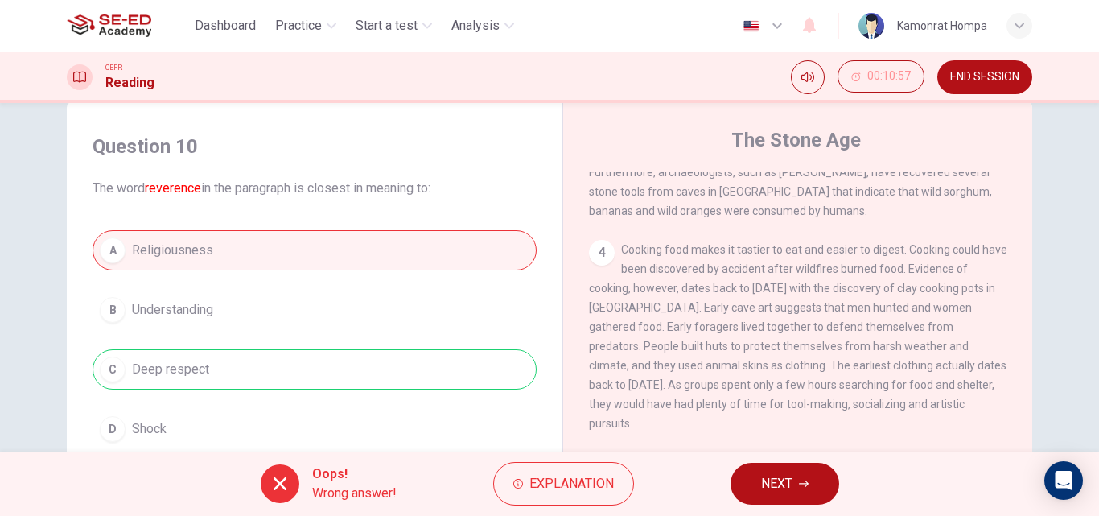
click at [757, 484] on button "NEXT" at bounding box center [785, 484] width 109 height 42
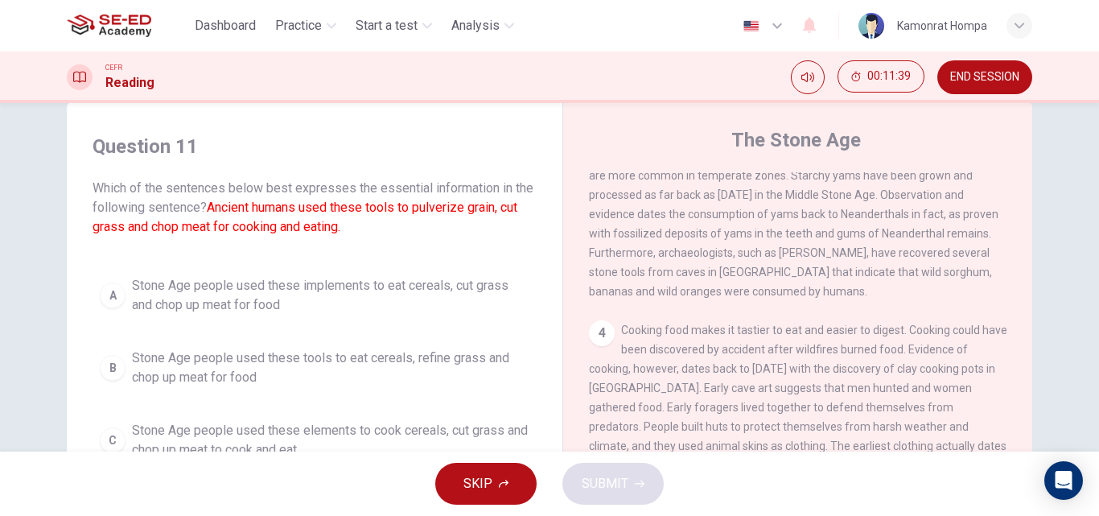
click at [266, 296] on span "Stone Age people used these implements to eat cereals, cut grass and chop up me…" at bounding box center [331, 295] width 398 height 39
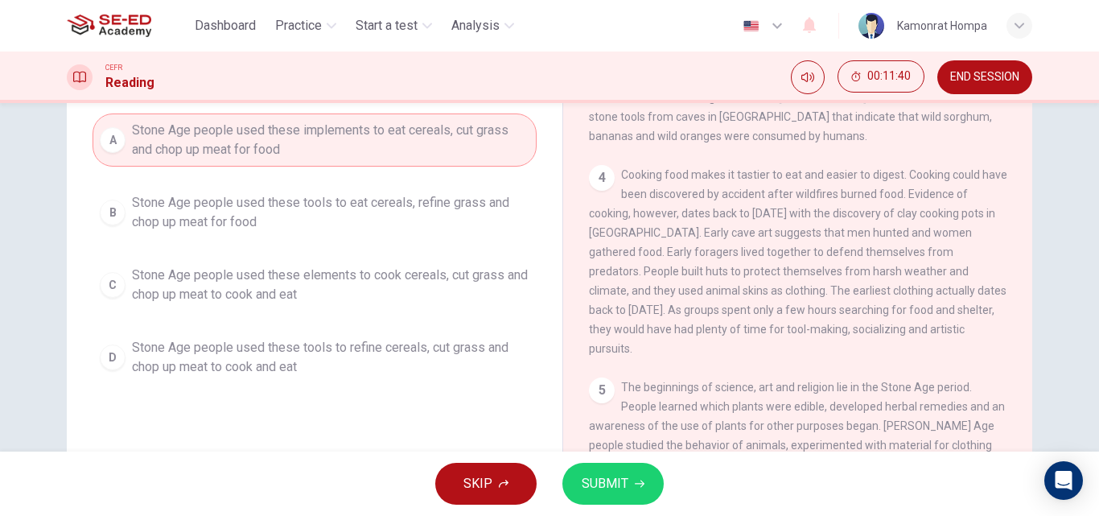
scroll to position [195, 0]
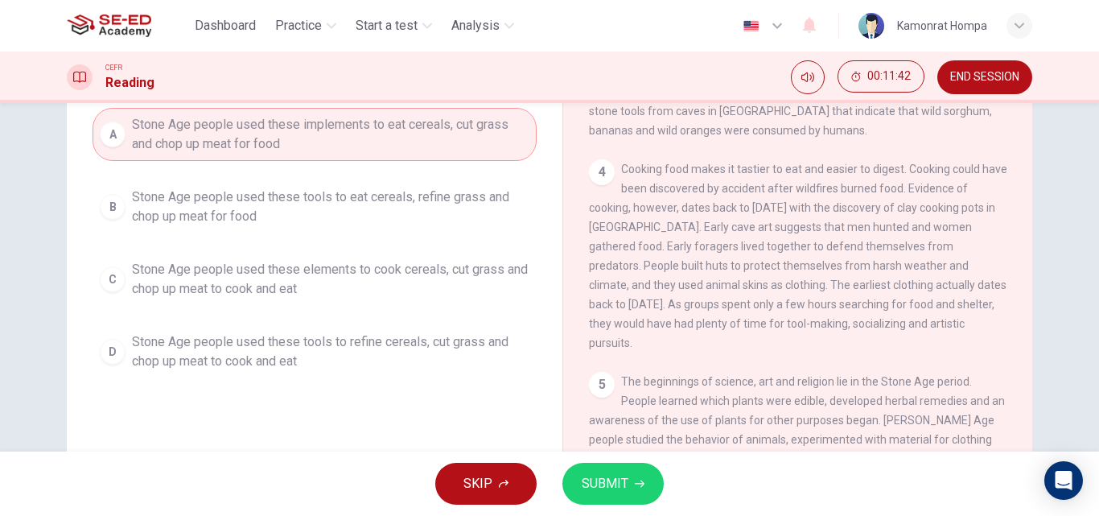
click at [596, 478] on span "SUBMIT" at bounding box center [605, 483] width 47 height 23
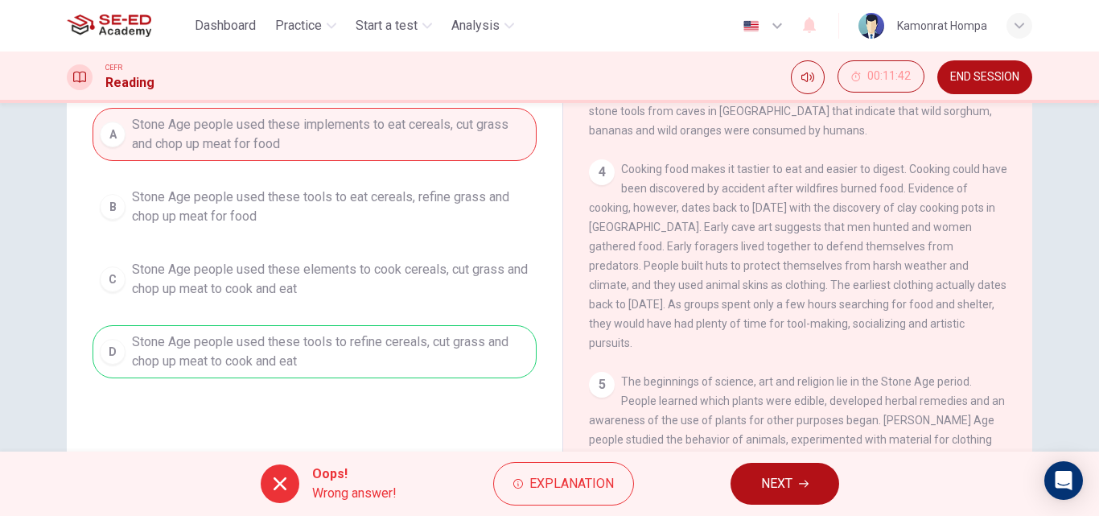
click at [788, 474] on span "NEXT" at bounding box center [776, 483] width 31 height 23
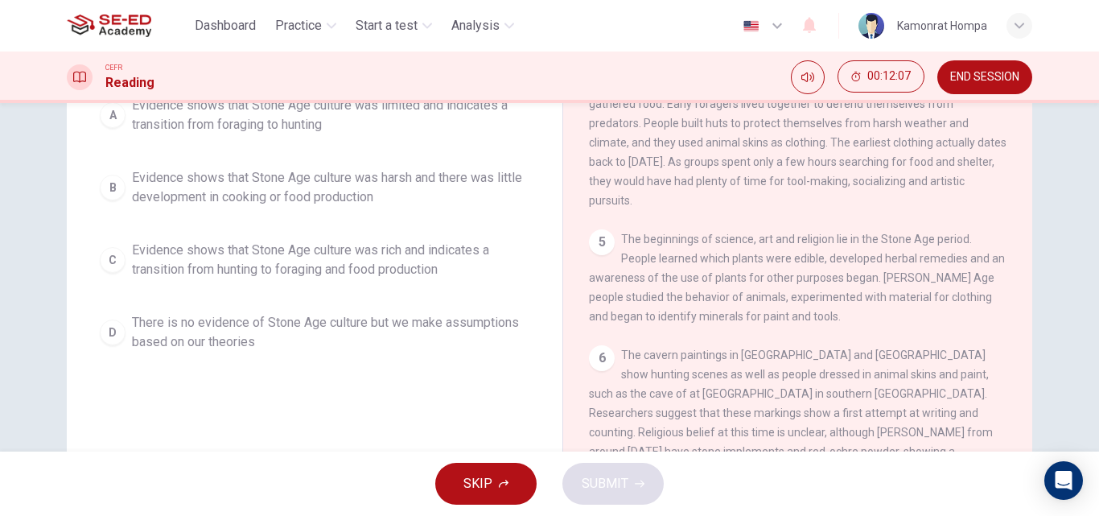
scroll to position [114, 0]
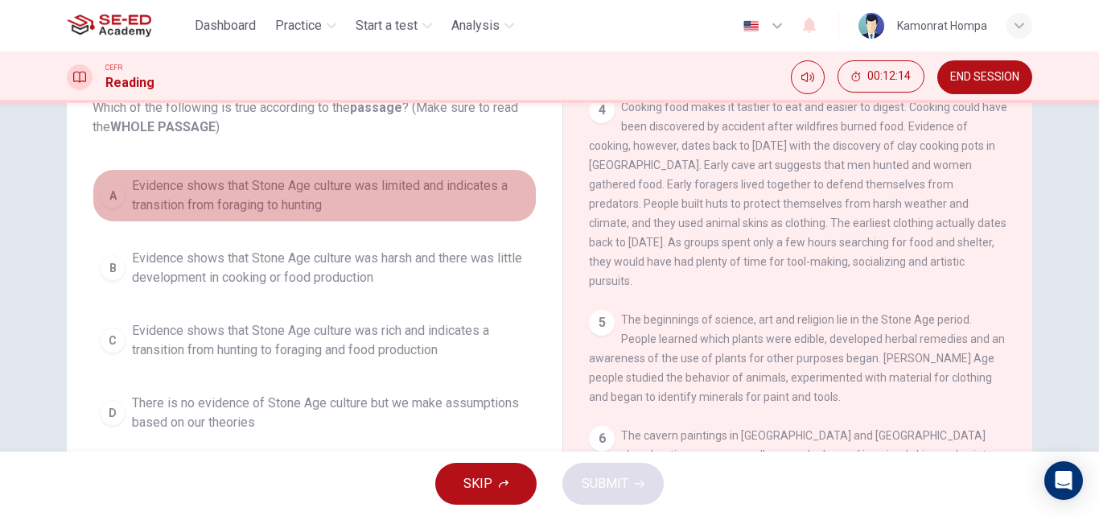
click at [241, 201] on span "Evidence shows that Stone Age culture was limited and indicates a transition fr…" at bounding box center [331, 195] width 398 height 39
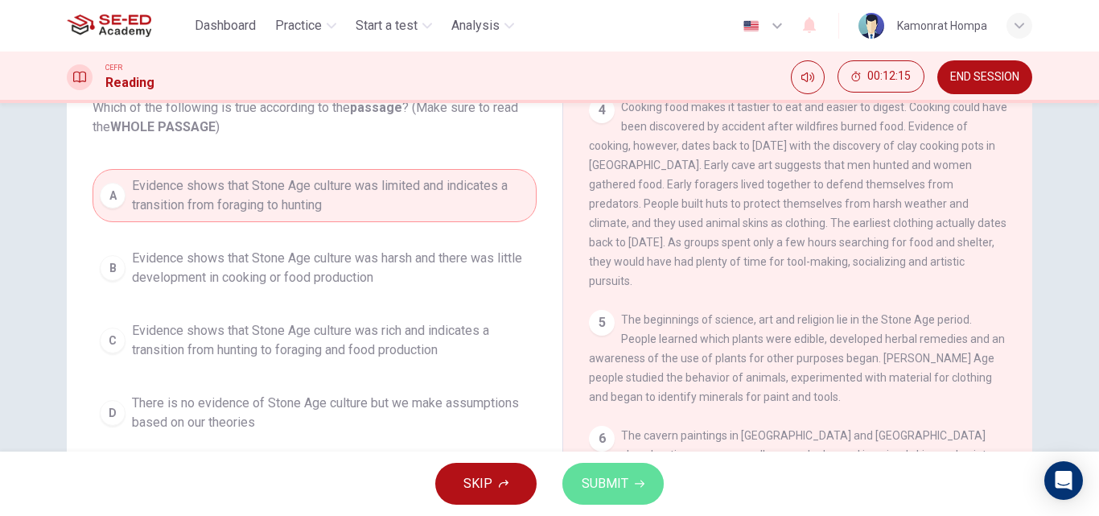
click at [616, 484] on span "SUBMIT" at bounding box center [605, 483] width 47 height 23
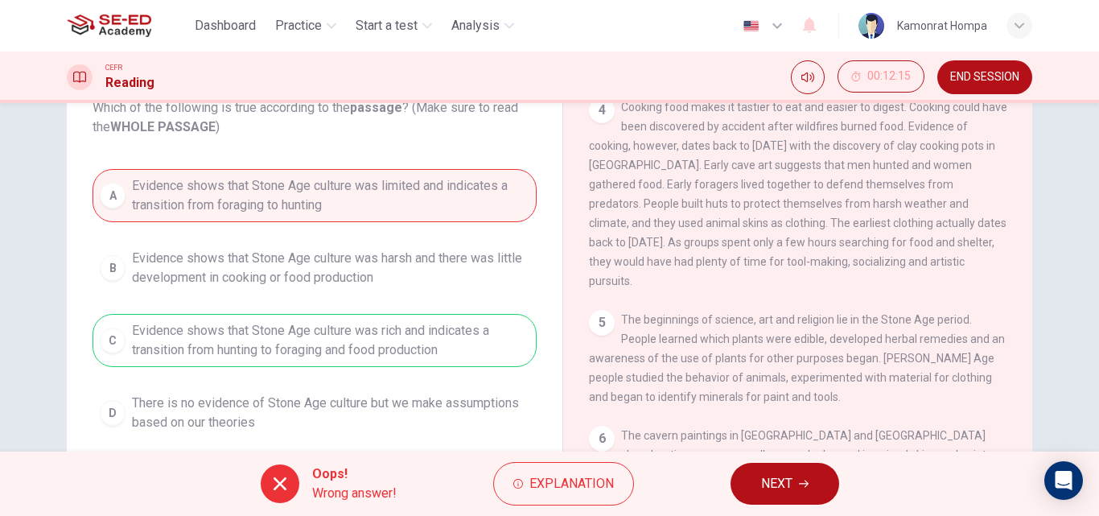
click at [792, 497] on button "NEXT" at bounding box center [785, 484] width 109 height 42
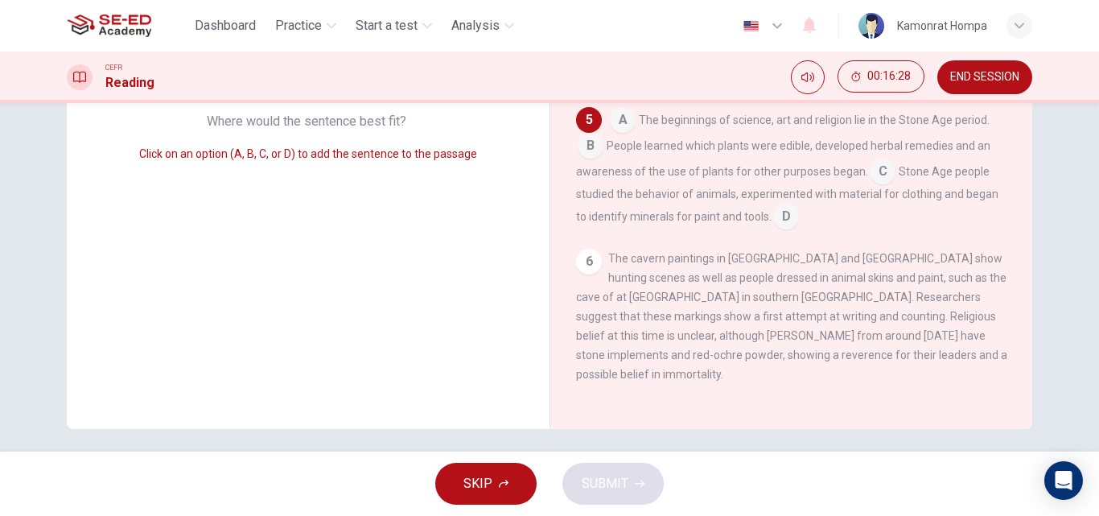
scroll to position [275, 0]
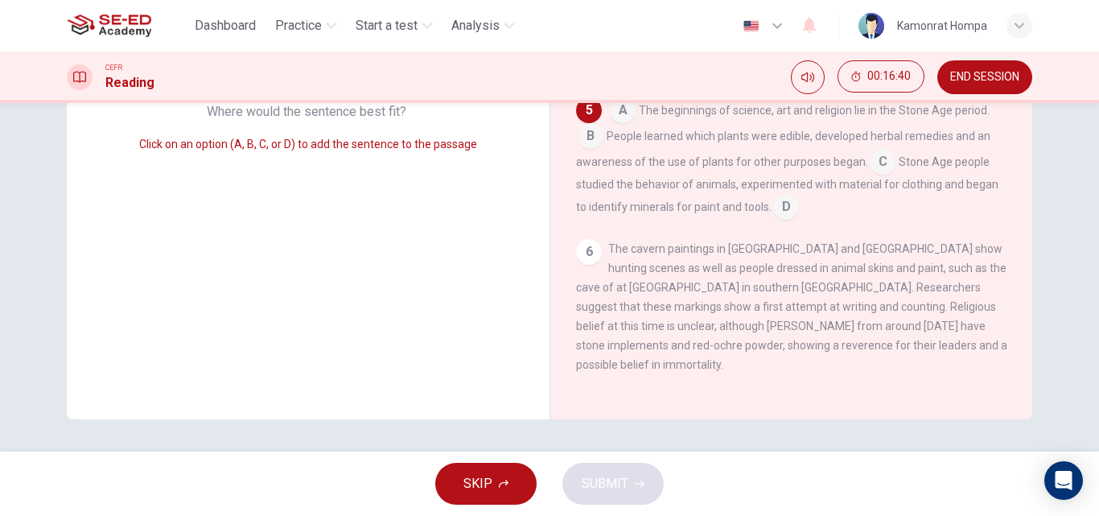
click at [592, 150] on input at bounding box center [591, 138] width 26 height 26
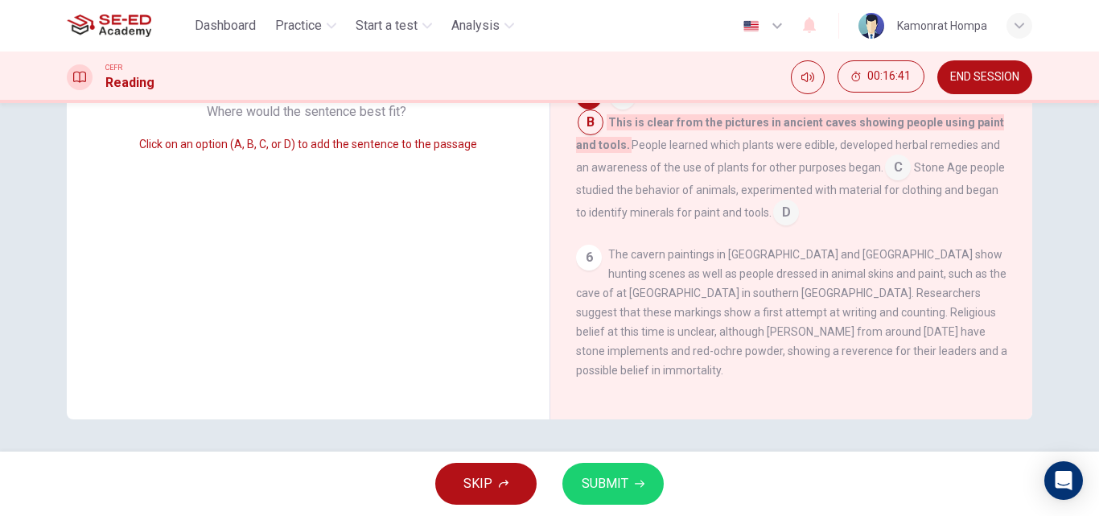
click at [606, 490] on span "SUBMIT" at bounding box center [605, 483] width 47 height 23
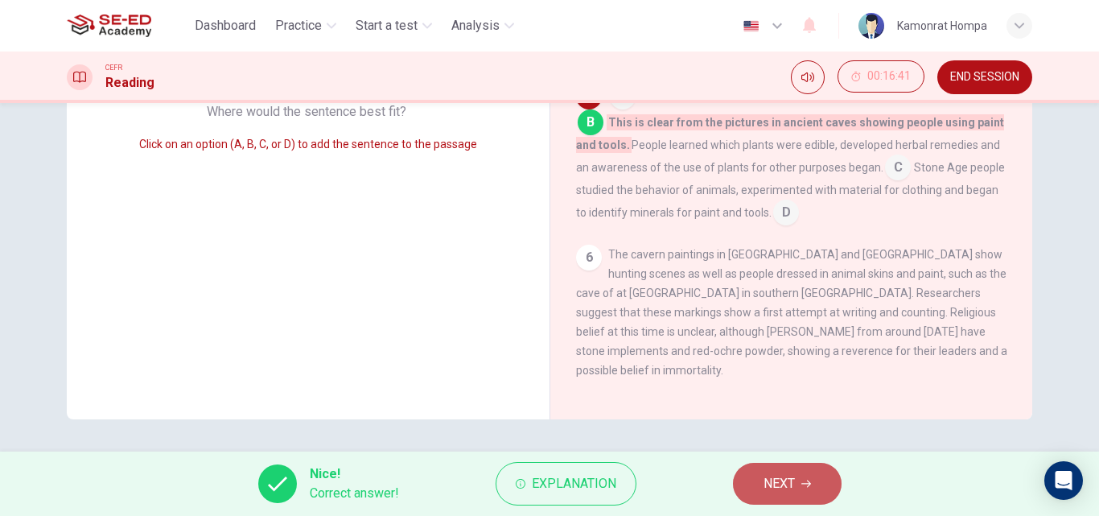
click at [794, 466] on button "NEXT" at bounding box center [787, 484] width 109 height 42
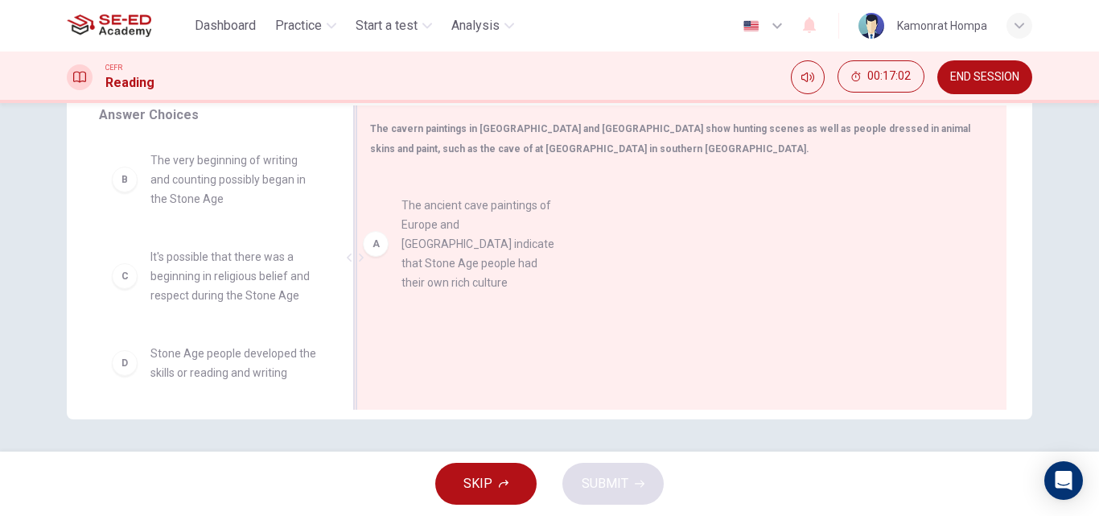
drag, startPoint x: 262, startPoint y: 193, endPoint x: 525, endPoint y: 238, distance: 266.2
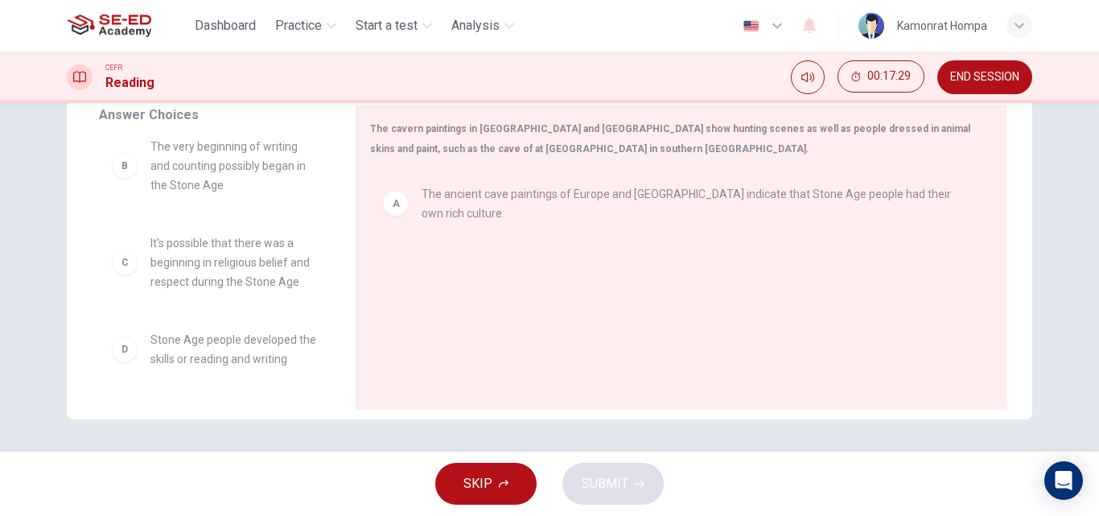
scroll to position [0, 0]
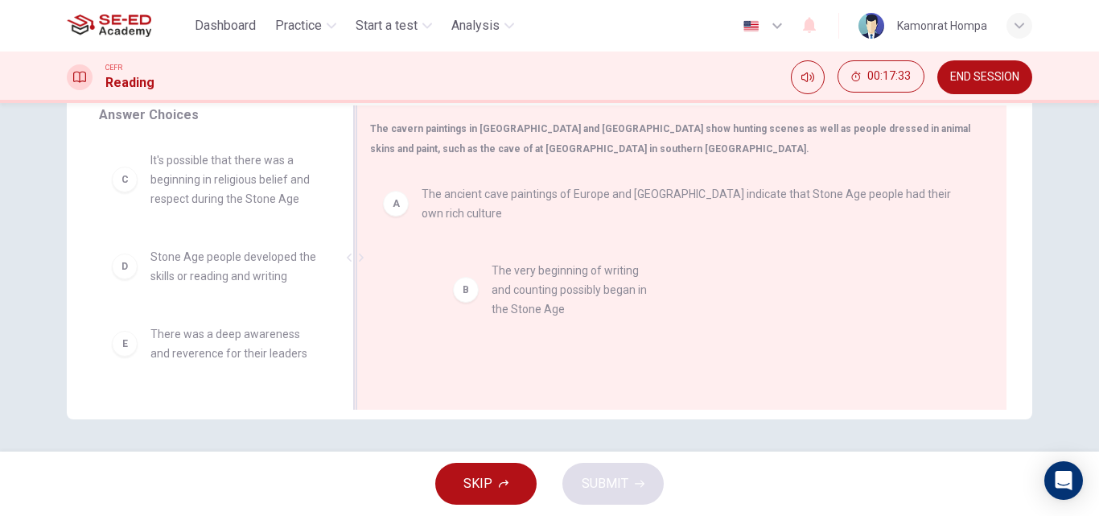
drag, startPoint x: 181, startPoint y: 196, endPoint x: 539, endPoint y: 307, distance: 375.0
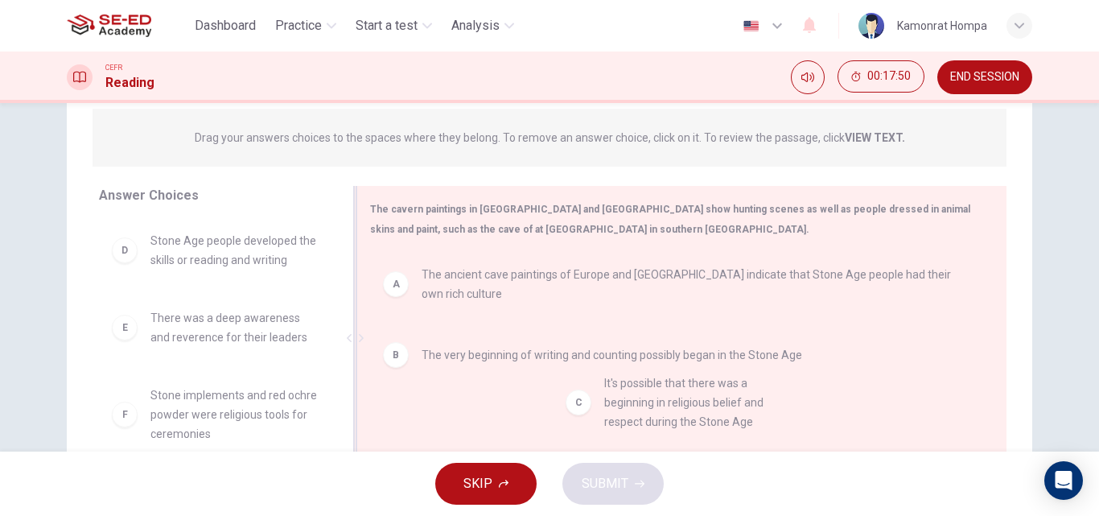
drag, startPoint x: 219, startPoint y: 274, endPoint x: 682, endPoint y: 417, distance: 485.2
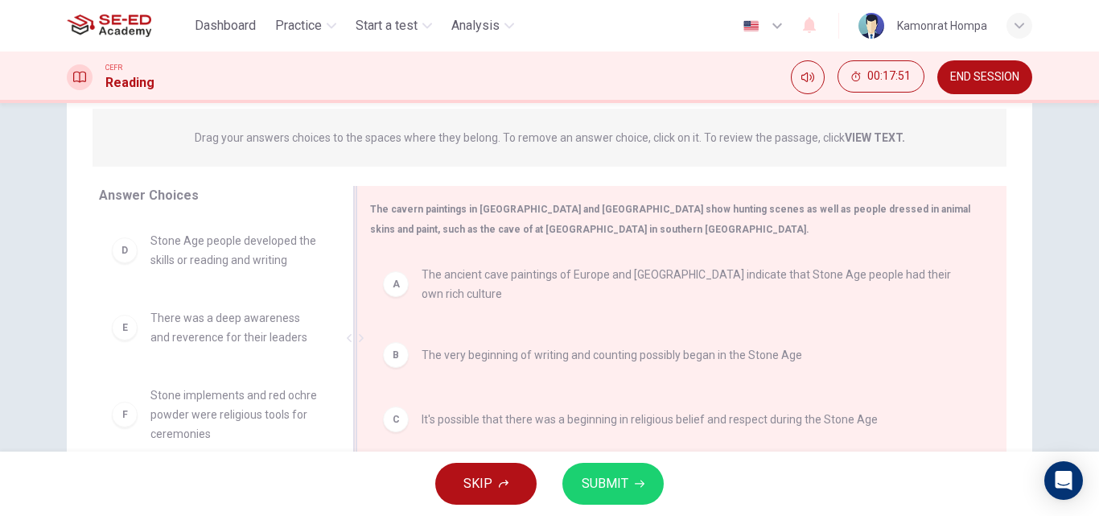
scroll to position [275, 0]
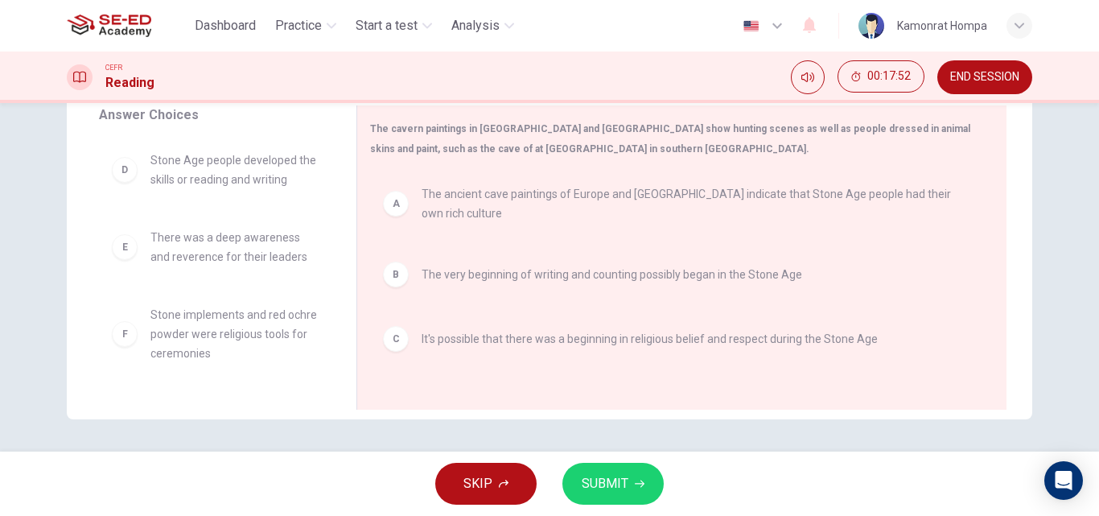
click at [595, 475] on span "SUBMIT" at bounding box center [605, 483] width 47 height 23
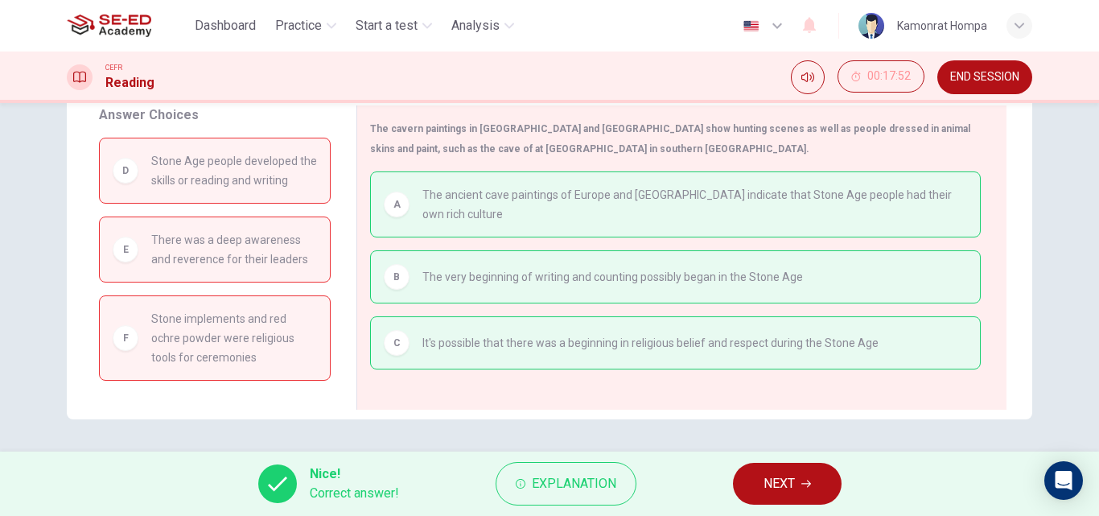
click at [779, 484] on span "NEXT" at bounding box center [779, 483] width 31 height 23
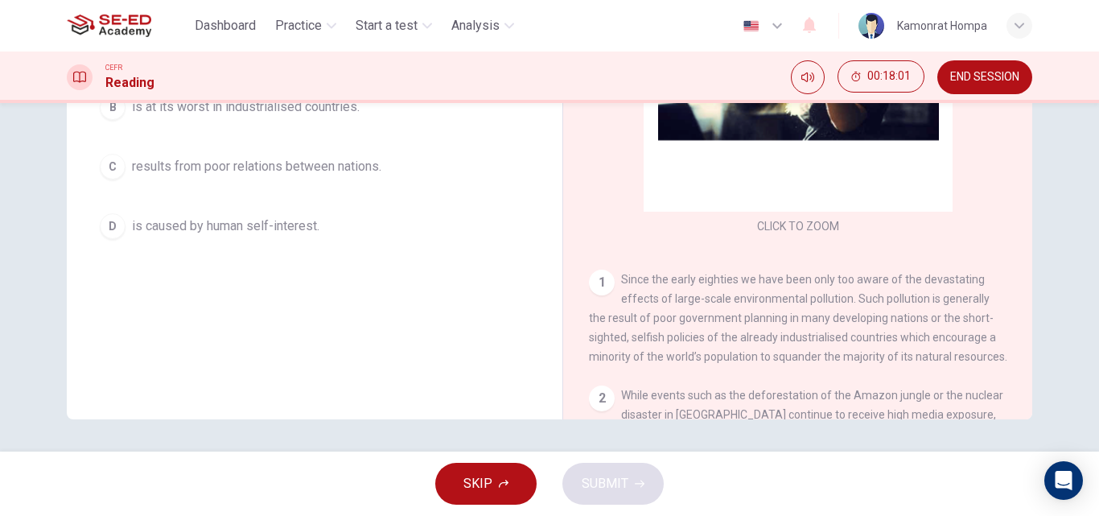
scroll to position [0, 0]
